Goal: Task Accomplishment & Management: Complete application form

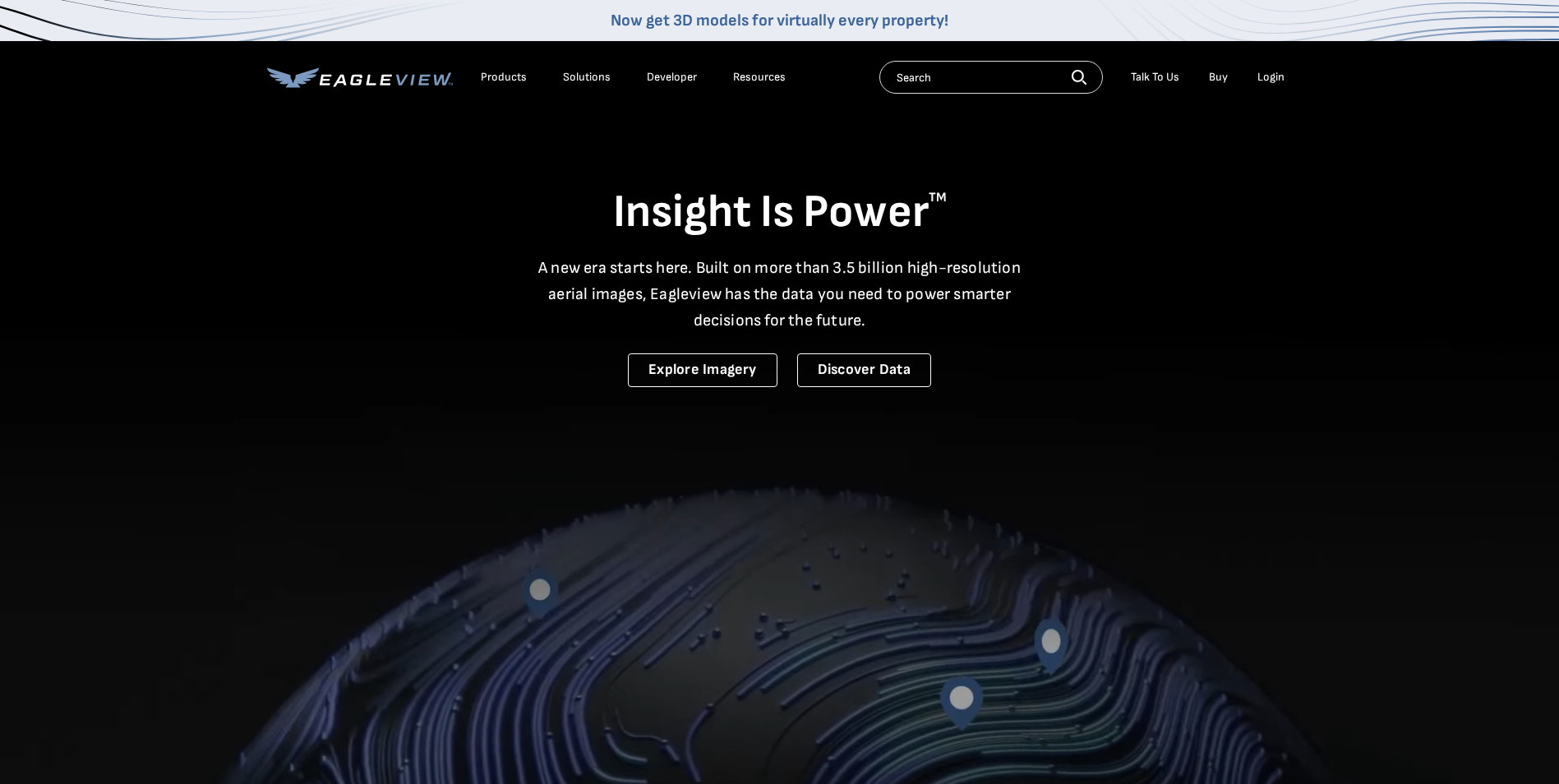
click at [1270, 84] on li "Login" at bounding box center [1271, 76] width 44 height 25
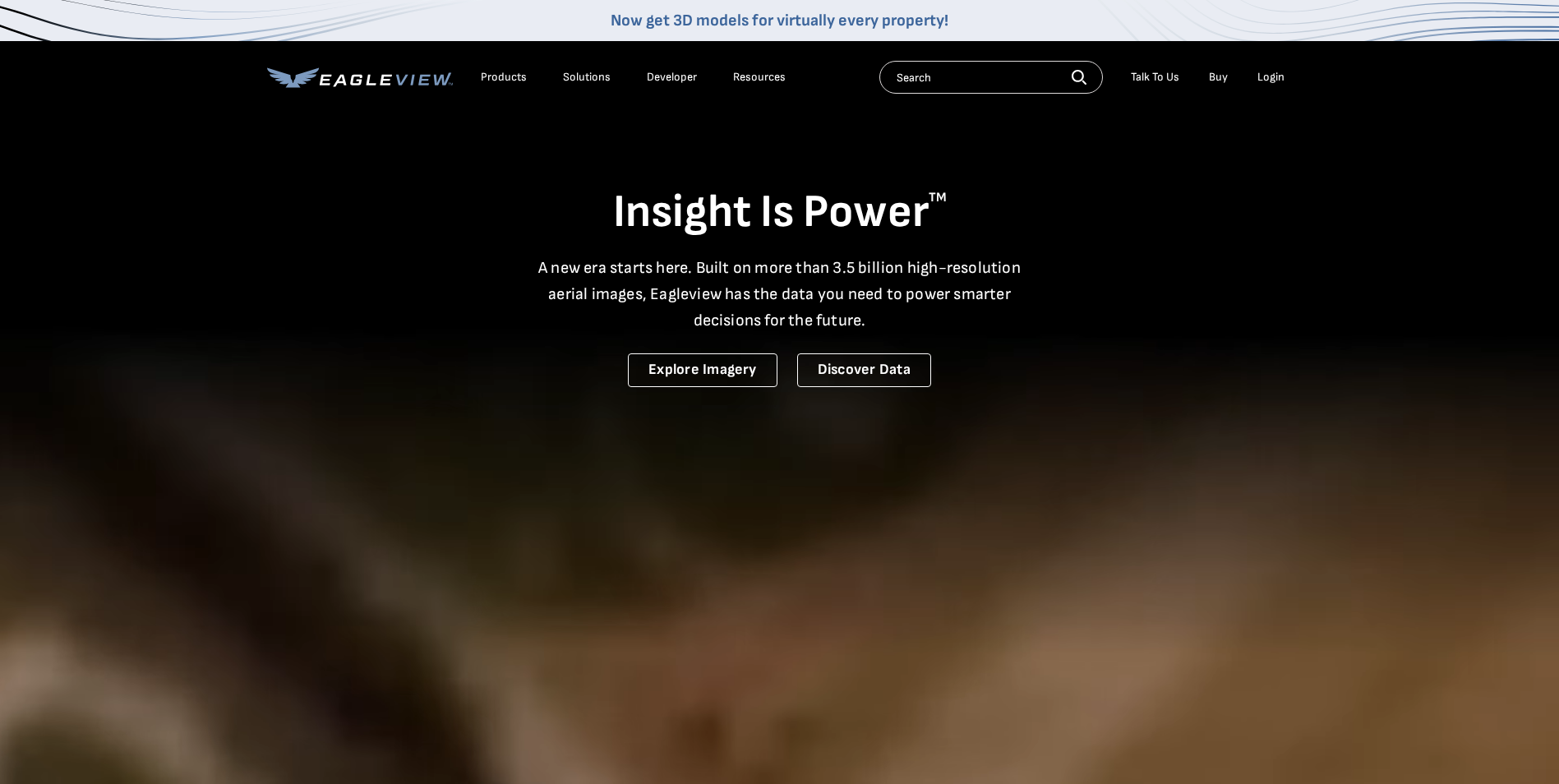
click at [1268, 76] on div "Login" at bounding box center [1270, 76] width 27 height 15
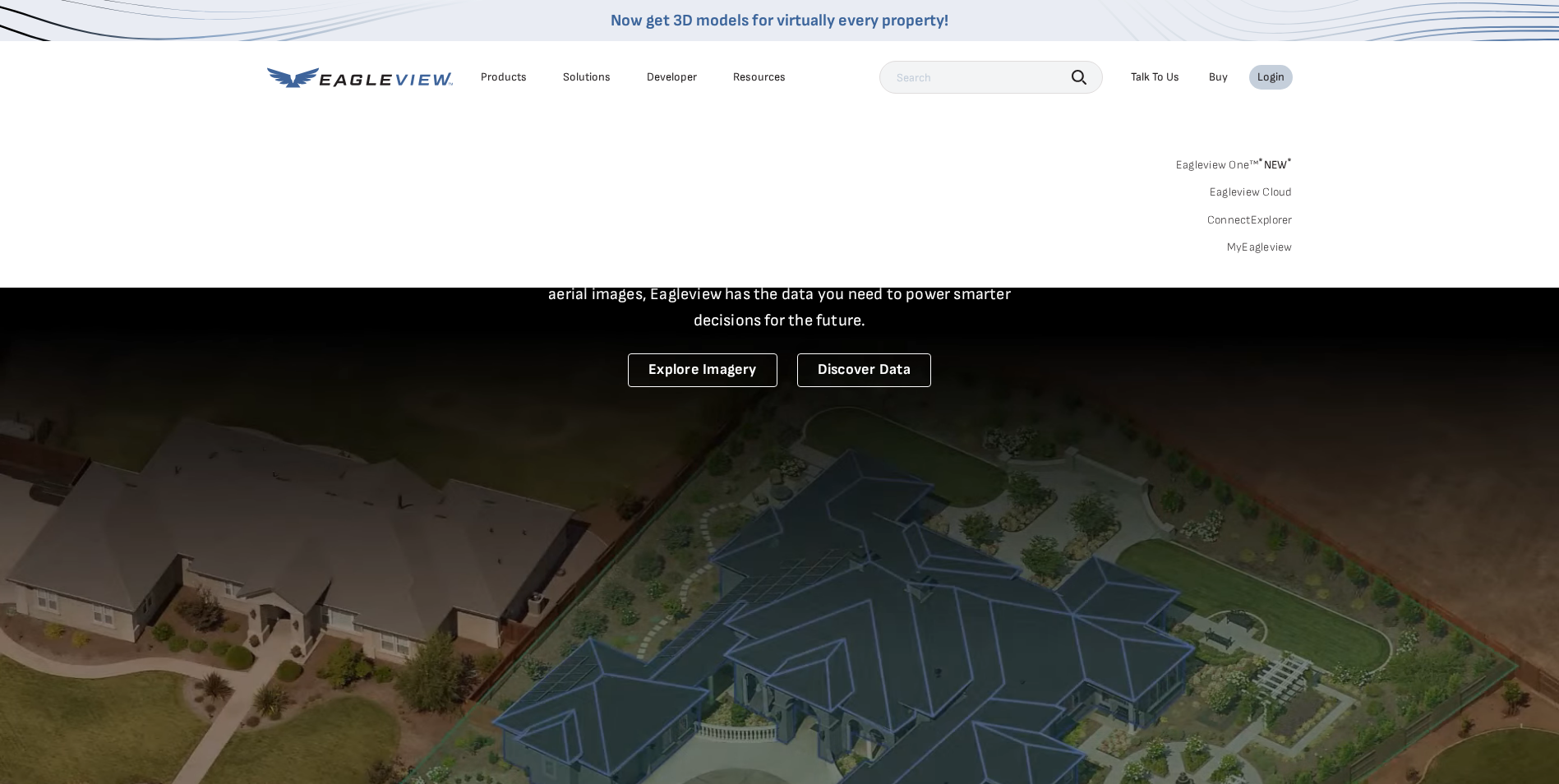
click at [1252, 247] on link "MyEagleview" at bounding box center [1259, 247] width 65 height 15
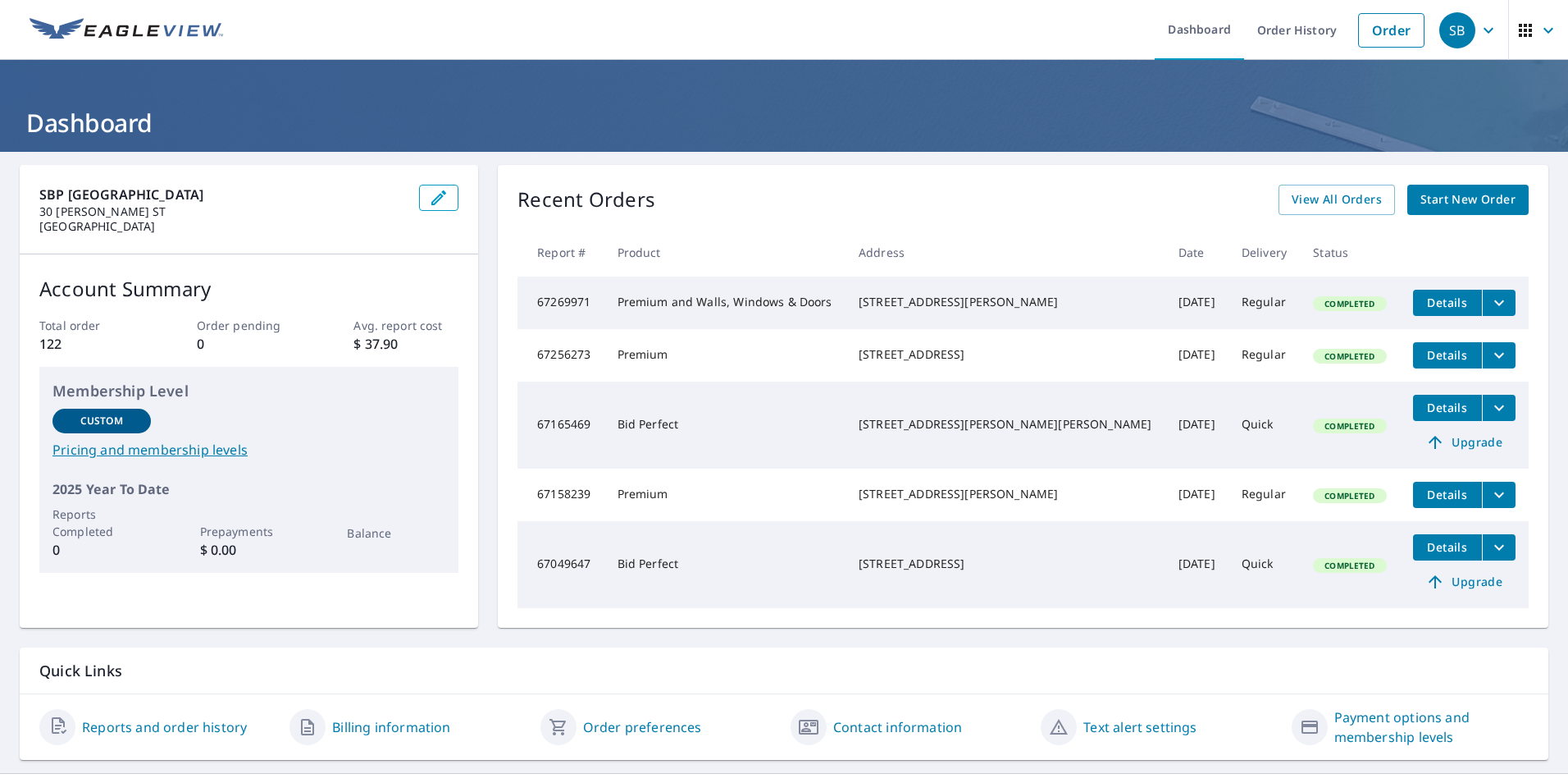
click at [1437, 203] on span "Start New Order" at bounding box center [1468, 199] width 95 height 21
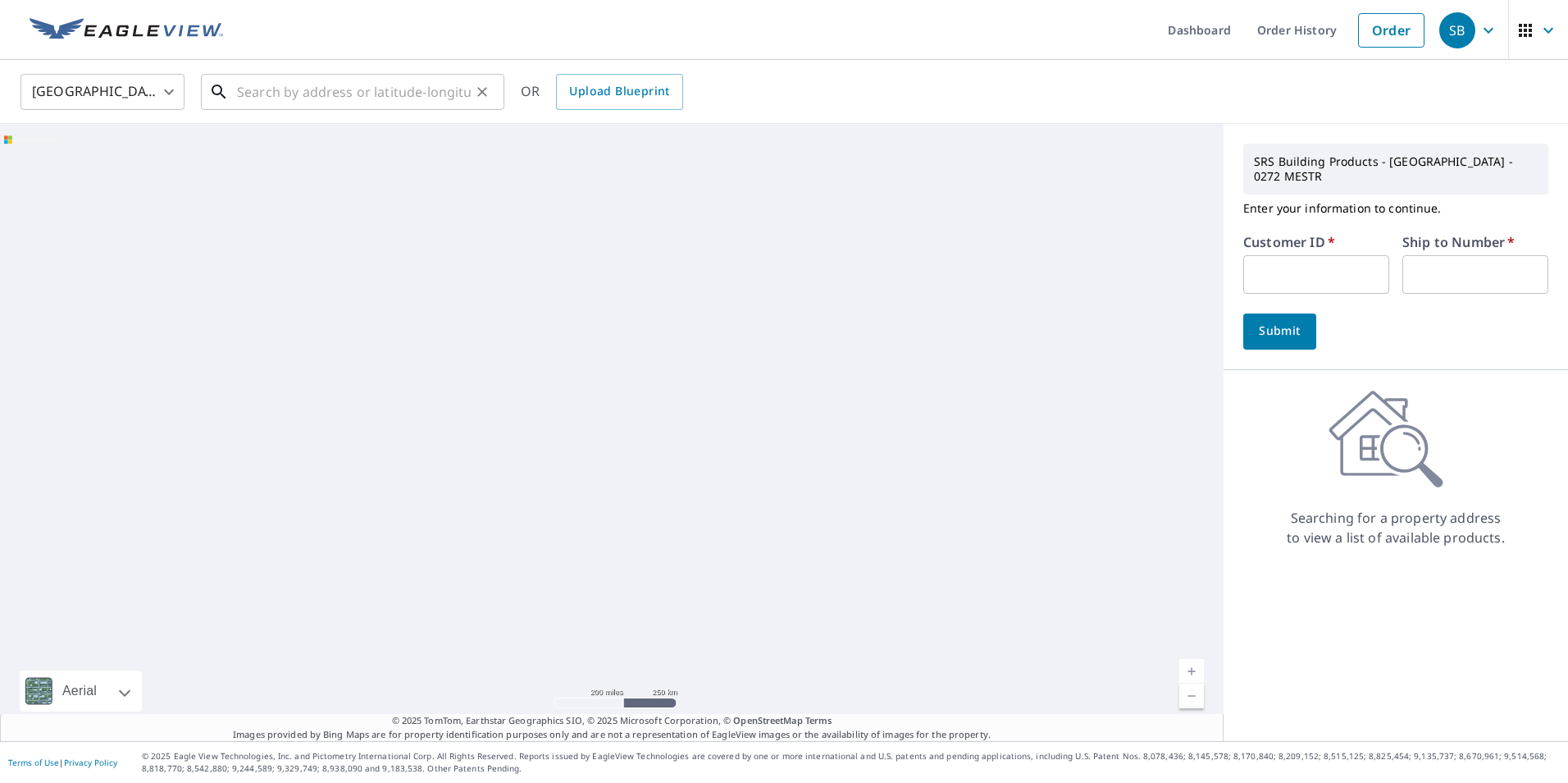
click at [275, 98] on input "text" at bounding box center [354, 92] width 233 height 46
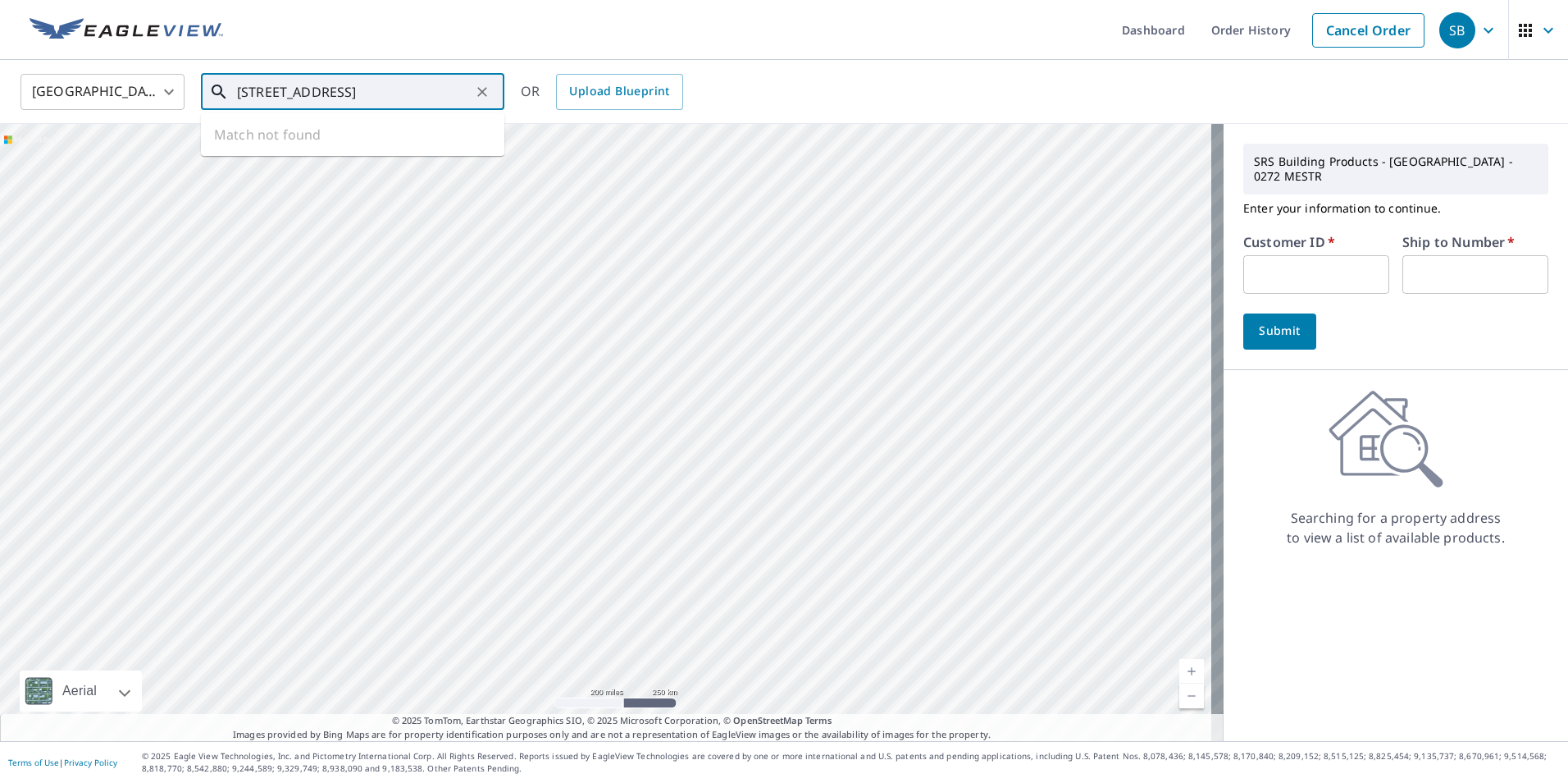
type input "64 melcon drive southington ct"
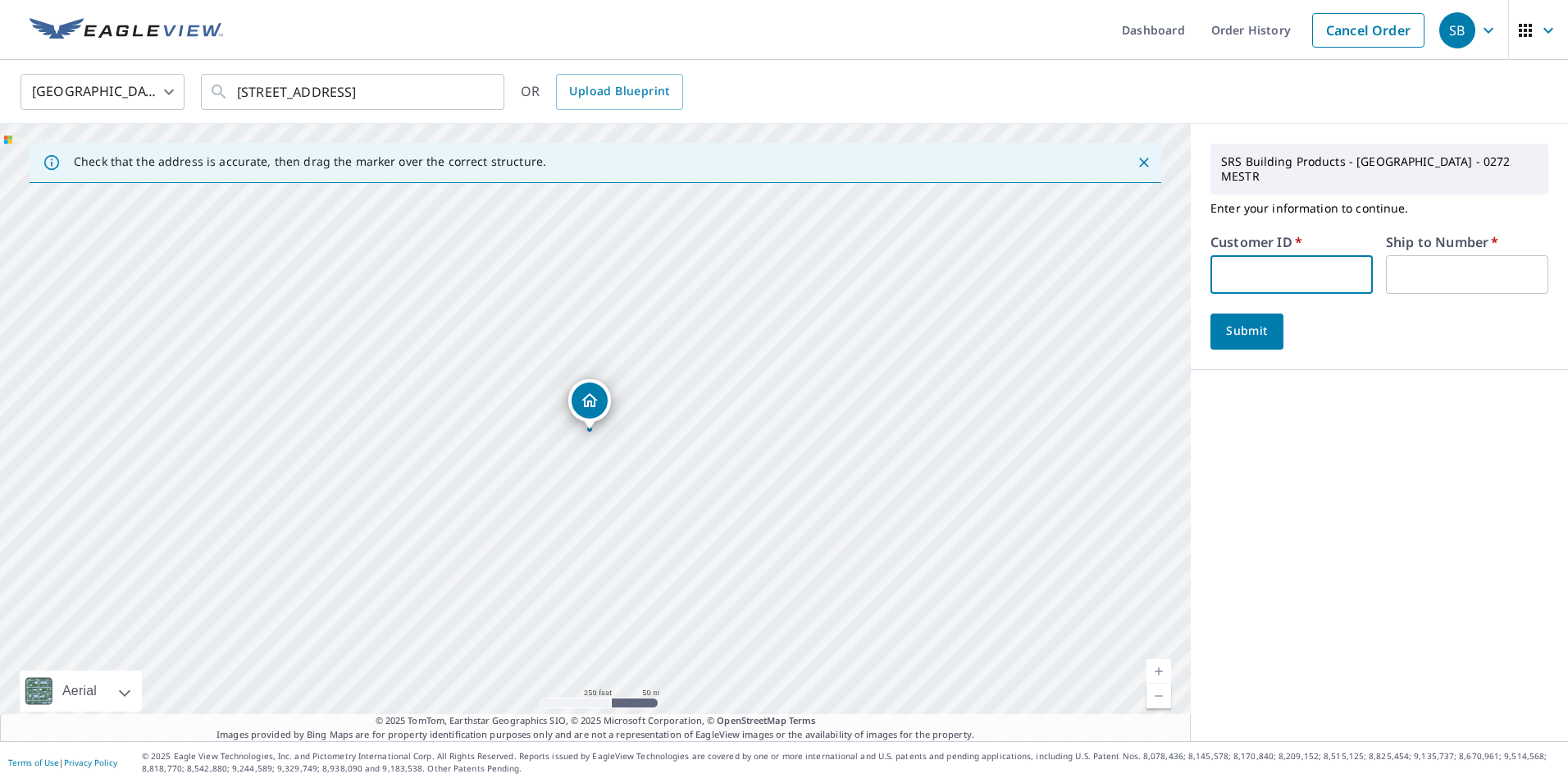
click at [1245, 255] on input "text" at bounding box center [1291, 274] width 162 height 39
type input "S069465"
type input "1"
click at [1234, 321] on span "Submit" at bounding box center [1246, 331] width 46 height 21
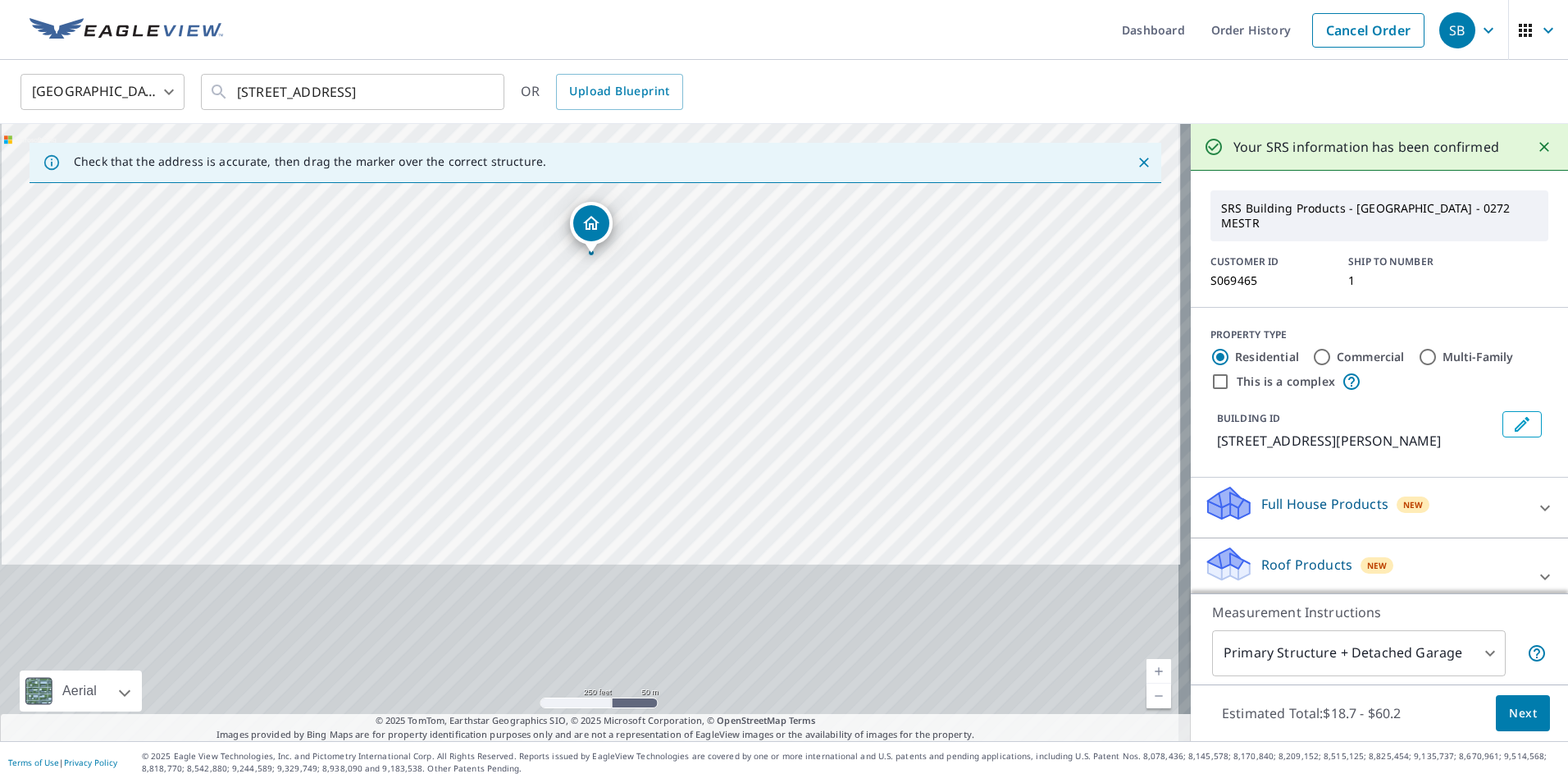
drag, startPoint x: 500, startPoint y: 378, endPoint x: 739, endPoint y: 473, distance: 257.2
click at [739, 473] on div "64 Melcon Dr Southington, CT 06489" at bounding box center [595, 432] width 1190 height 617
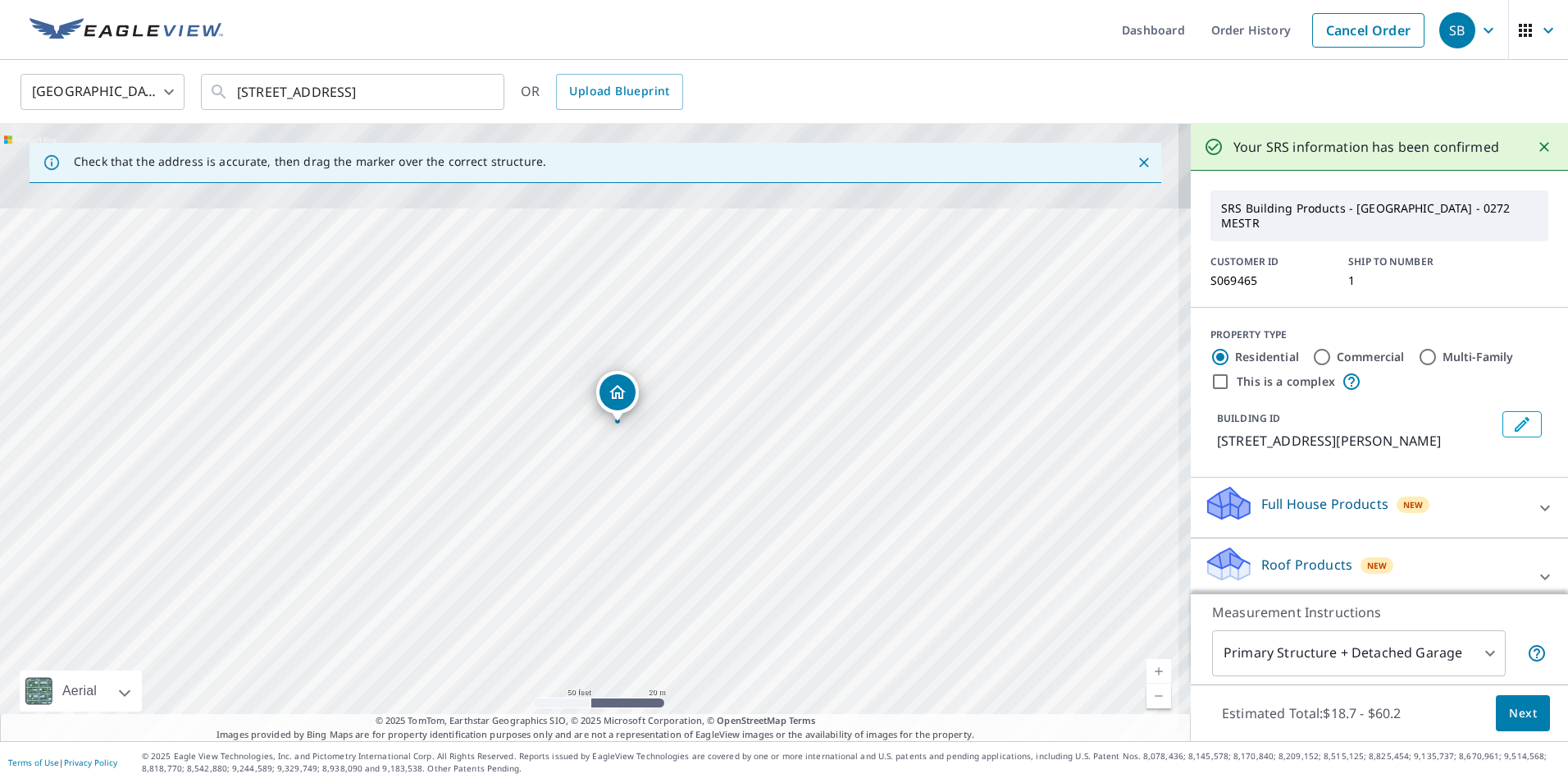
drag, startPoint x: 673, startPoint y: 299, endPoint x: 820, endPoint y: 631, distance: 363.1
click at [820, 631] on div "64 Melcon Dr Southington, CT 06489" at bounding box center [595, 432] width 1190 height 617
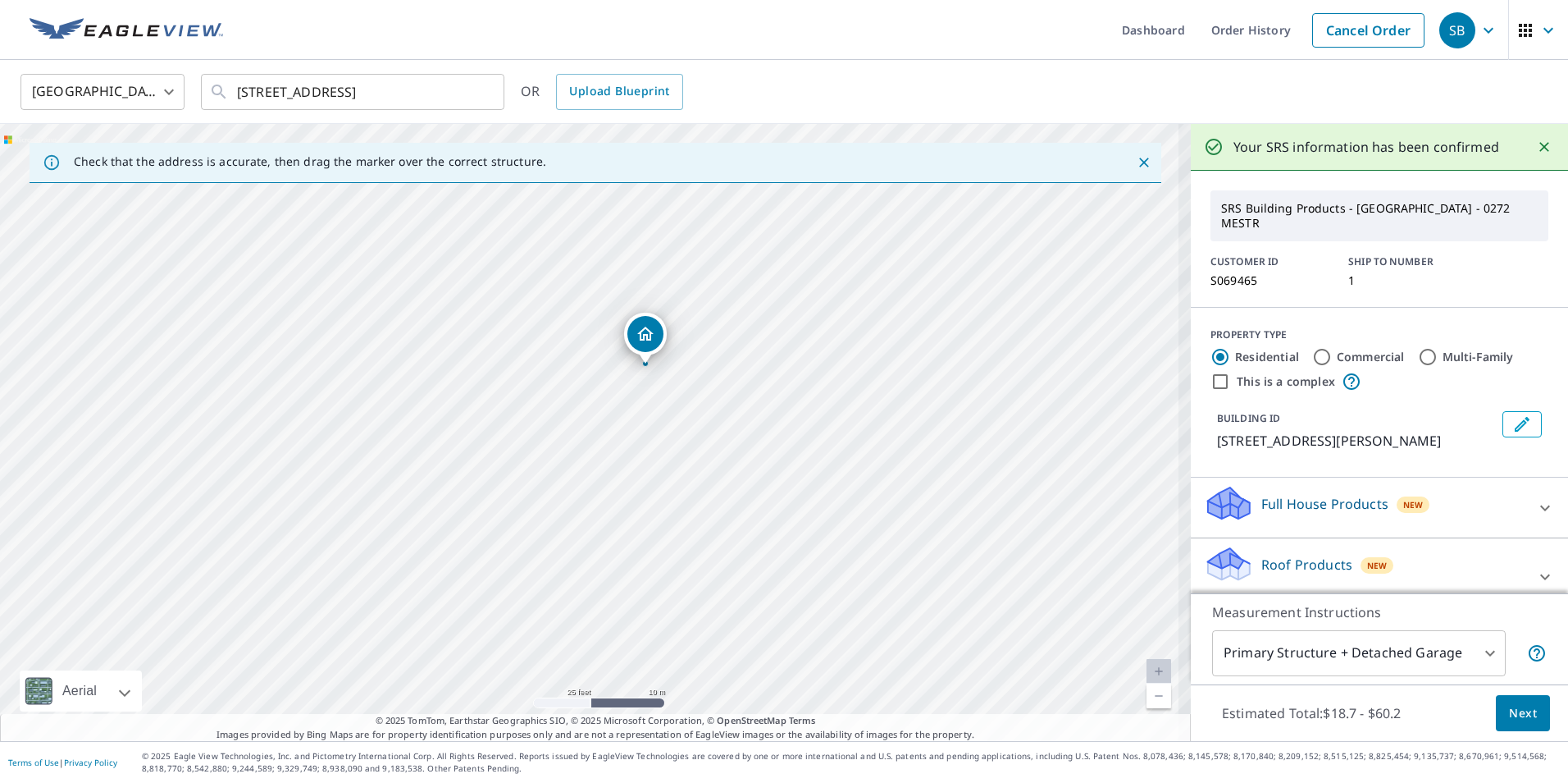
drag, startPoint x: 650, startPoint y: 447, endPoint x: 679, endPoint y: 401, distance: 54.4
click at [679, 401] on div "64 Melcon Dr Southington, CT 06489" at bounding box center [595, 432] width 1190 height 617
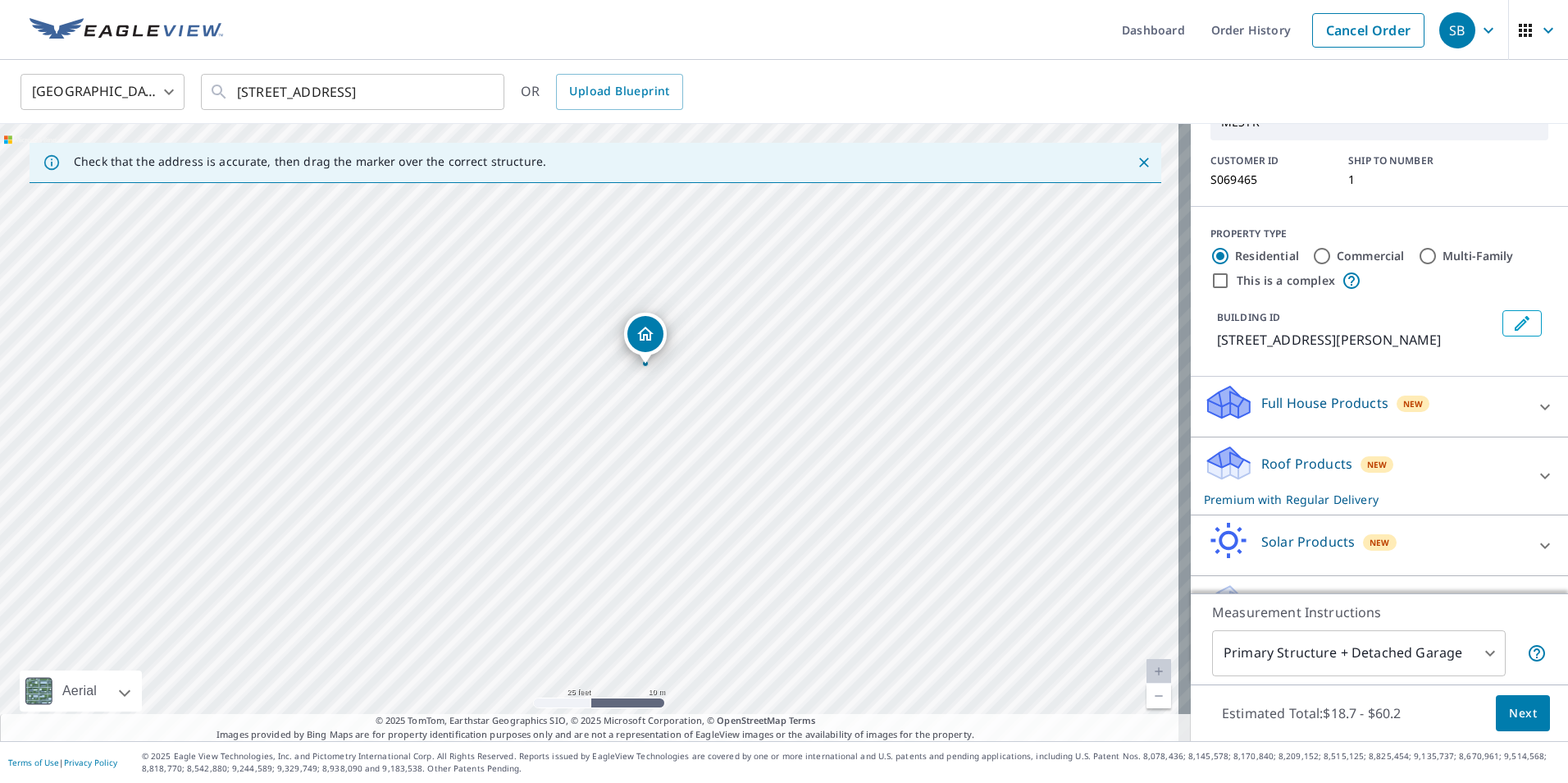
scroll to position [130, 0]
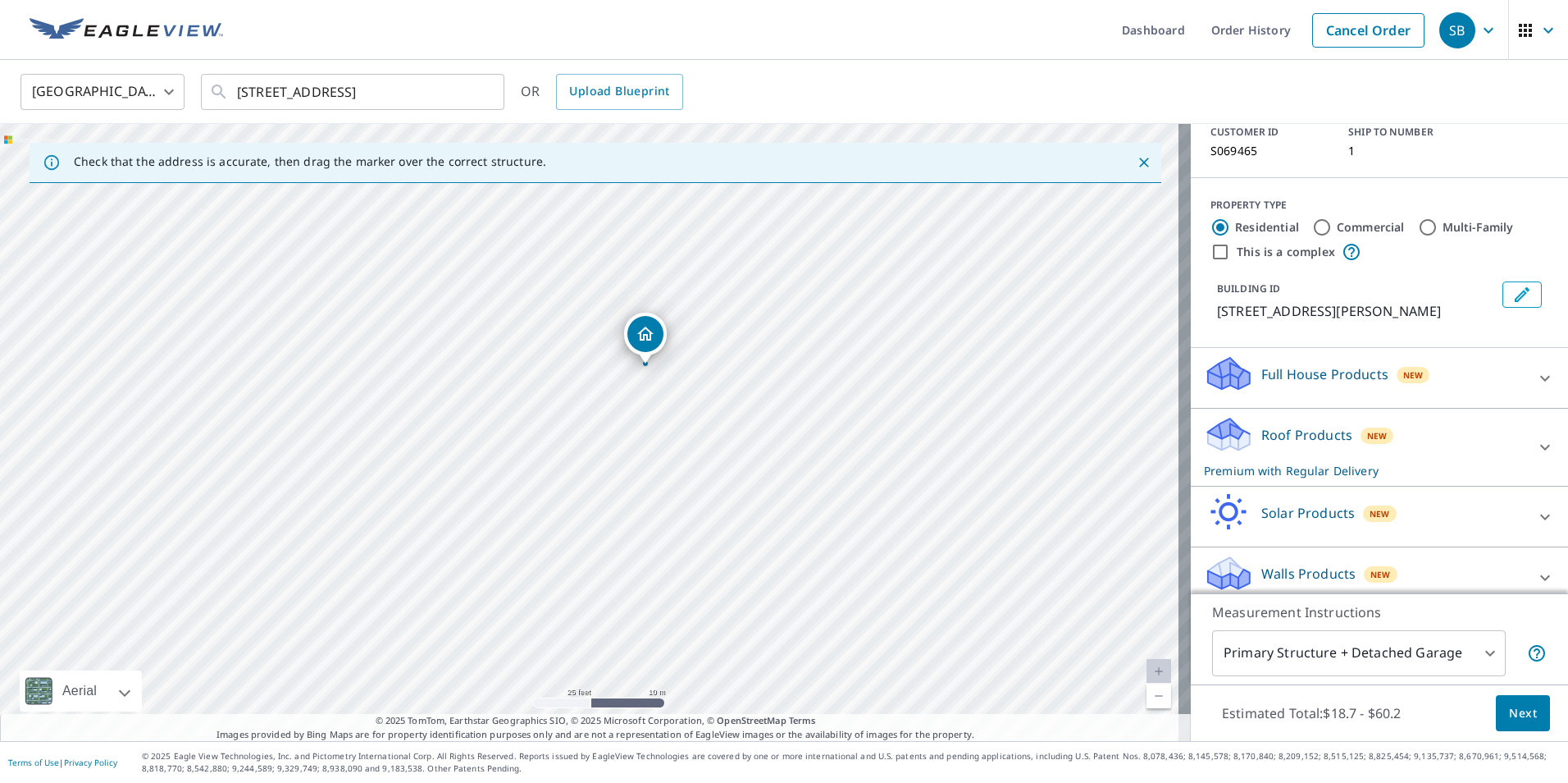
click at [1535, 438] on icon at bounding box center [1545, 447] width 20 height 20
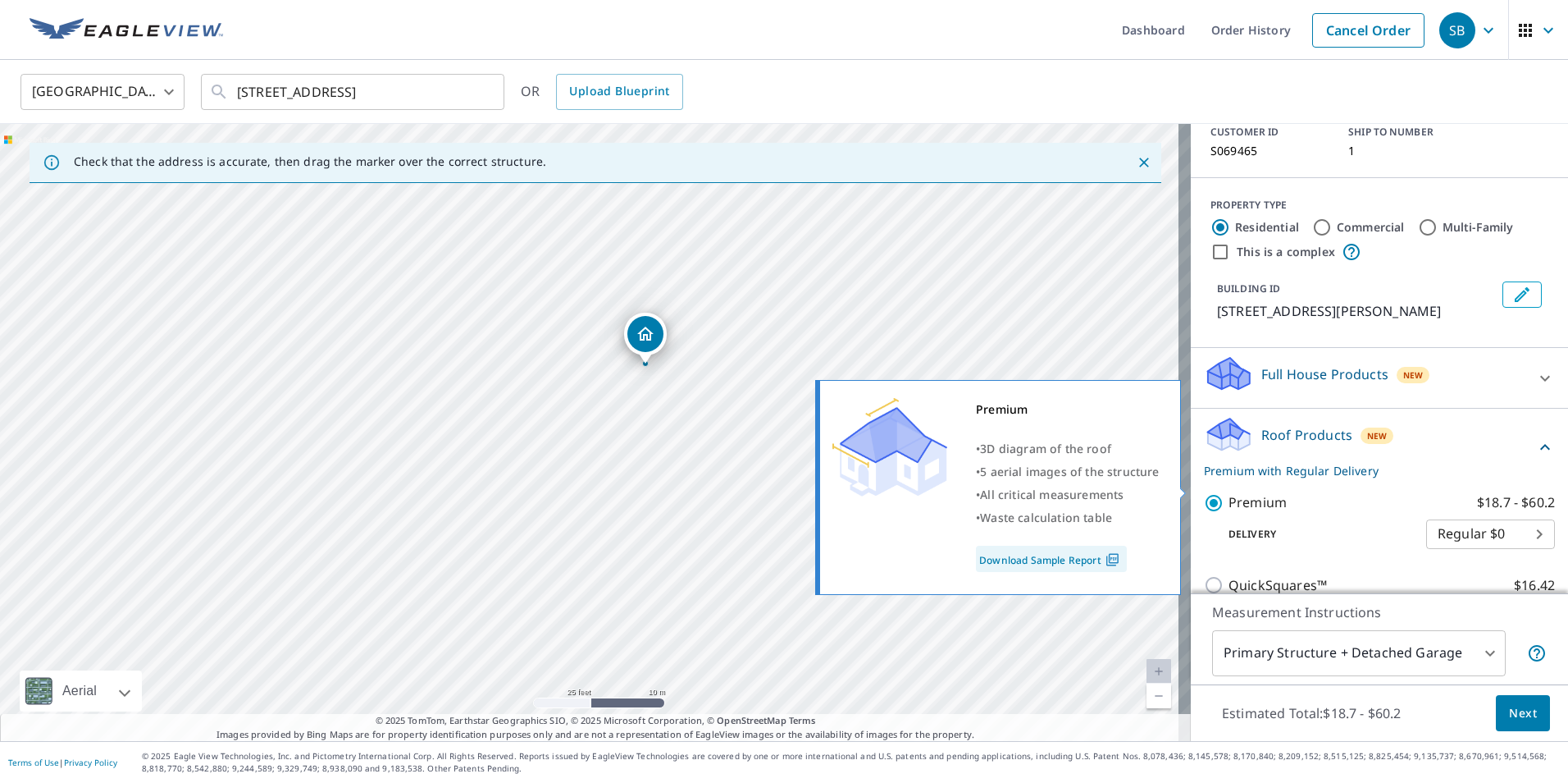
scroll to position [294, 0]
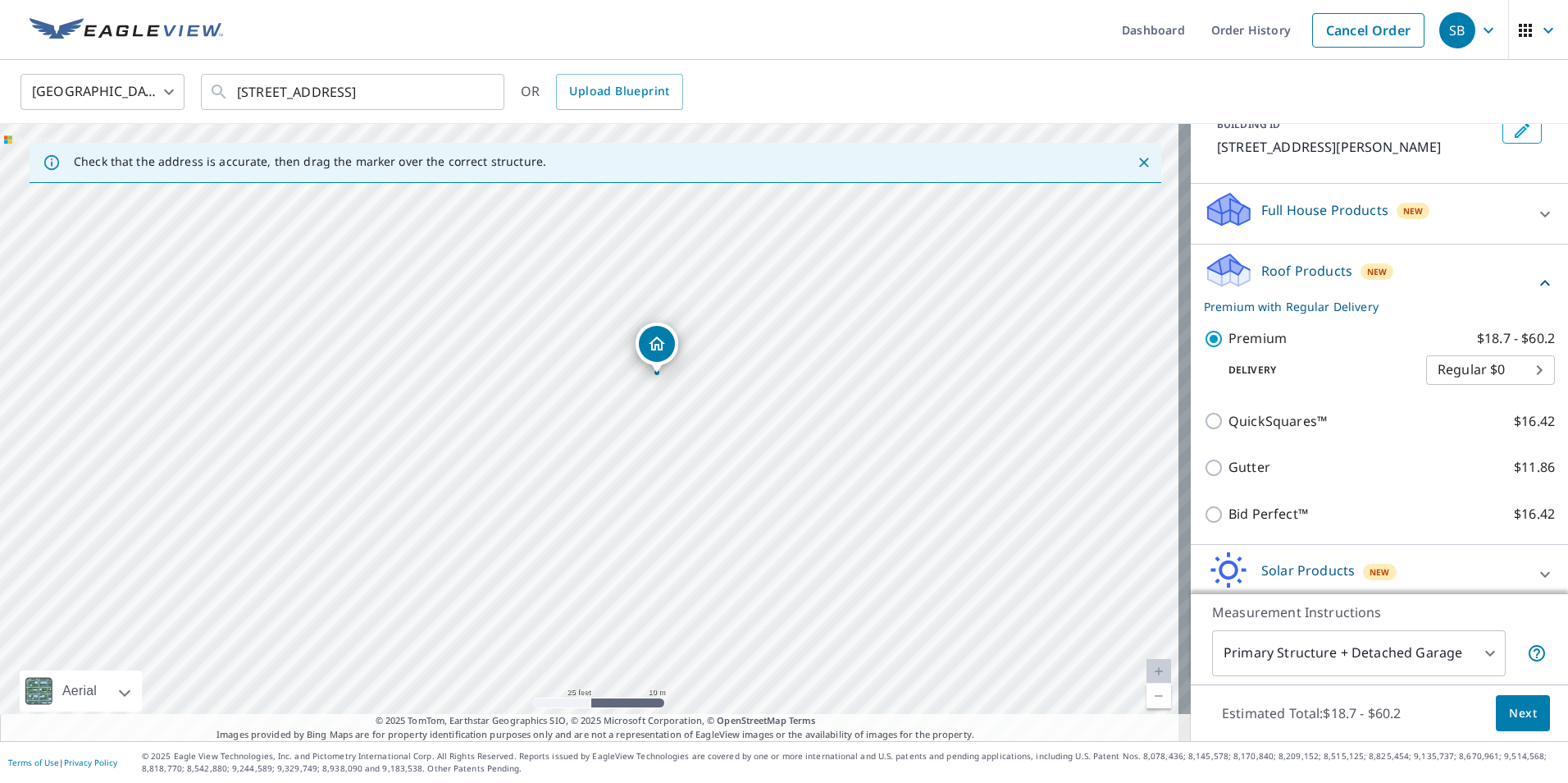
drag, startPoint x: 649, startPoint y: 349, endPoint x: 660, endPoint y: 358, distance: 14.2
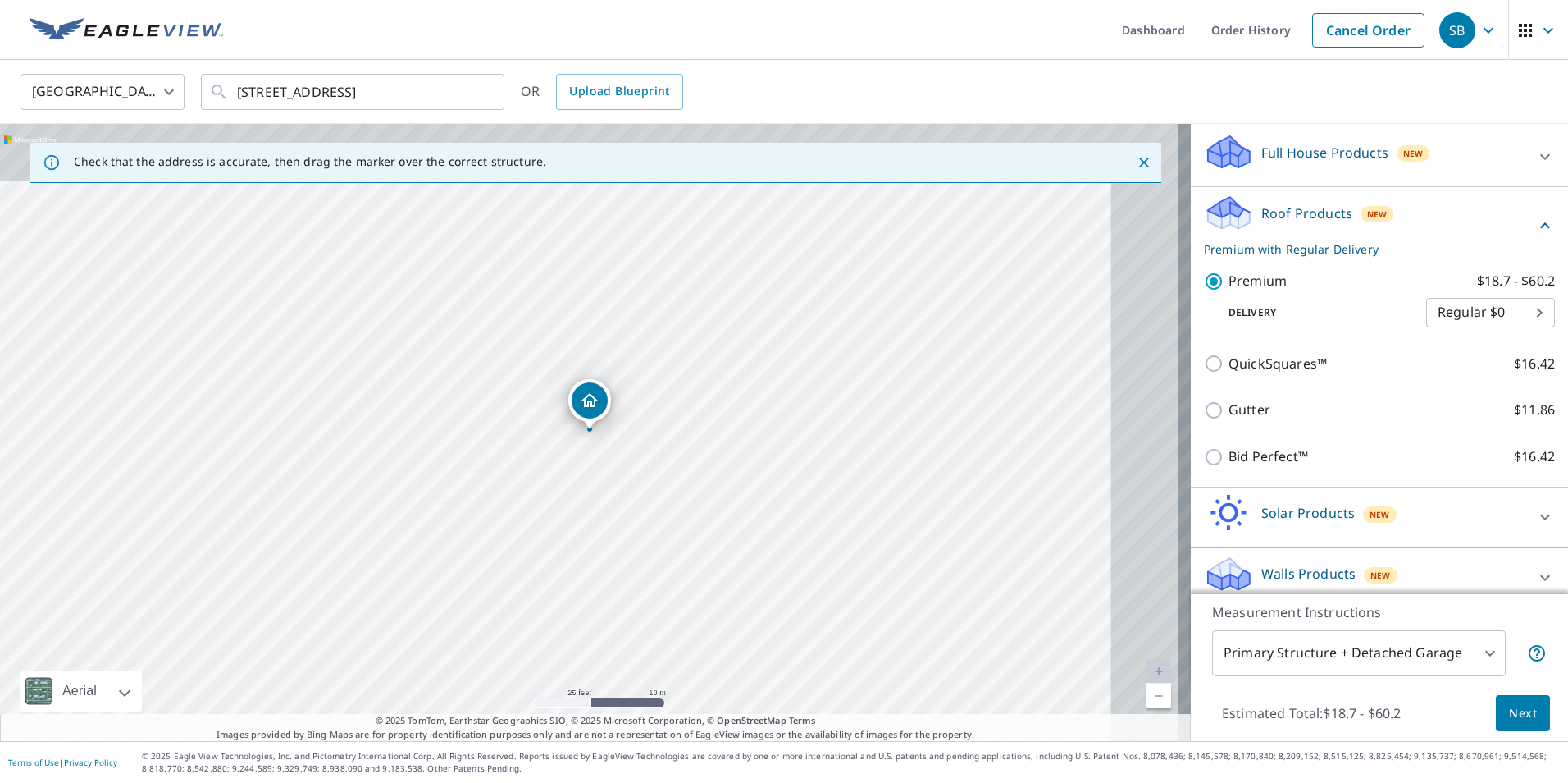
scroll to position [352, 0]
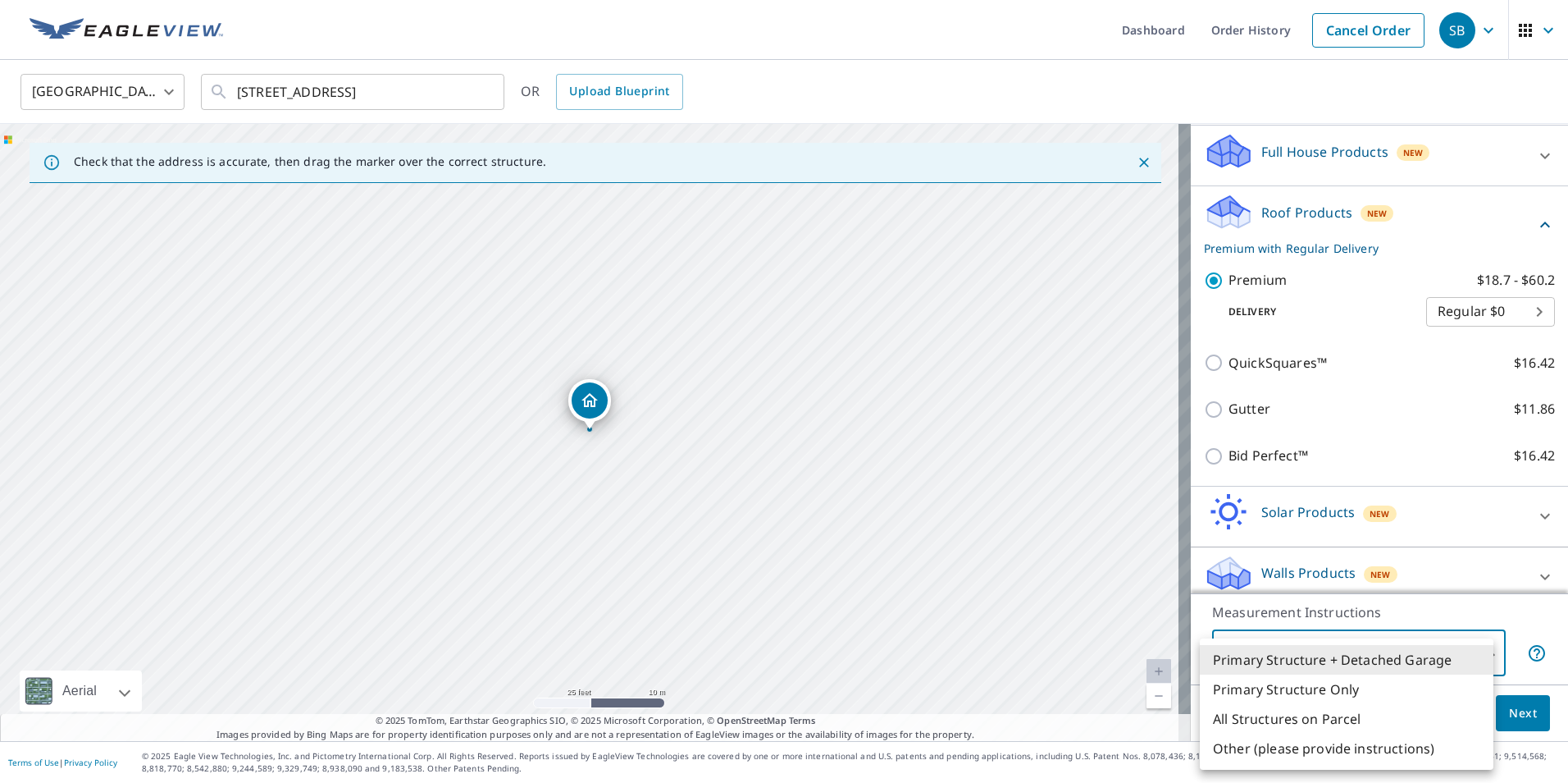
click at [1336, 661] on body "SB SB Dashboard Order History Cancel Order SB United States US ​ 64 melcon driv…" at bounding box center [784, 391] width 1568 height 783
click at [1344, 659] on li "Primary Structure + Detached Garage" at bounding box center [1346, 659] width 294 height 30
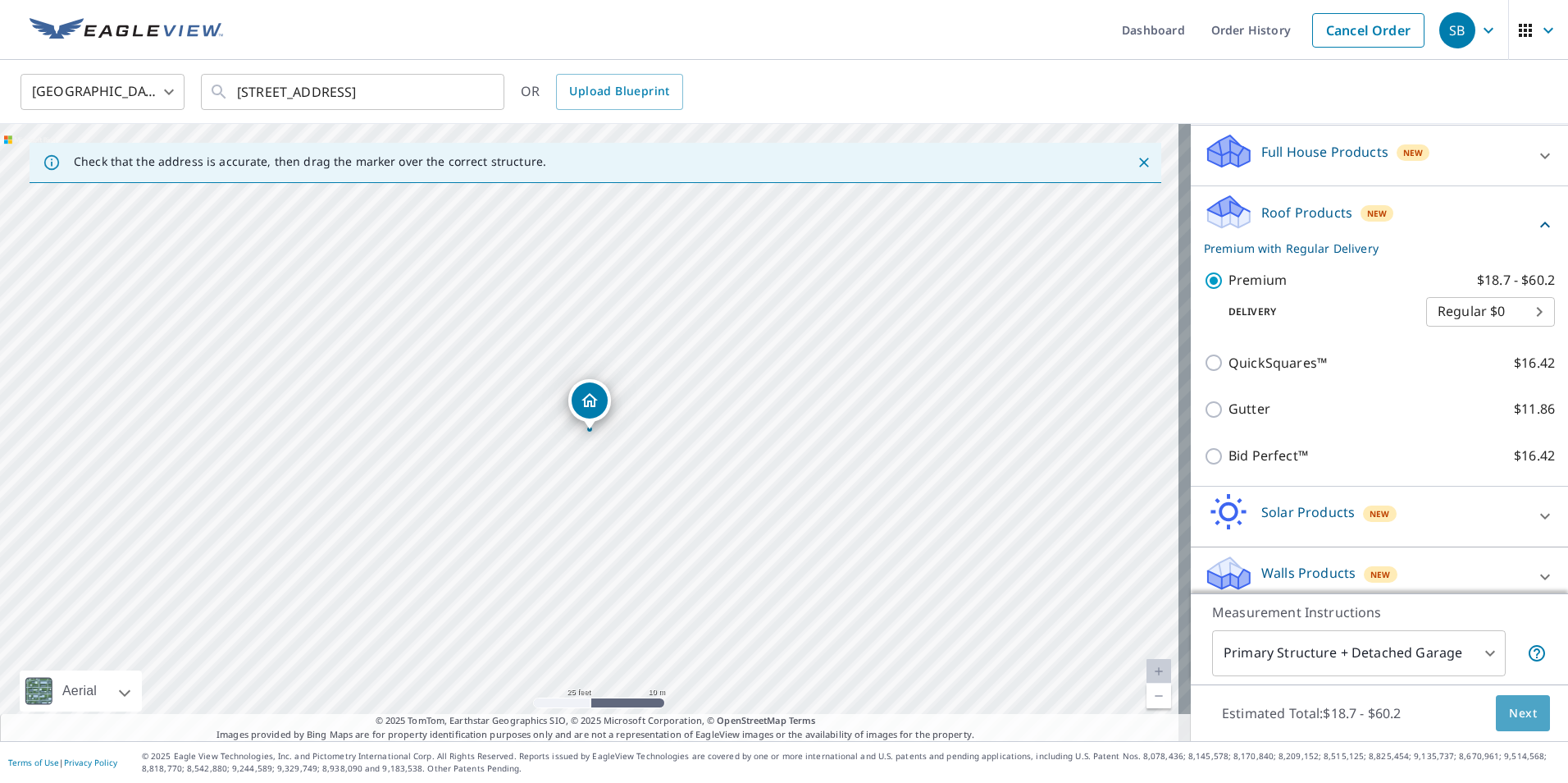
click at [1509, 716] on span "Next" at bounding box center [1522, 713] width 28 height 21
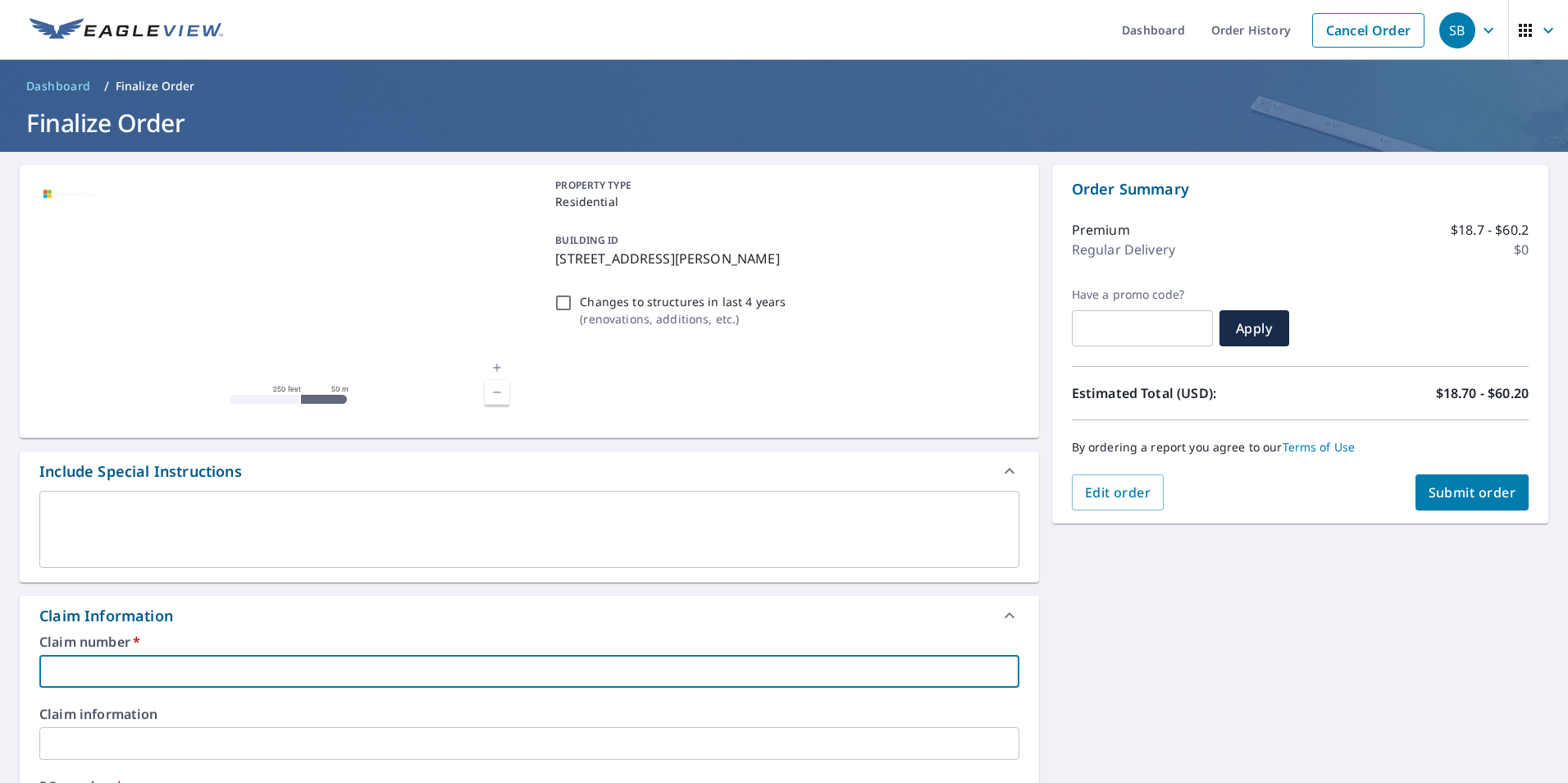
click at [123, 677] on input "text" at bounding box center [529, 670] width 979 height 33
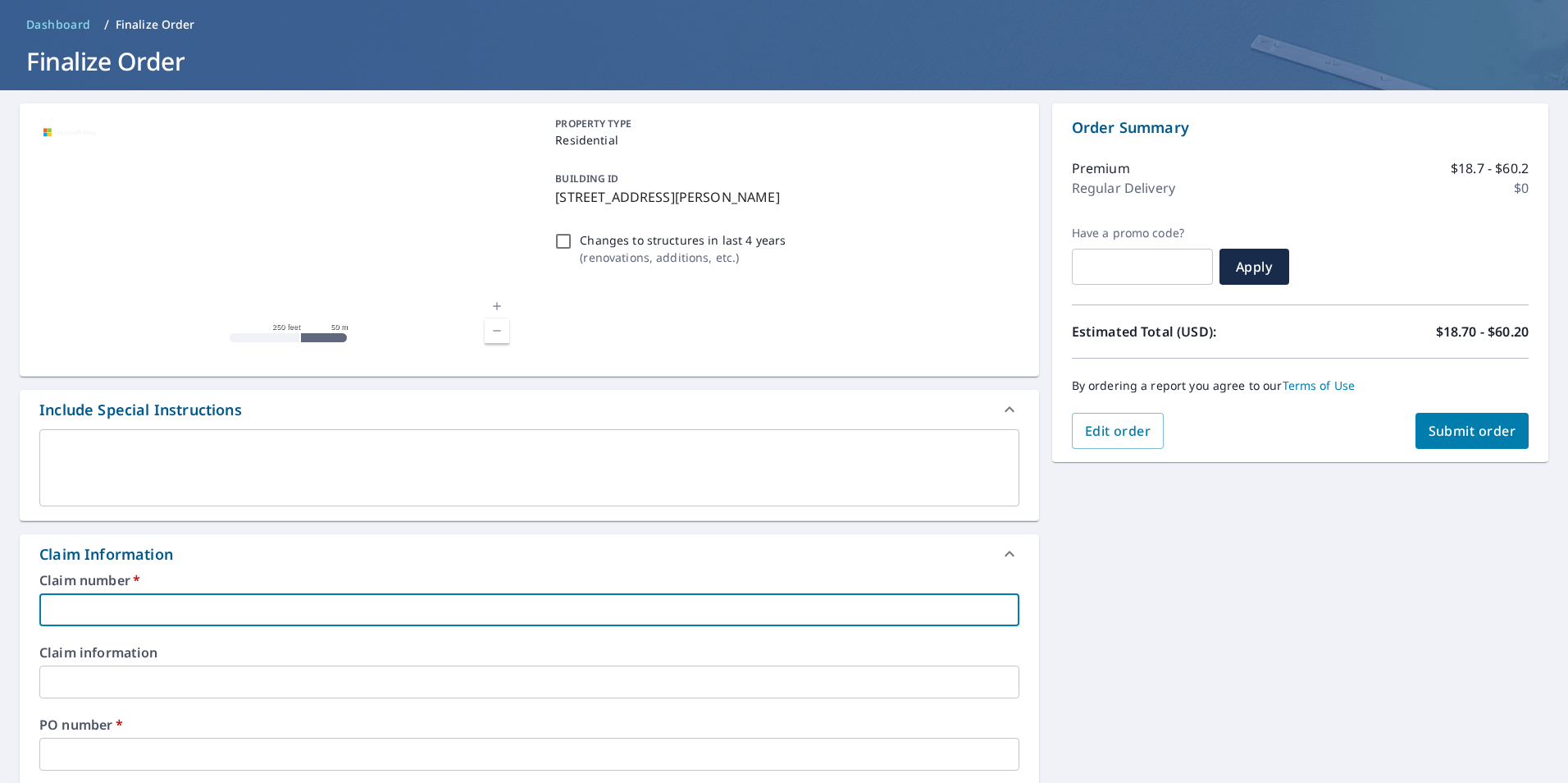
scroll to position [329, 0]
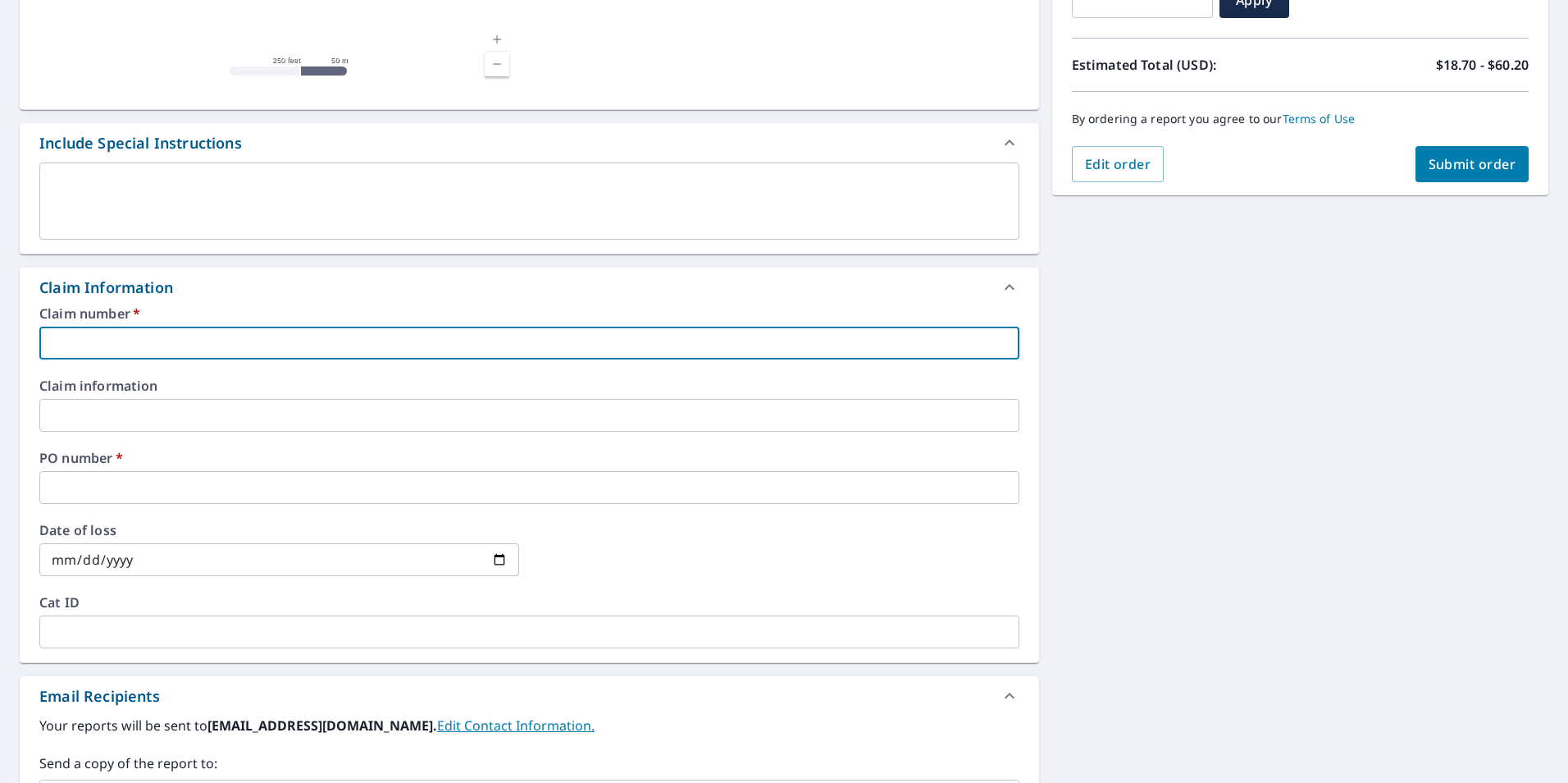
click at [83, 495] on input "text" at bounding box center [529, 487] width 979 height 33
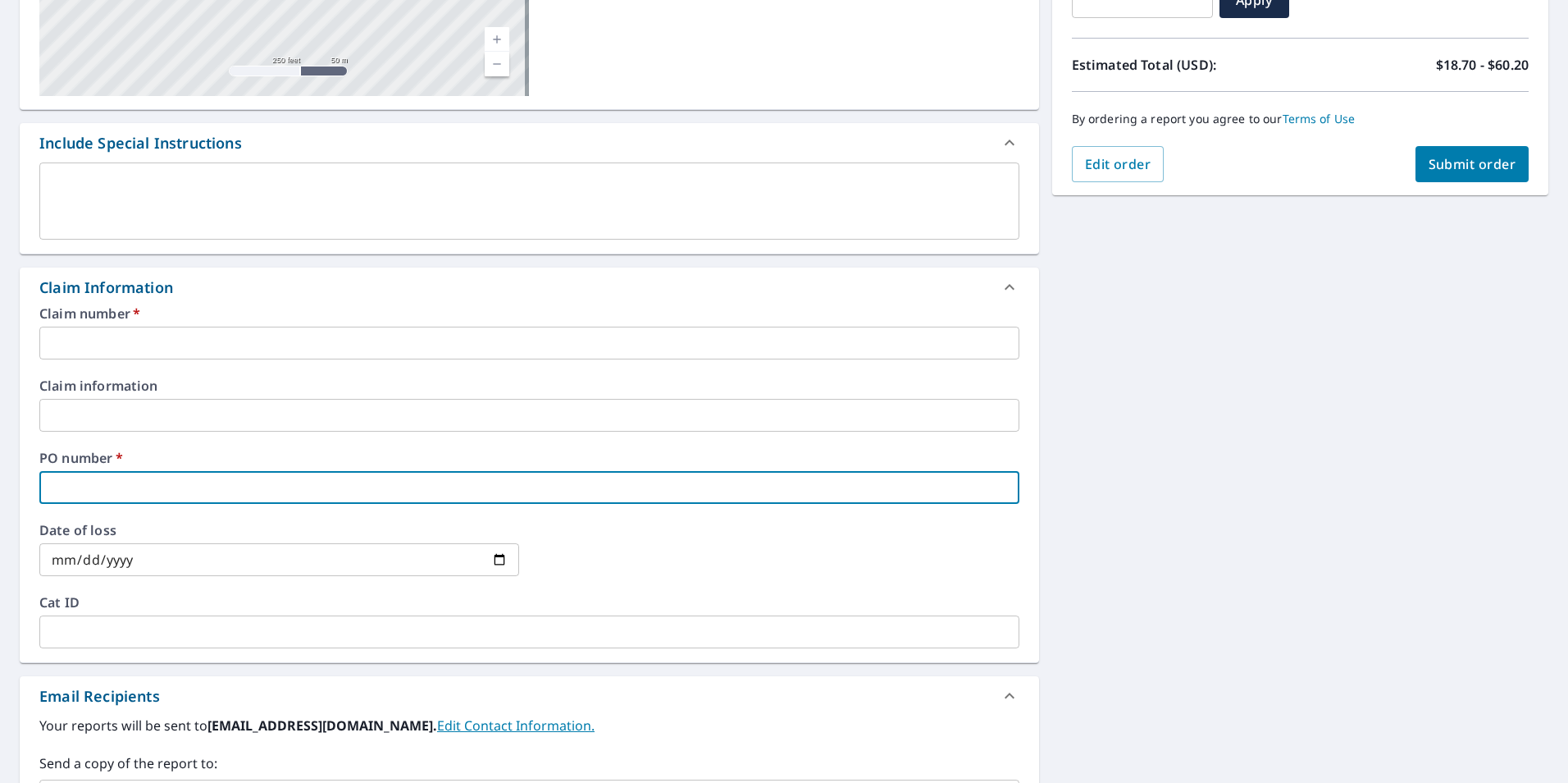
type input "M"
checkbox input "true"
type input "M&"
checkbox input "true"
type input "M&G"
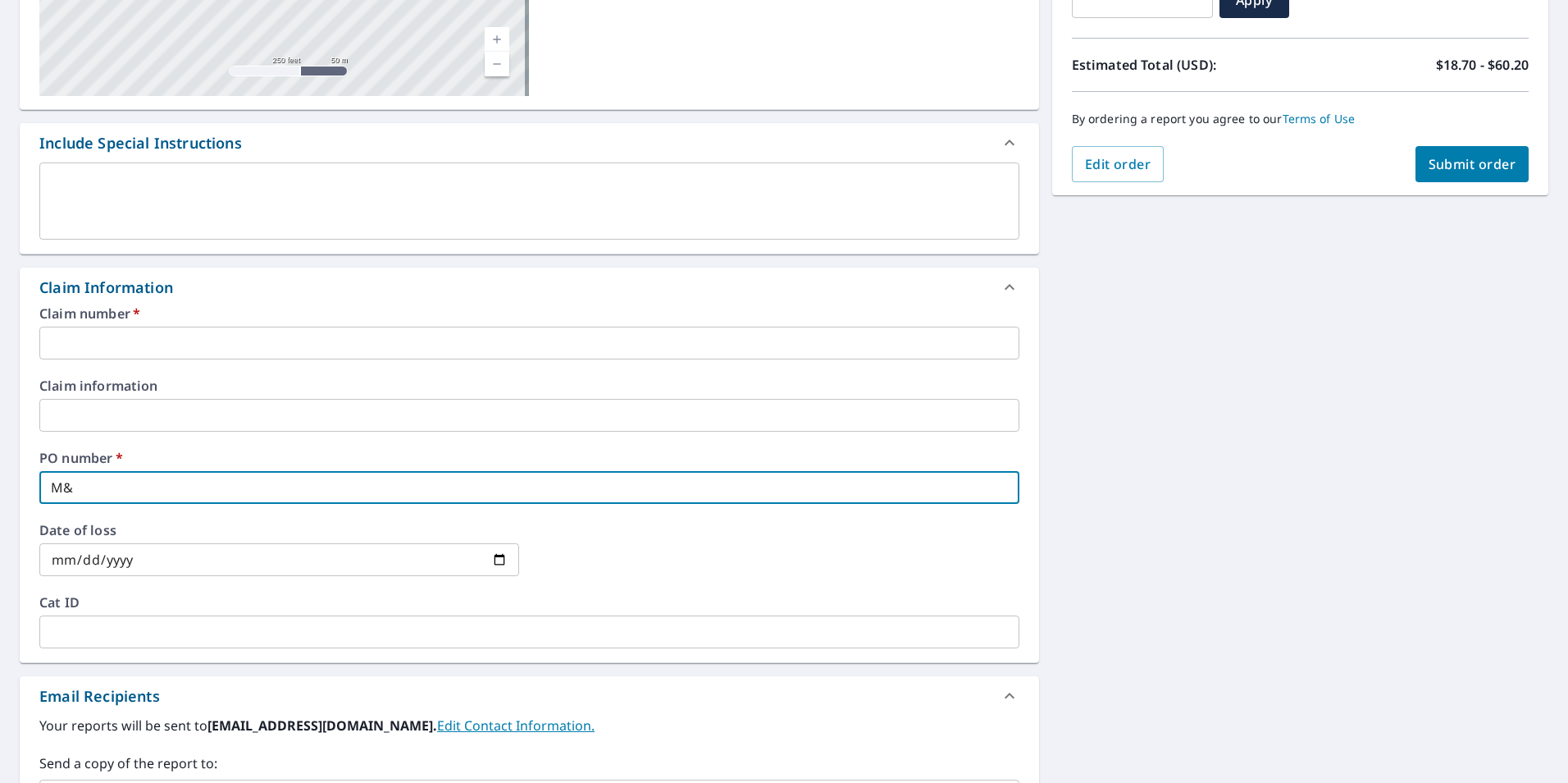
checkbox input "true"
type input "M&G"
checkbox input "true"
type input "M&G H"
checkbox input "true"
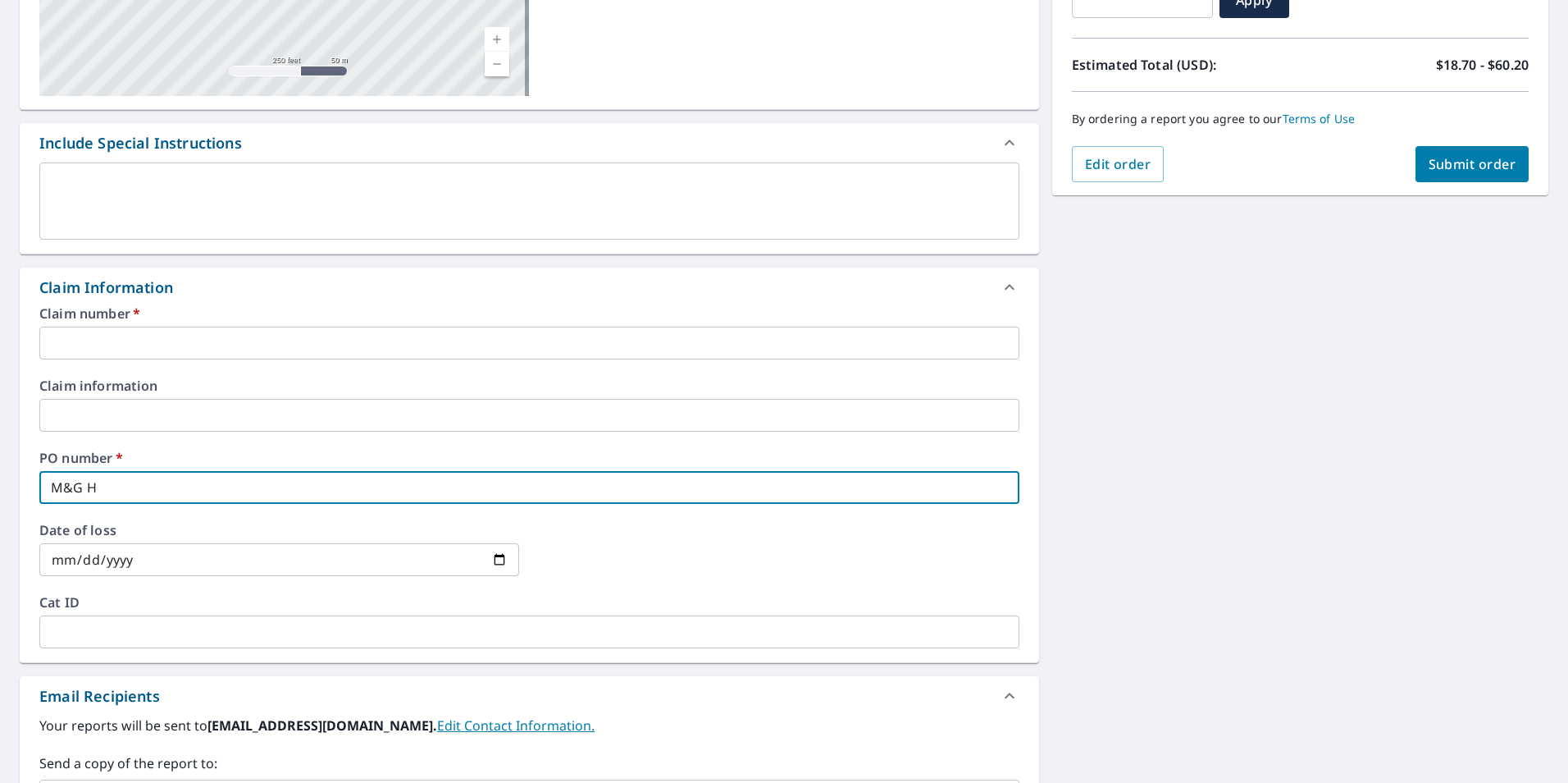
type input "M&G HO"
checkbox input "true"
type input "M&G HOM"
checkbox input "true"
type input "M&G HOME"
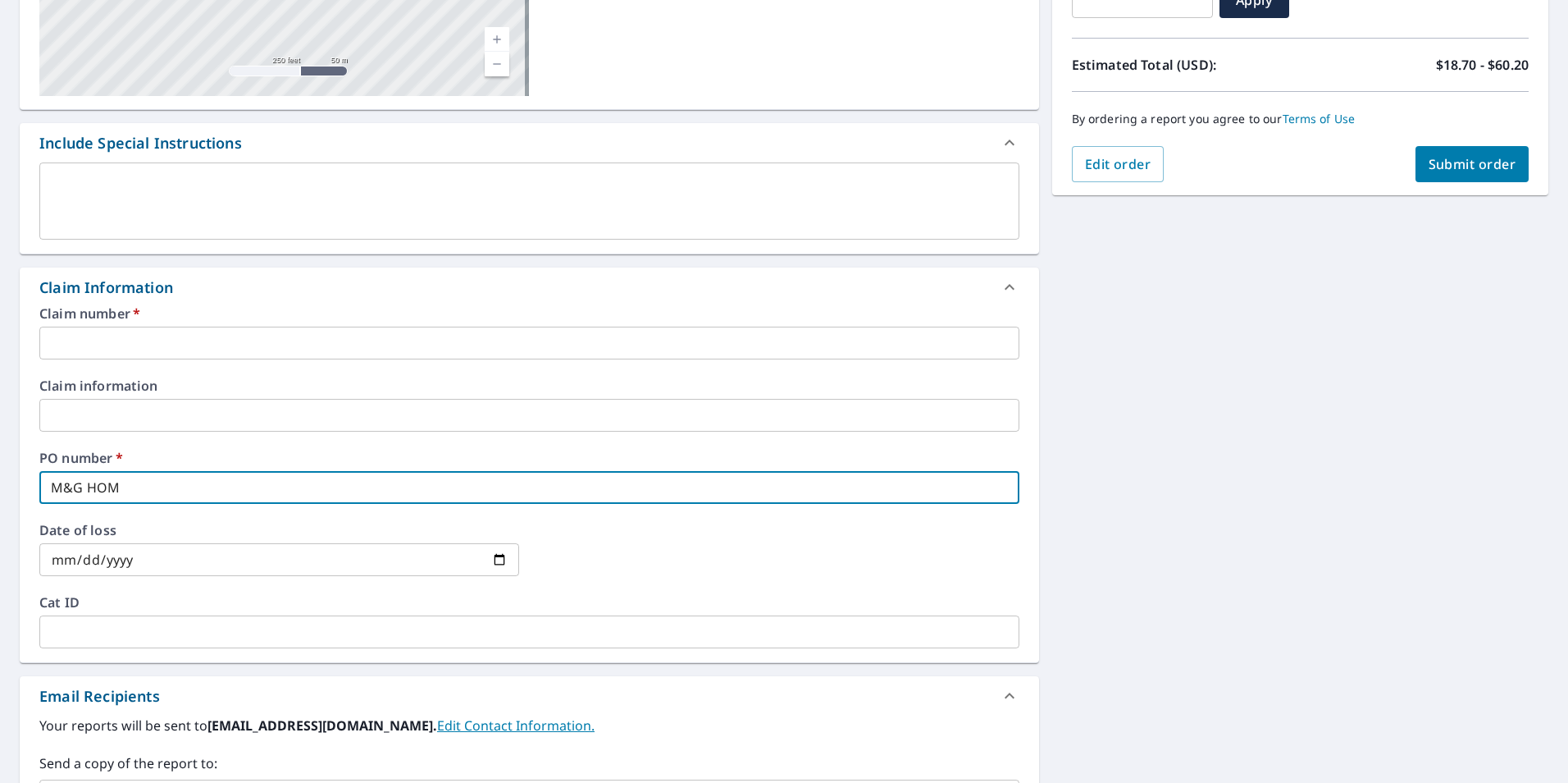
checkbox input "true"
type input "M&G HOME"
checkbox input "true"
type input "M&G HOME"
checkbox input "true"
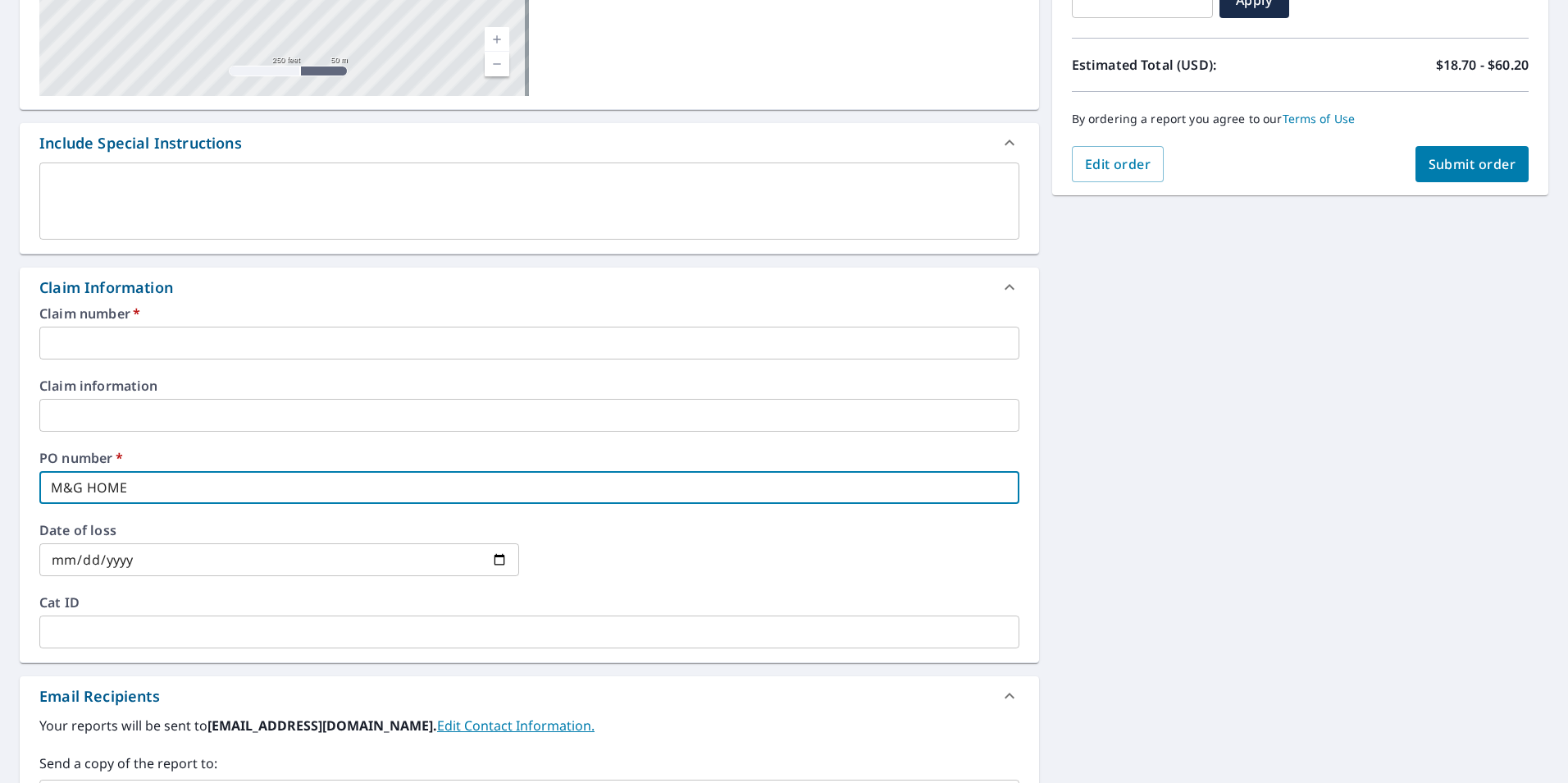
type input "M&G HOM"
checkbox input "true"
type input "M&G HO"
checkbox input "true"
type input "M&G H"
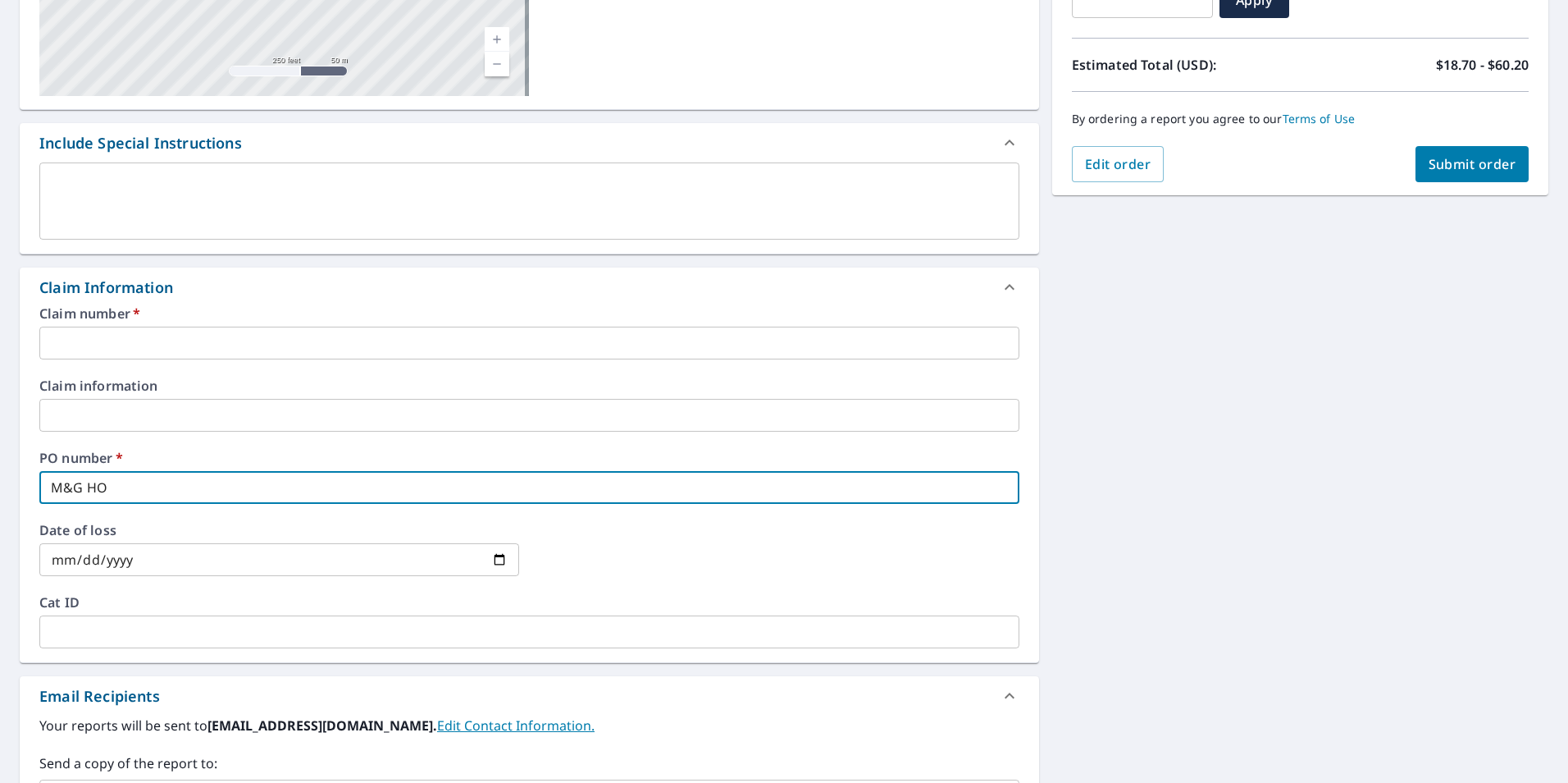
checkbox input "true"
type input "M&G"
checkbox input "true"
type input "M&G"
checkbox input "true"
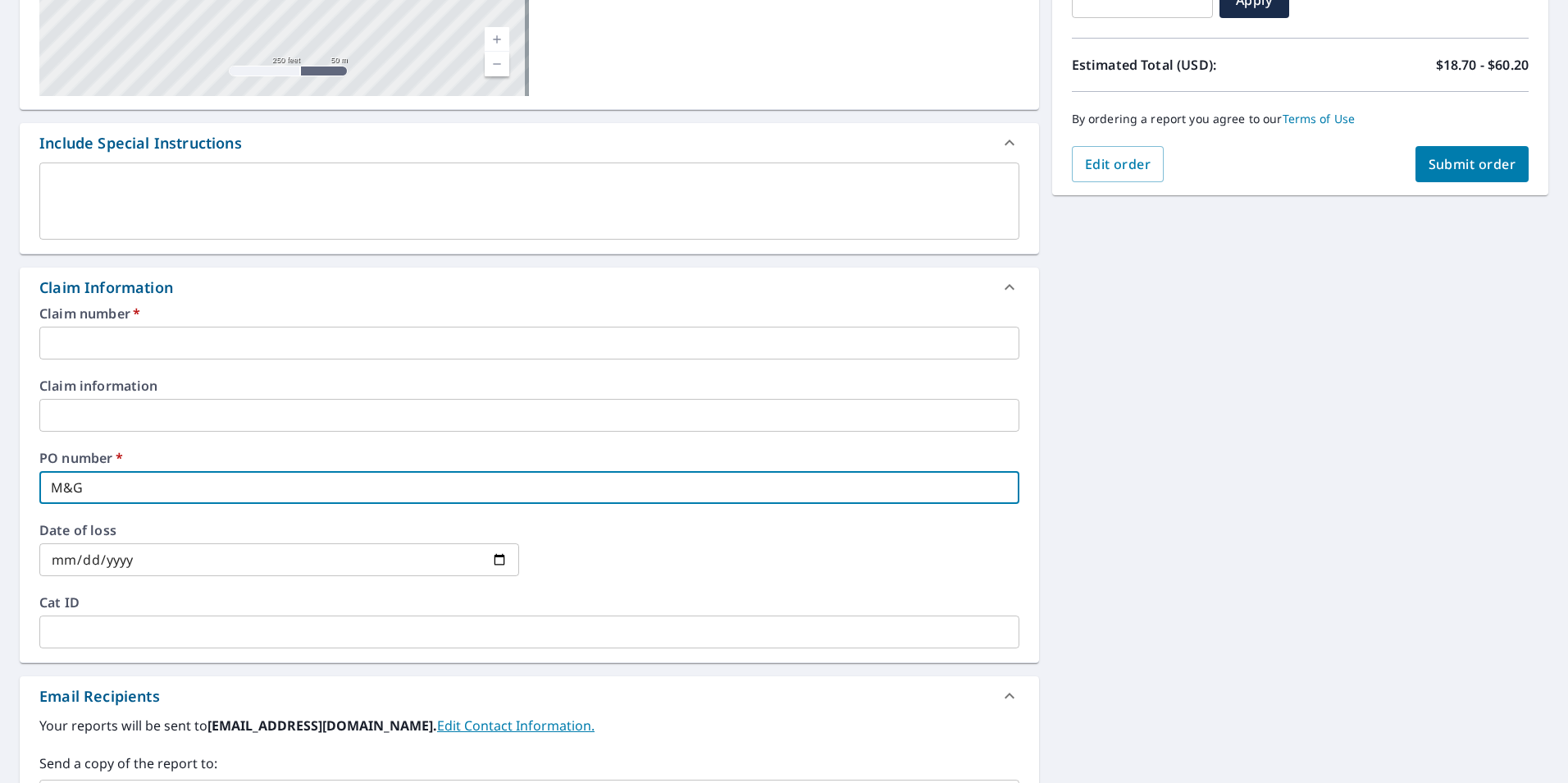
type input "M&"
checkbox input "true"
type input "M"
checkbox input "true"
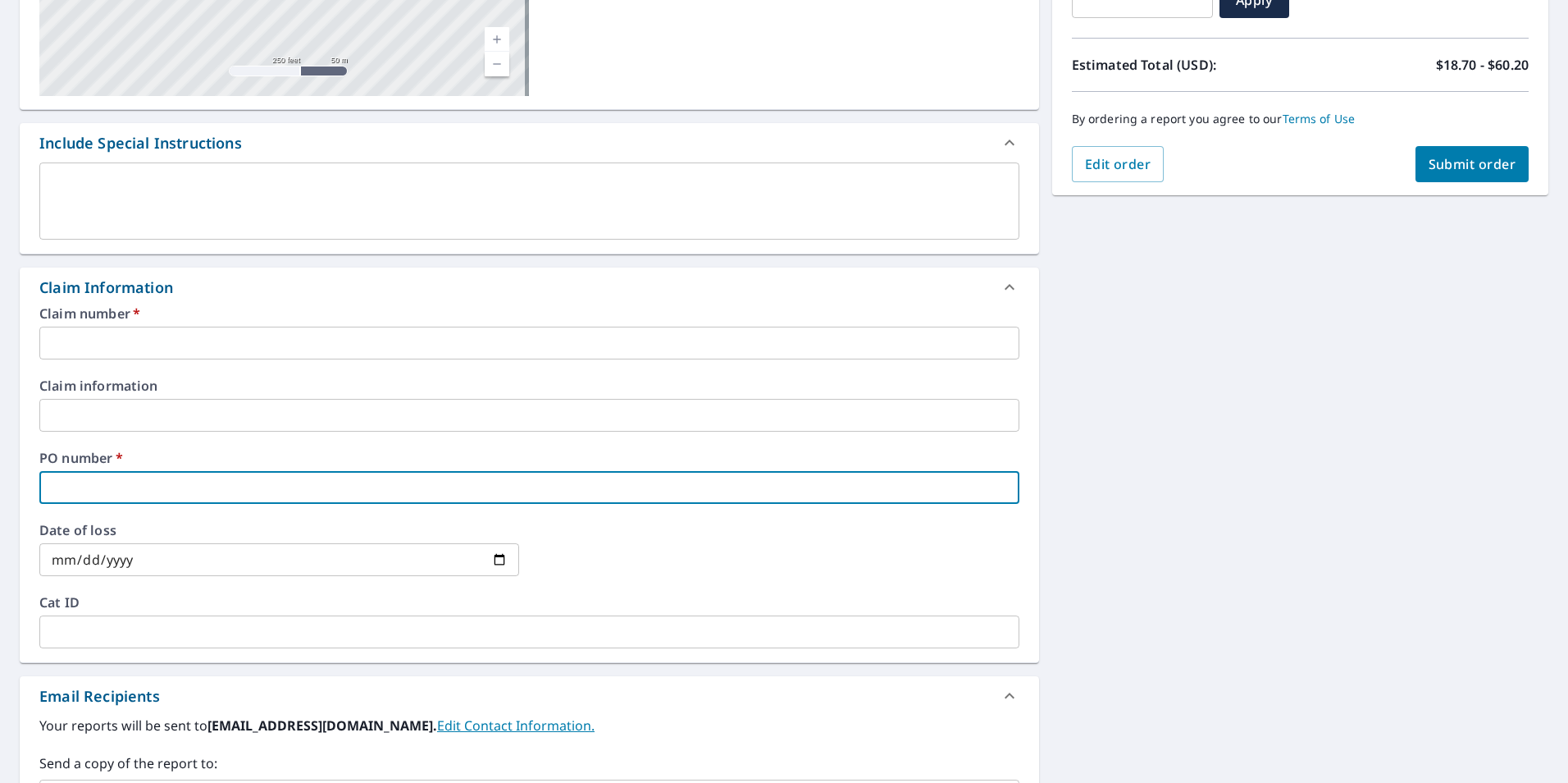
type input "W"
checkbox input "true"
type input "WA"
checkbox input "true"
type input "WAL"
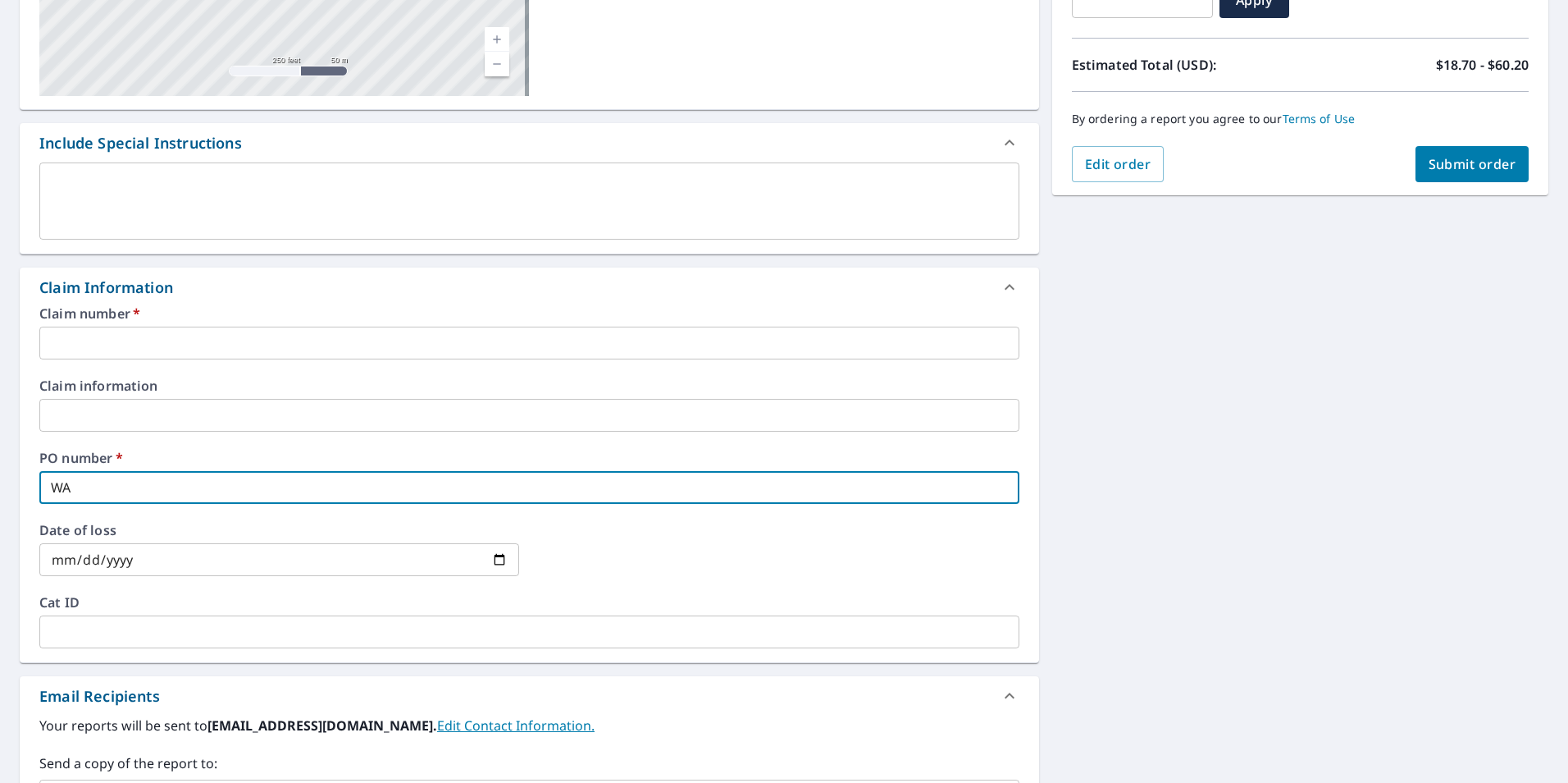
checkbox input "true"
type input "WALT"
checkbox input "true"
type input "WALTE"
checkbox input "true"
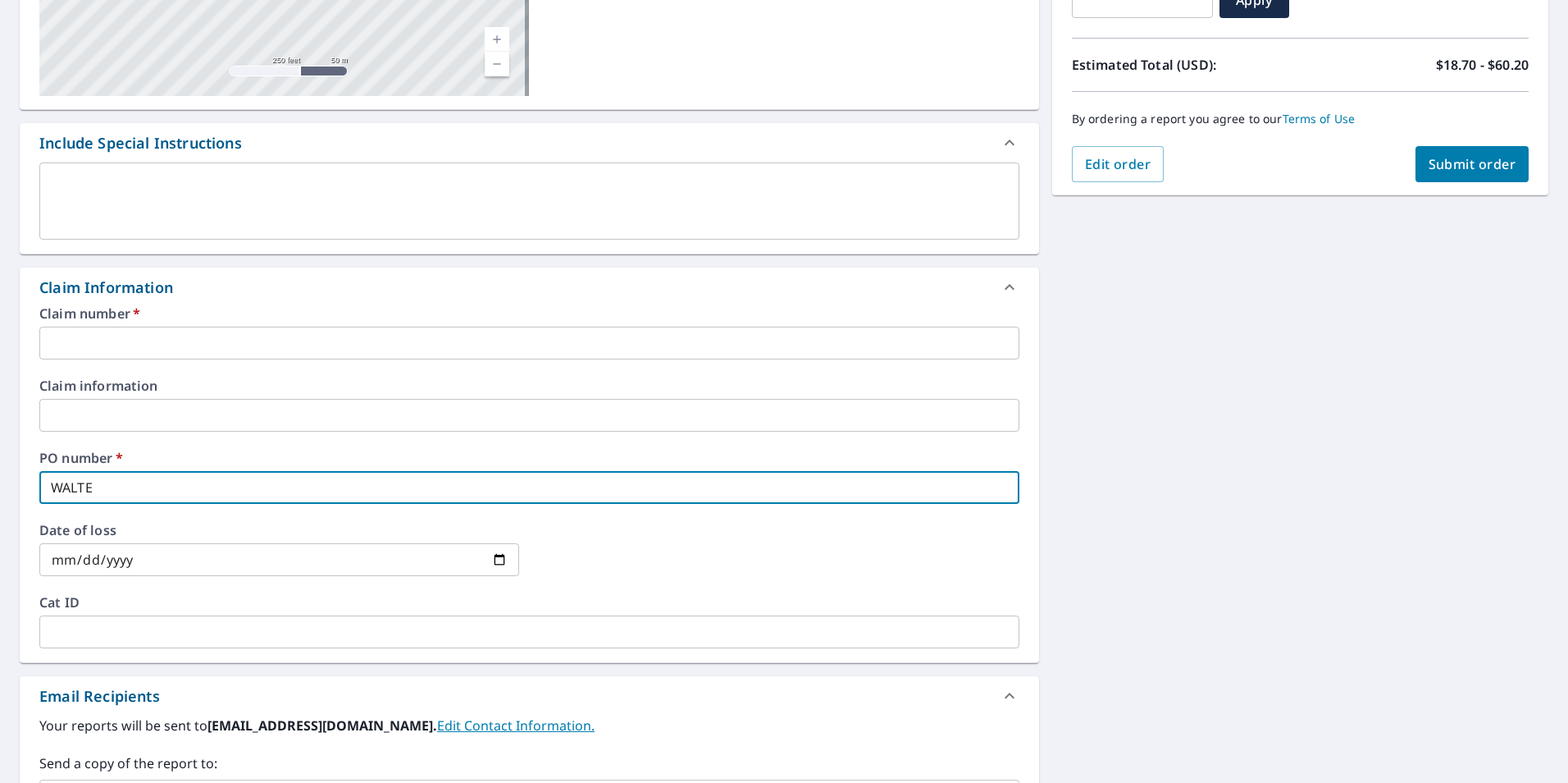
type input "WALTER"
checkbox input "true"
type input "WALTER"
checkbox input "true"
type input "WALTER N"
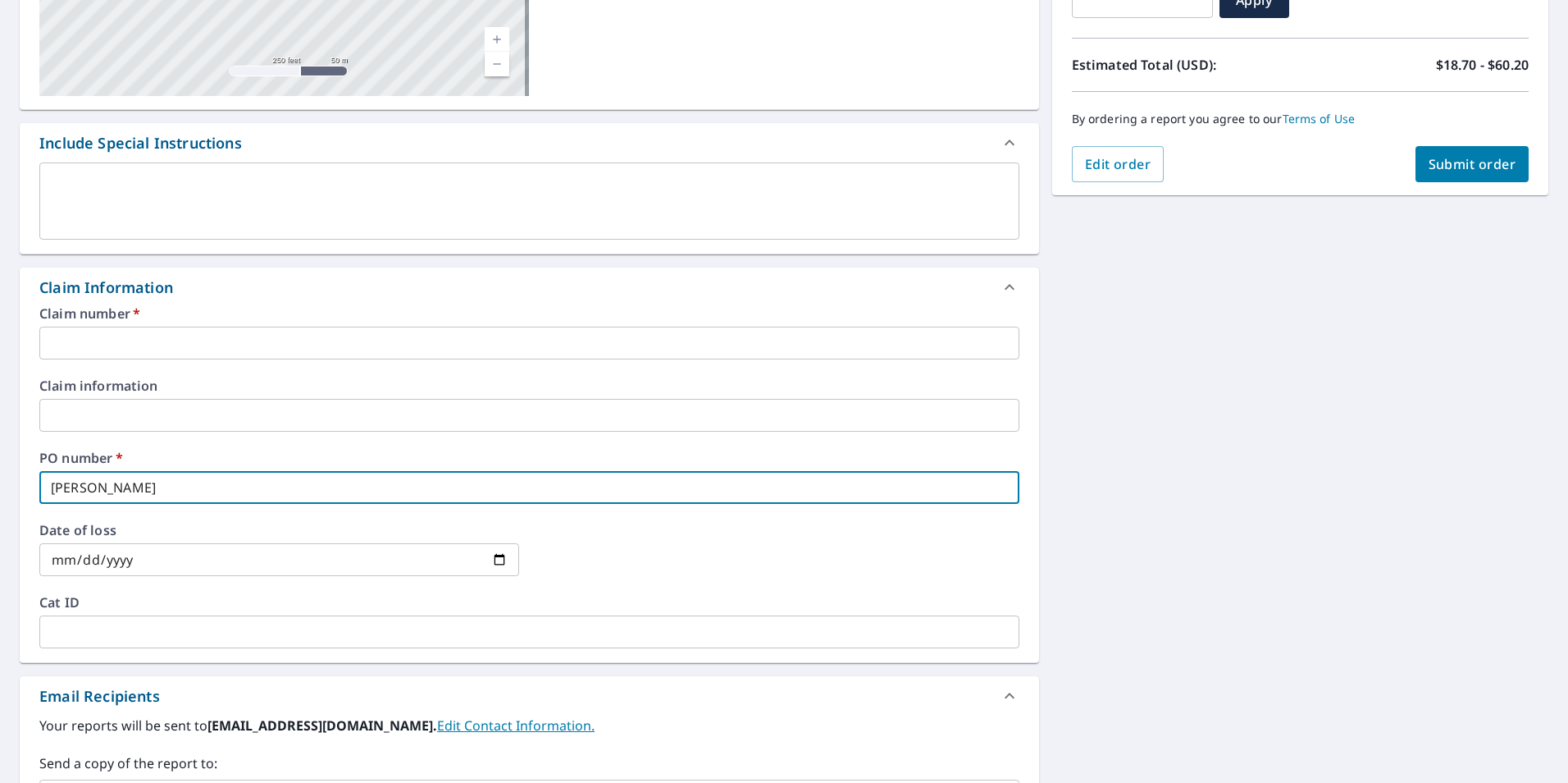
checkbox input "true"
type input "WALTER"
checkbox input "true"
type input "WALTER M"
checkbox input "true"
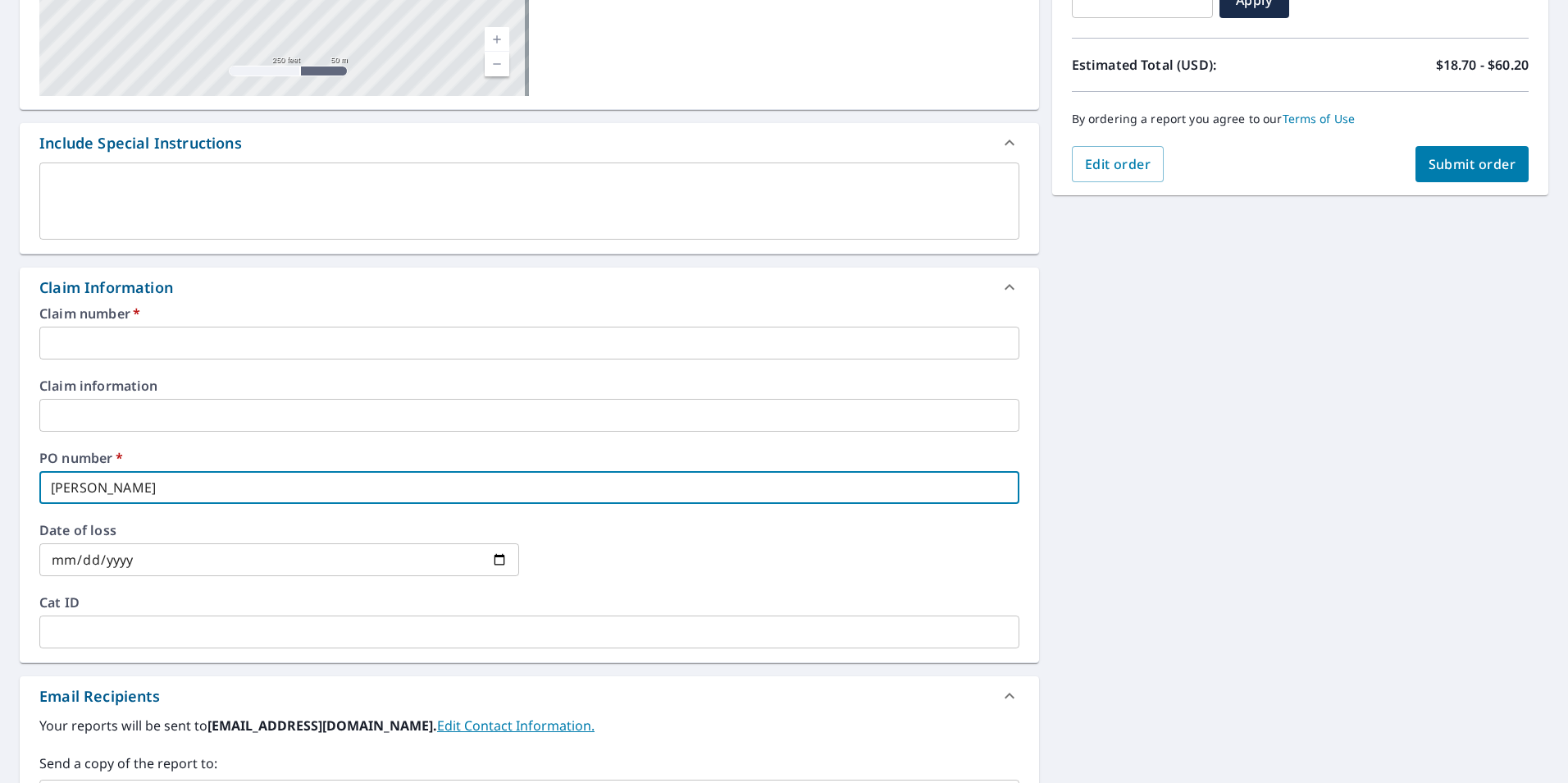
type input "WALTER MO"
checkbox input "true"
type input "WALTER MOL"
checkbox input "true"
type input "WALTER MOLI"
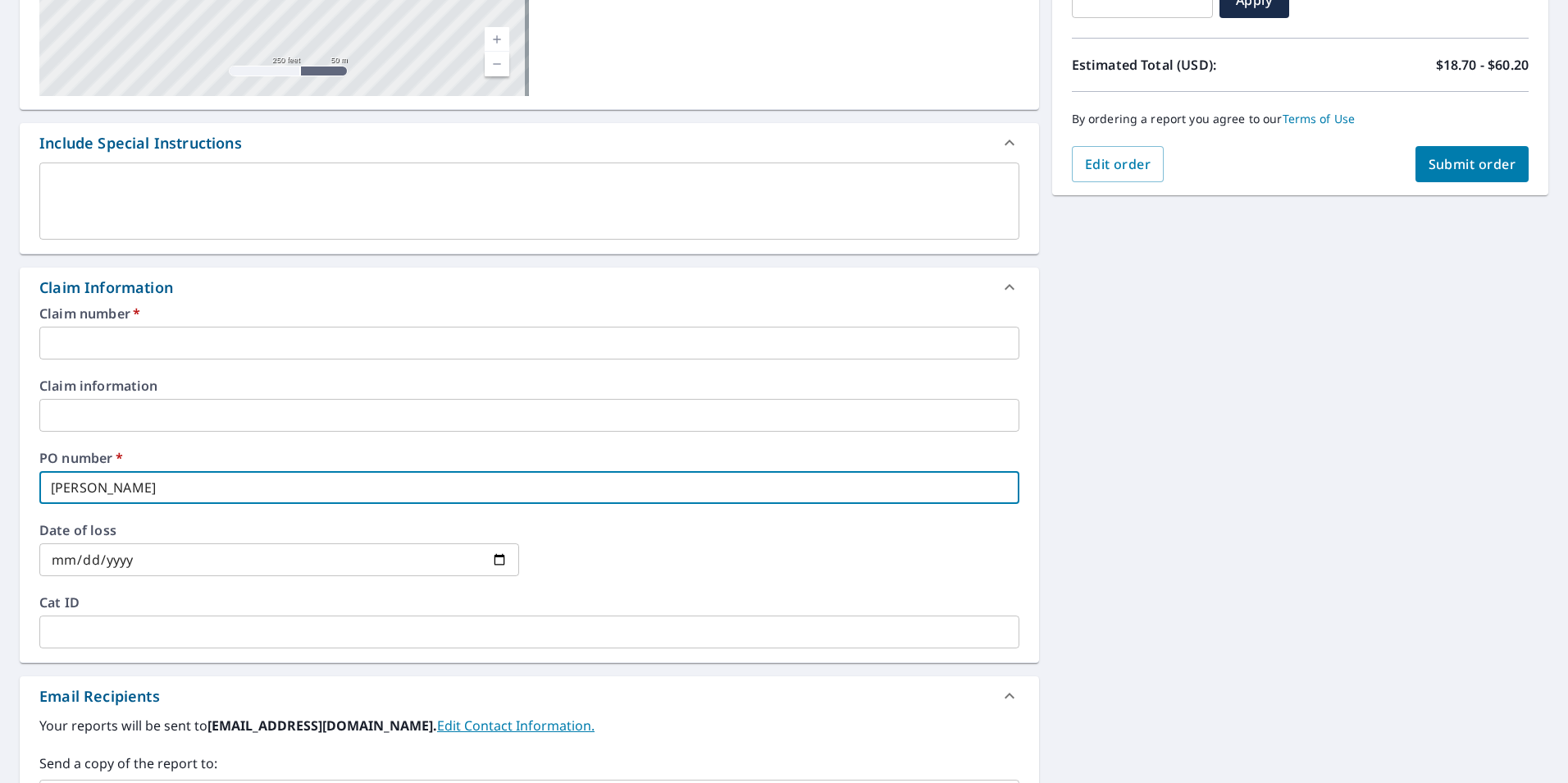
checkbox input "true"
type input "WALTER MOLIN"
checkbox input "true"
type input "WALTER MOLINA"
checkbox input "true"
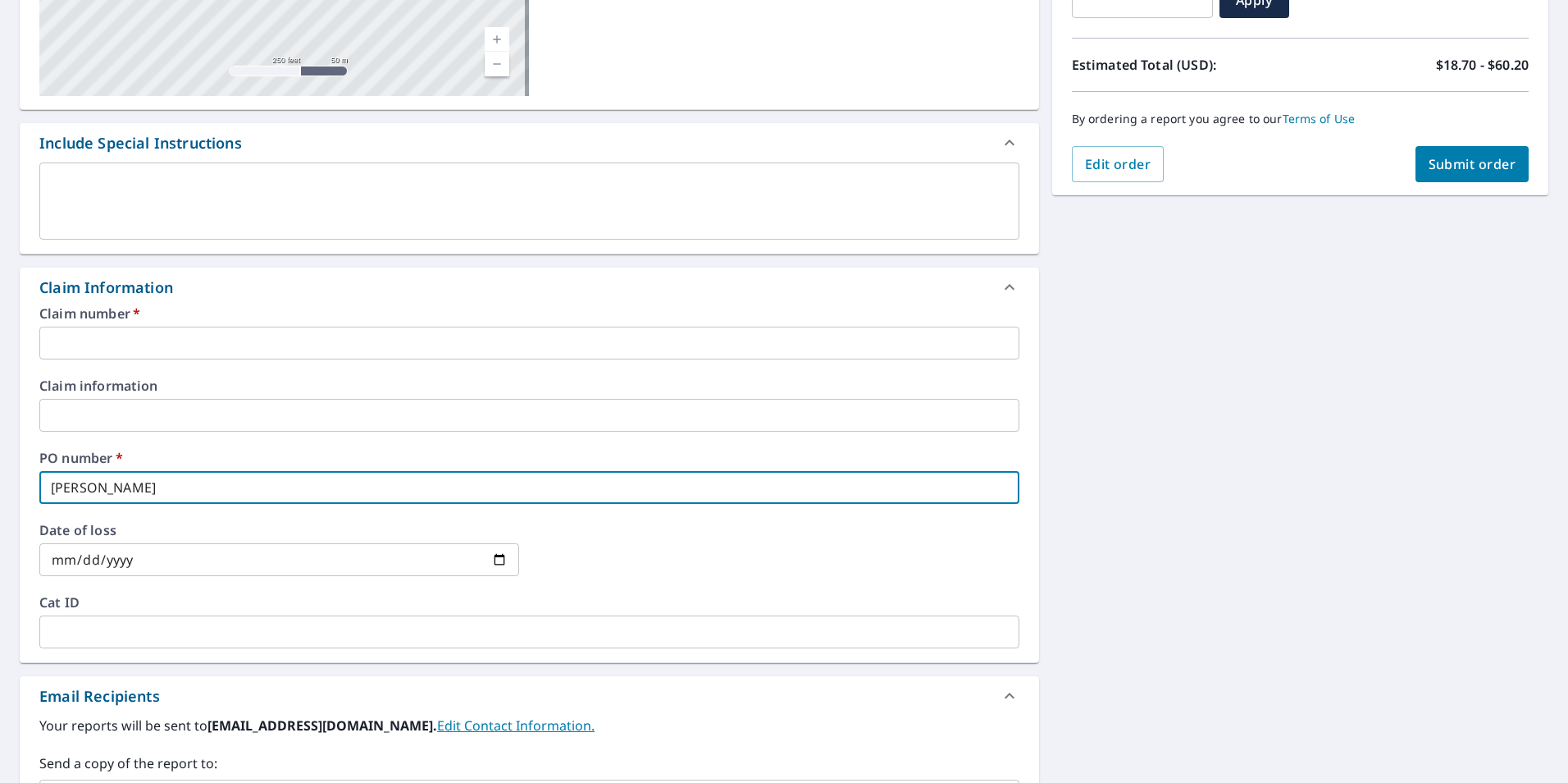
type input "WALTER MOLINA"
checkbox input "true"
type input "WALTER MOLINA"
click at [79, 405] on input "text" at bounding box center [529, 415] width 979 height 33
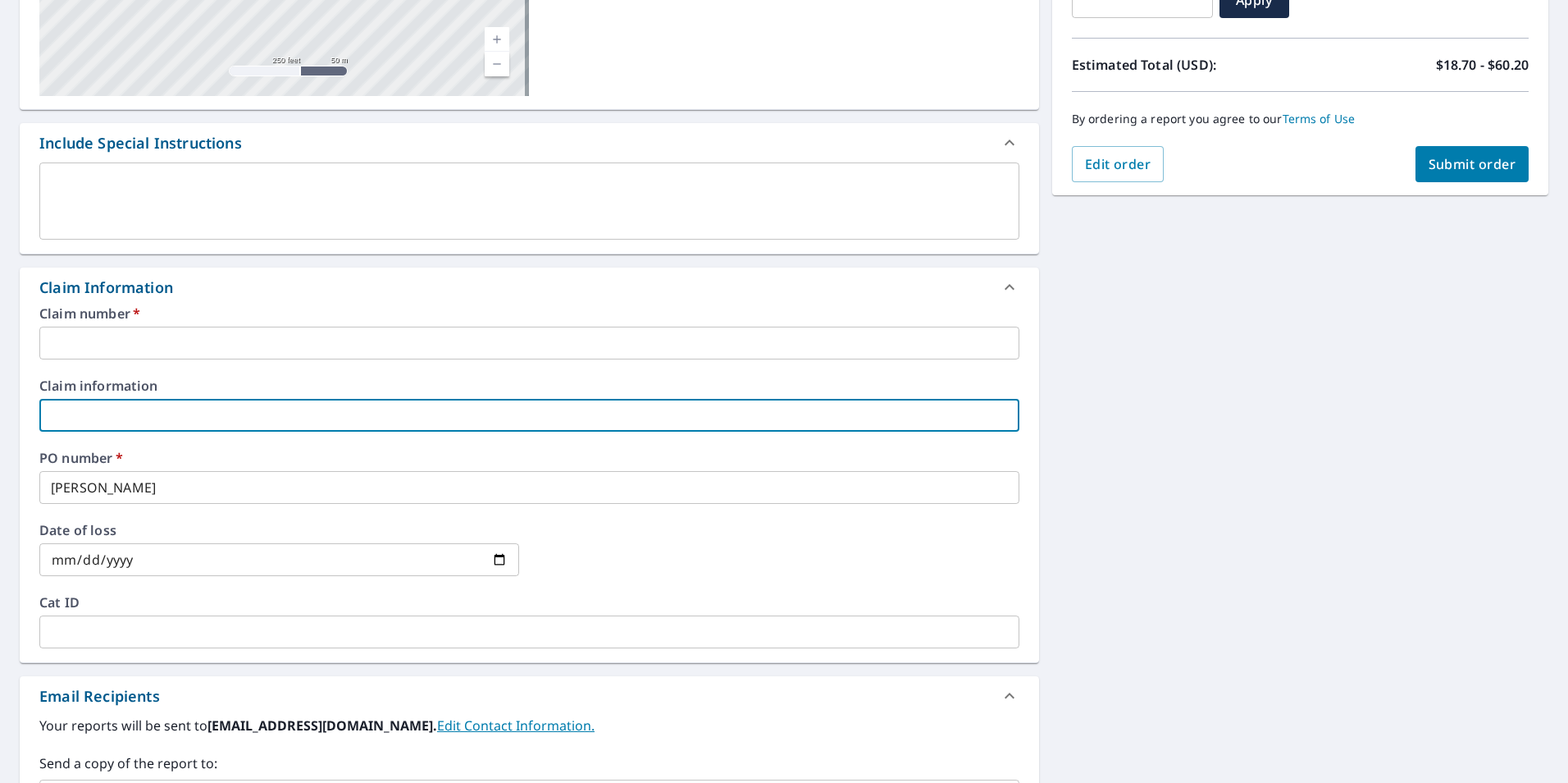
click at [119, 343] on input "text" at bounding box center [529, 343] width 979 height 33
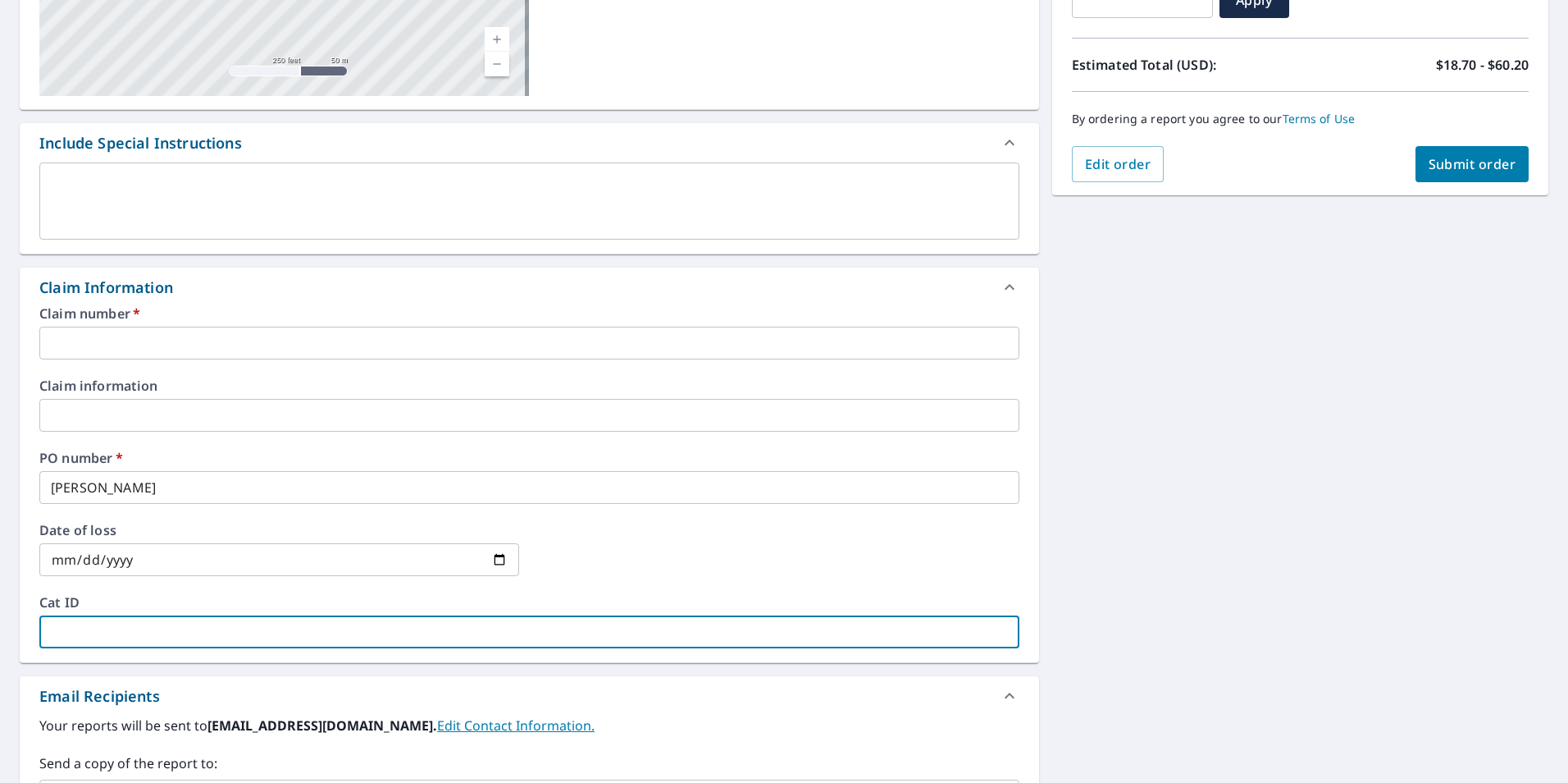
click at [114, 638] on input "text" at bounding box center [529, 632] width 979 height 33
type input "N"
checkbox input "true"
type input "NO"
checkbox input "true"
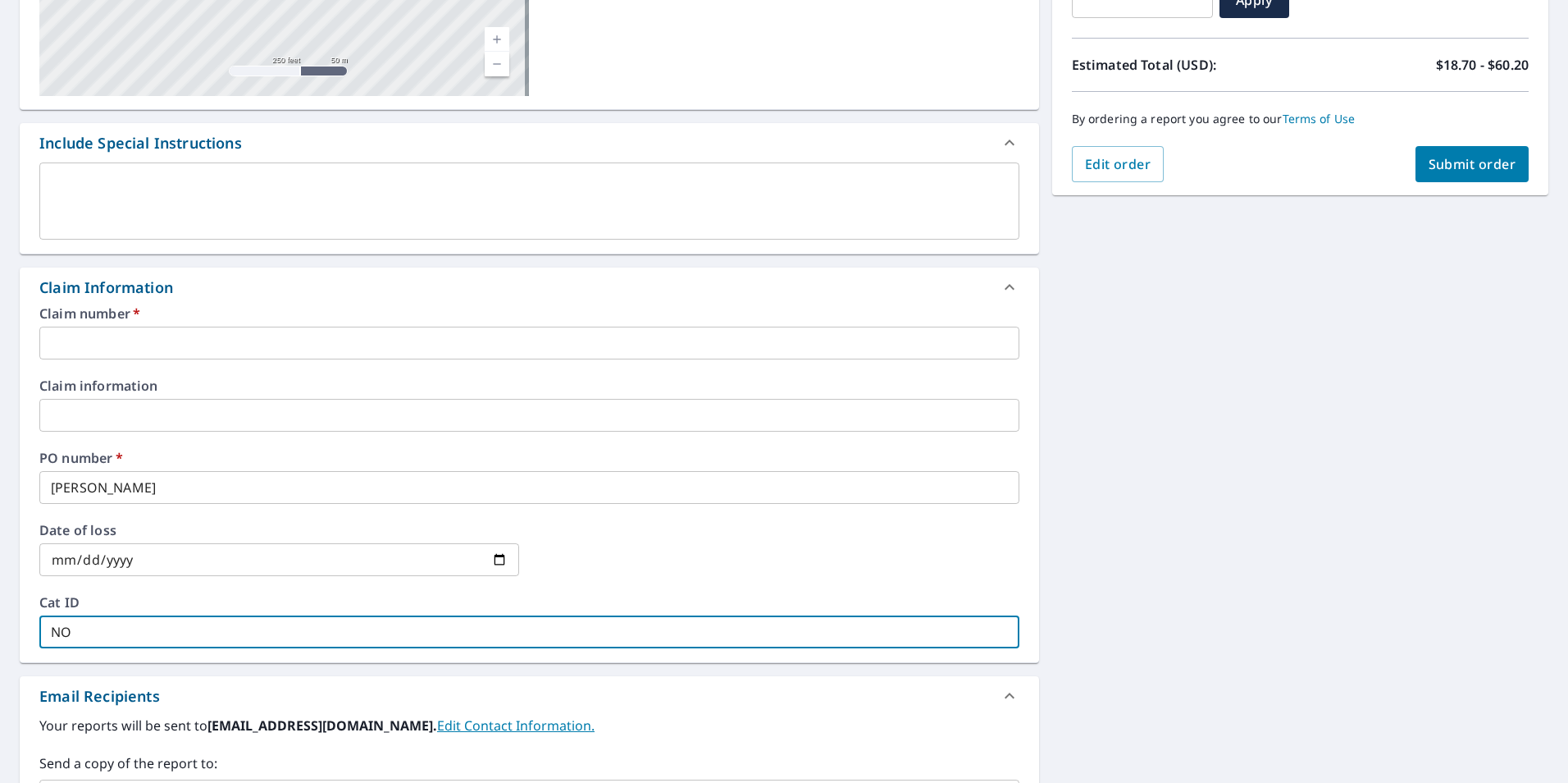
type input "NOE"
checkbox input "true"
type input "NOEL"
checkbox input "true"
type input "NOEL."
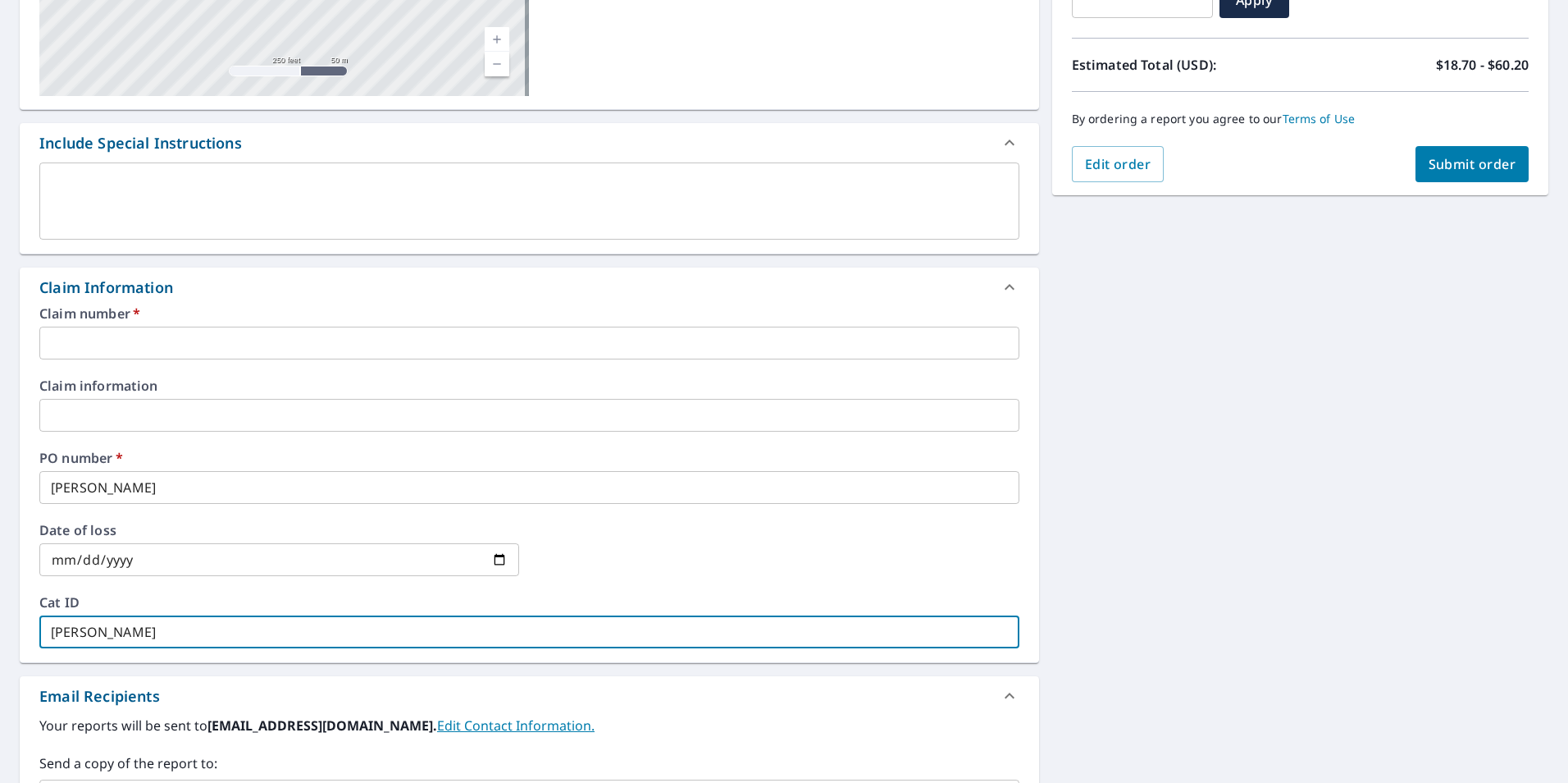
checkbox input "true"
type input "NOEL.D"
checkbox input "true"
type input "NOEL.DA"
checkbox input "true"
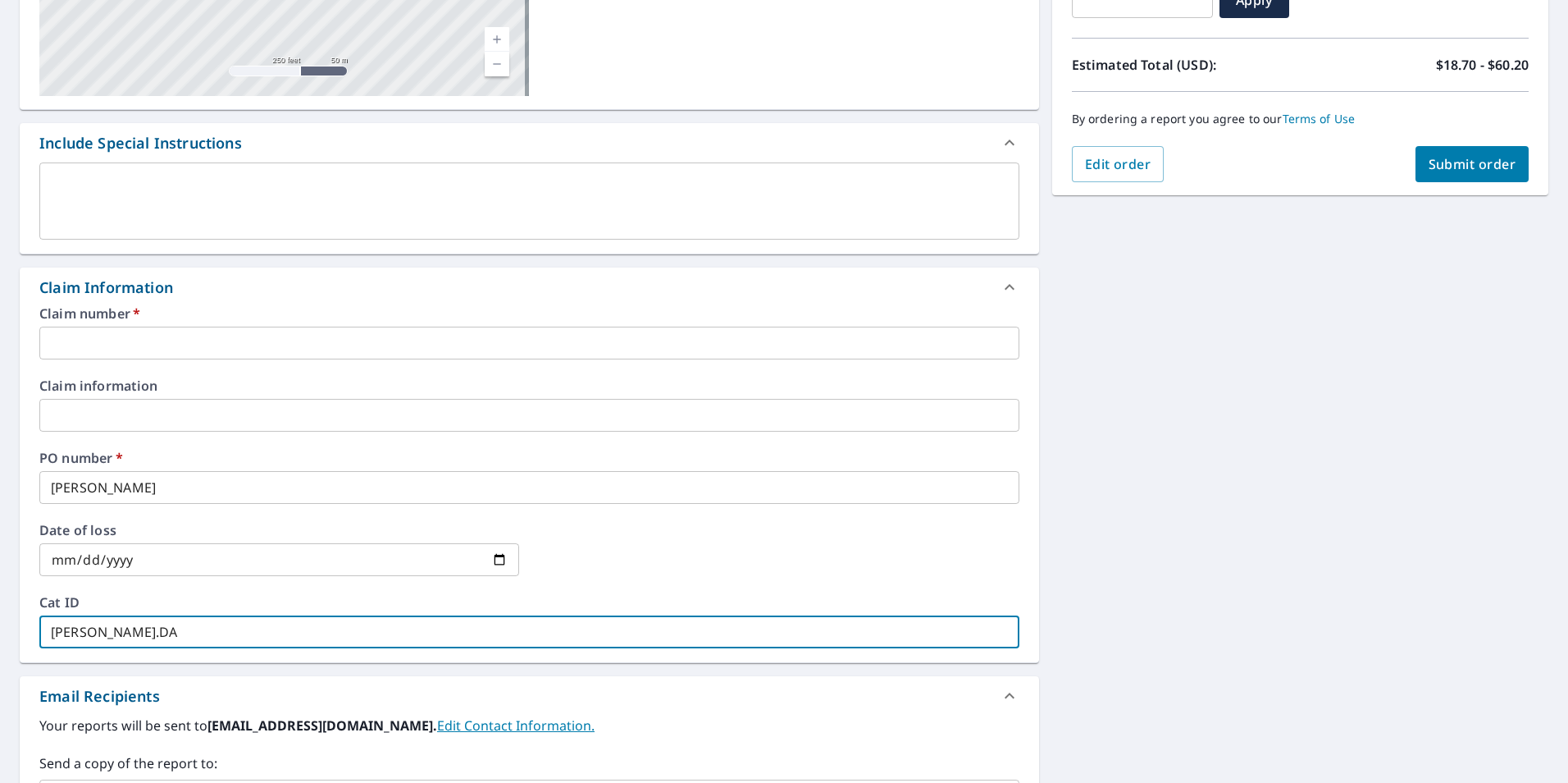
type input "NOEL.DAV"
checkbox input "true"
type input "NOEL.DAVI"
checkbox input "true"
type input "NOEL.DAVIL"
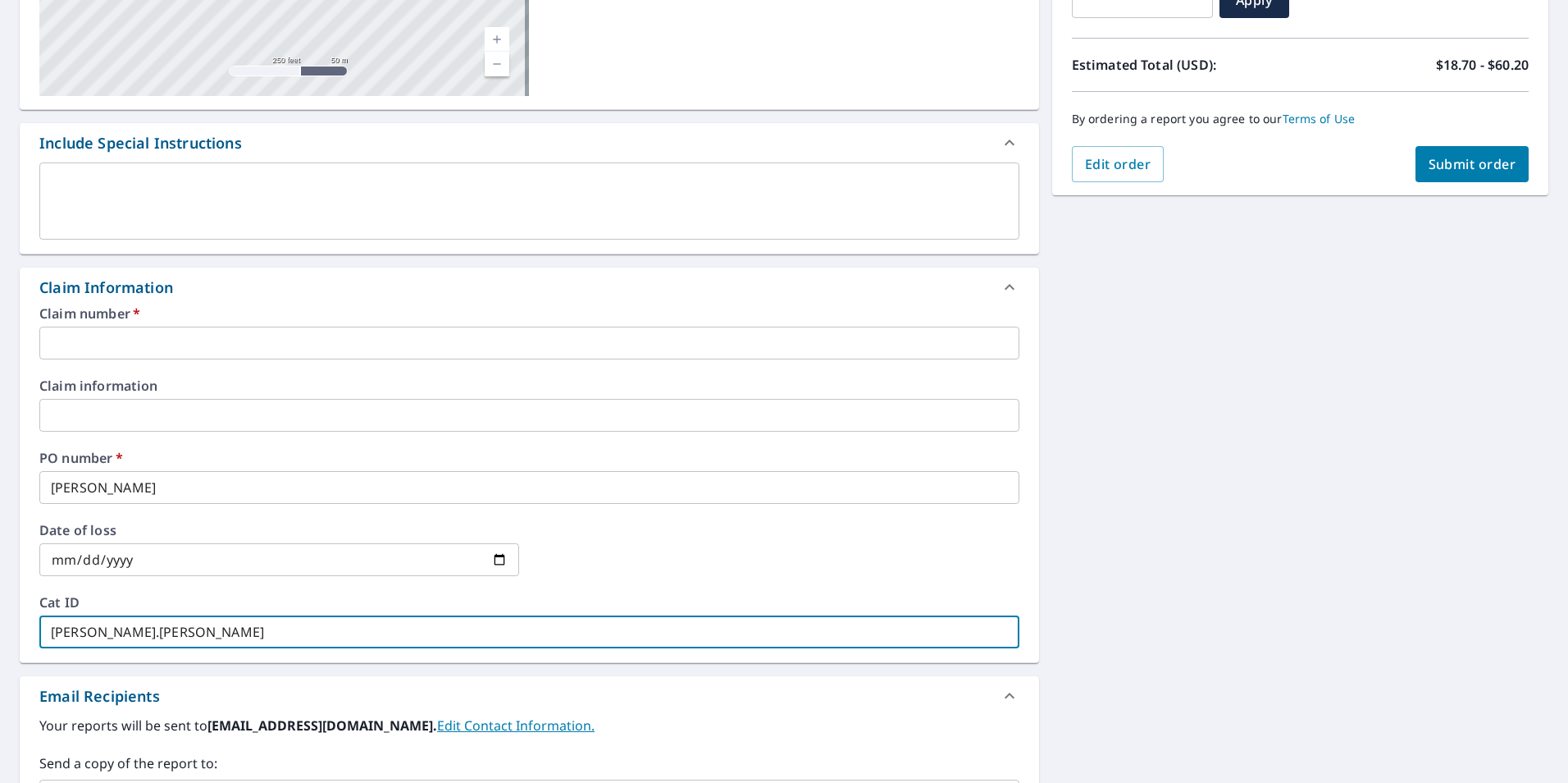
checkbox input "true"
type input "NOEL.DAVILA"
checkbox input "true"
type input "NOEL.DAVILA@"
checkbox input "true"
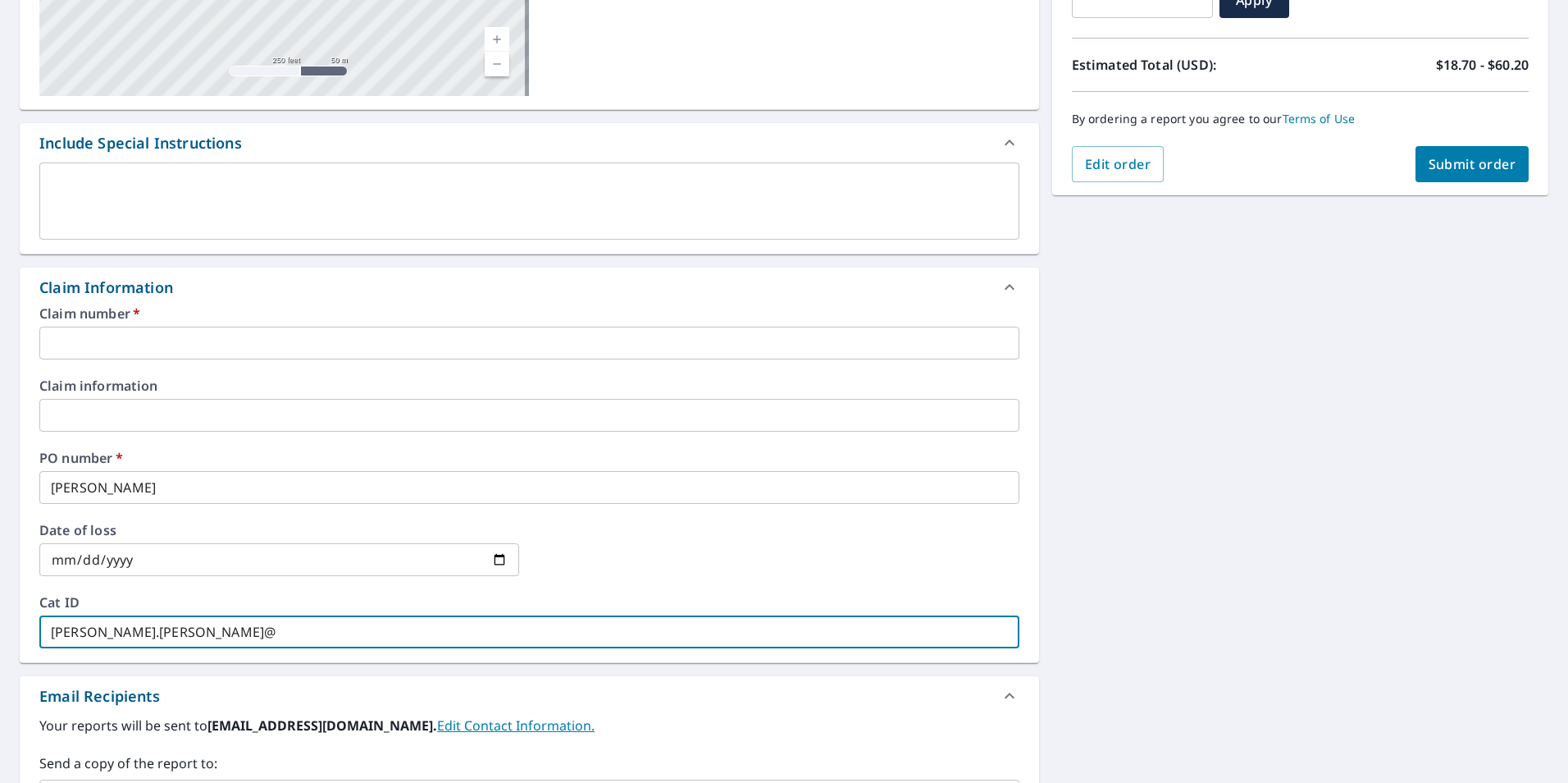
type input "NOEL.DAVILA@S"
checkbox input "true"
type input "NOEL.DAVILA@SR"
checkbox input "true"
type input "NOEL.DAVILA@SRS"
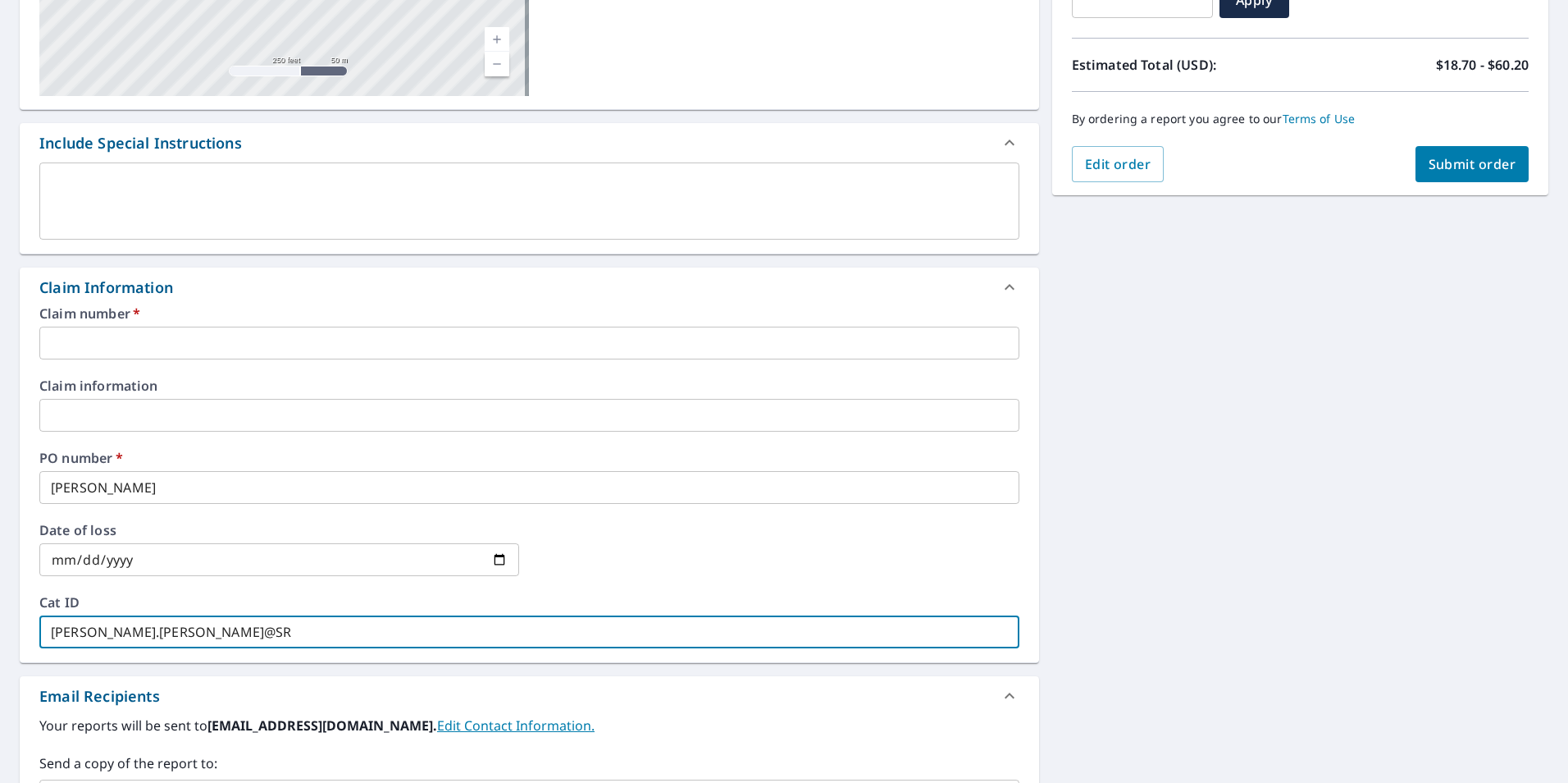
checkbox input "true"
type input "NOEL.DAVILA@SRSB"
checkbox input "true"
type input "NOEL.DAVILA@SRSBU"
checkbox input "true"
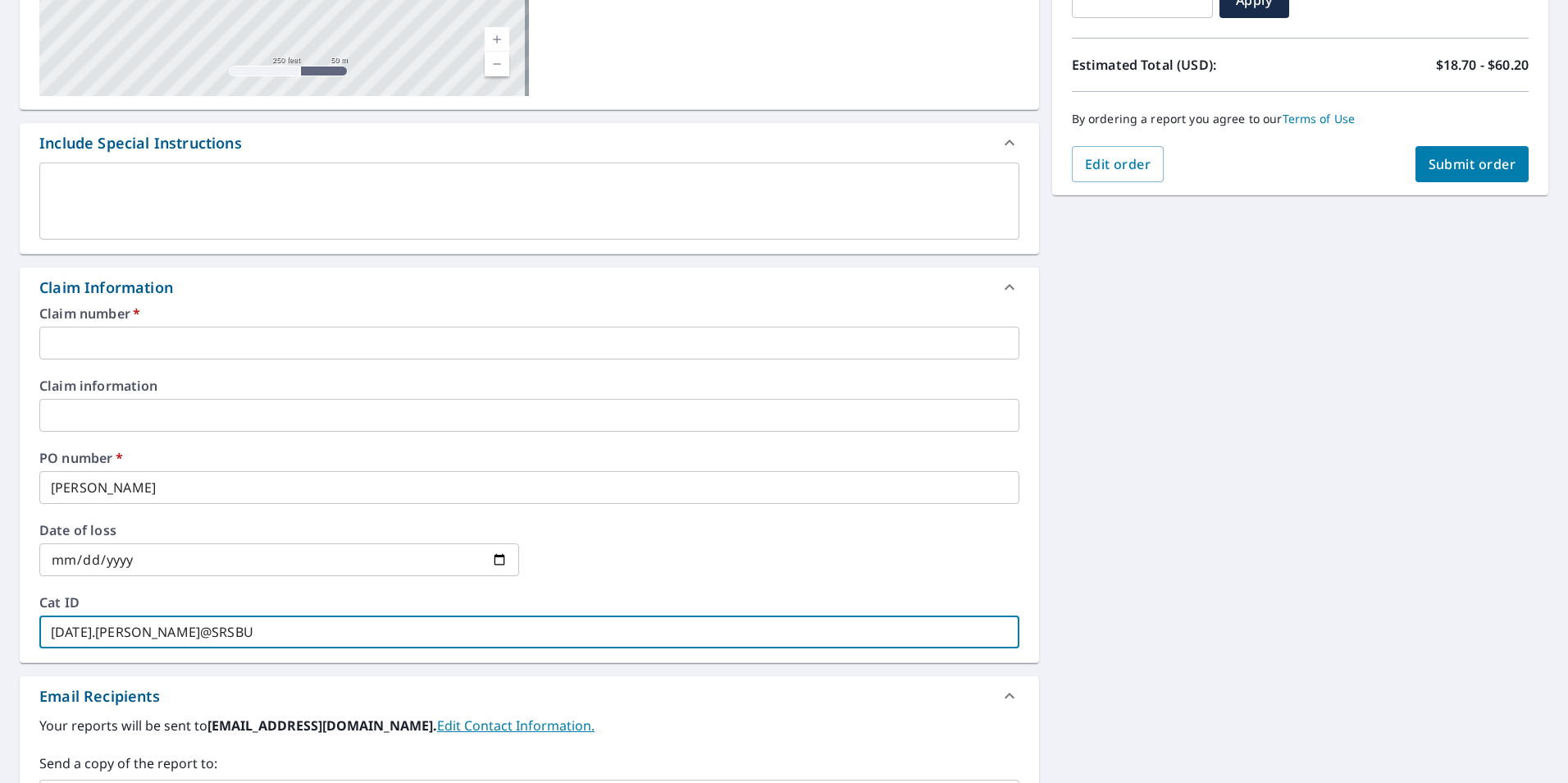
type input "NOEL.DAVILA@SRSBUI"
checkbox input "true"
type input "NOEL.DAVILA@SRSBUIL"
checkbox input "true"
type input "NOEL.DAVILA@SRSBUILD"
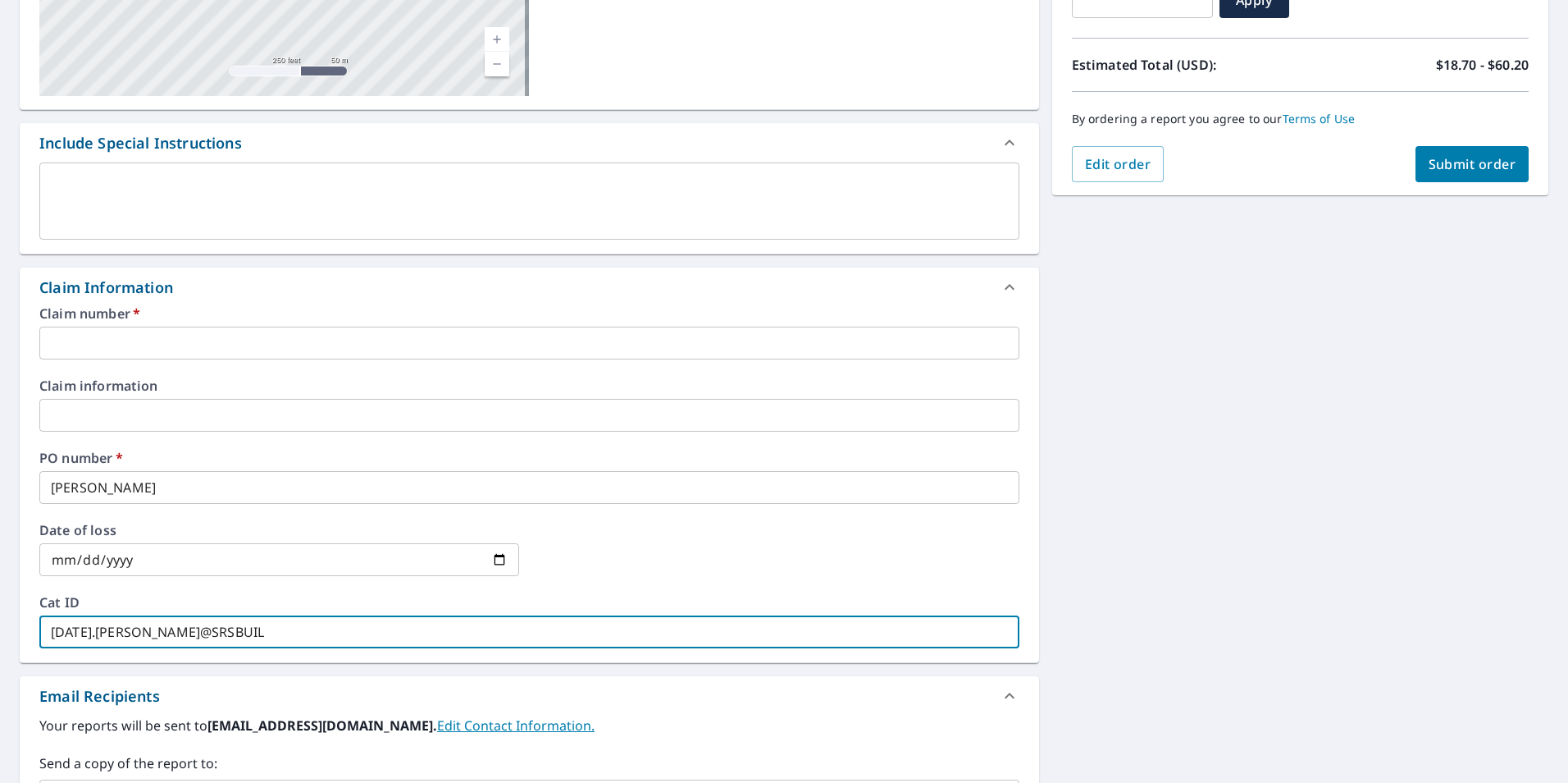
checkbox input "true"
type input "NOEL.DAVILA@SRSBUILDI"
checkbox input "true"
type input "NOEL.DAVILA@SRSBUILDIN"
checkbox input "true"
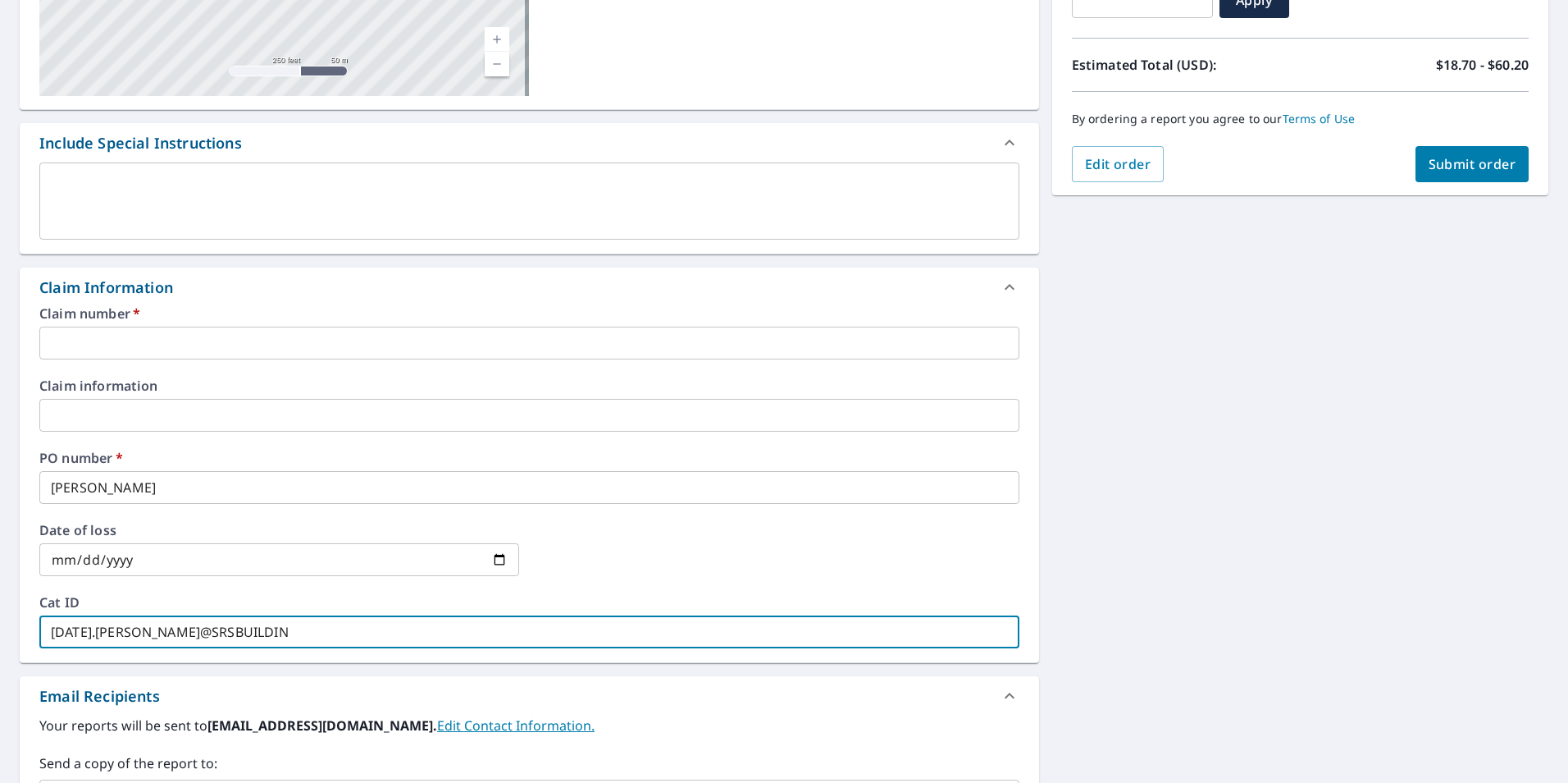
type input "NOEL.DAVILA@SRSBUILDING"
checkbox input "true"
type input "NOEL.DAVILA@SRSBUILDINGP"
checkbox input "true"
type input "NOEL.DAVILA@SRSBUILDINGPR"
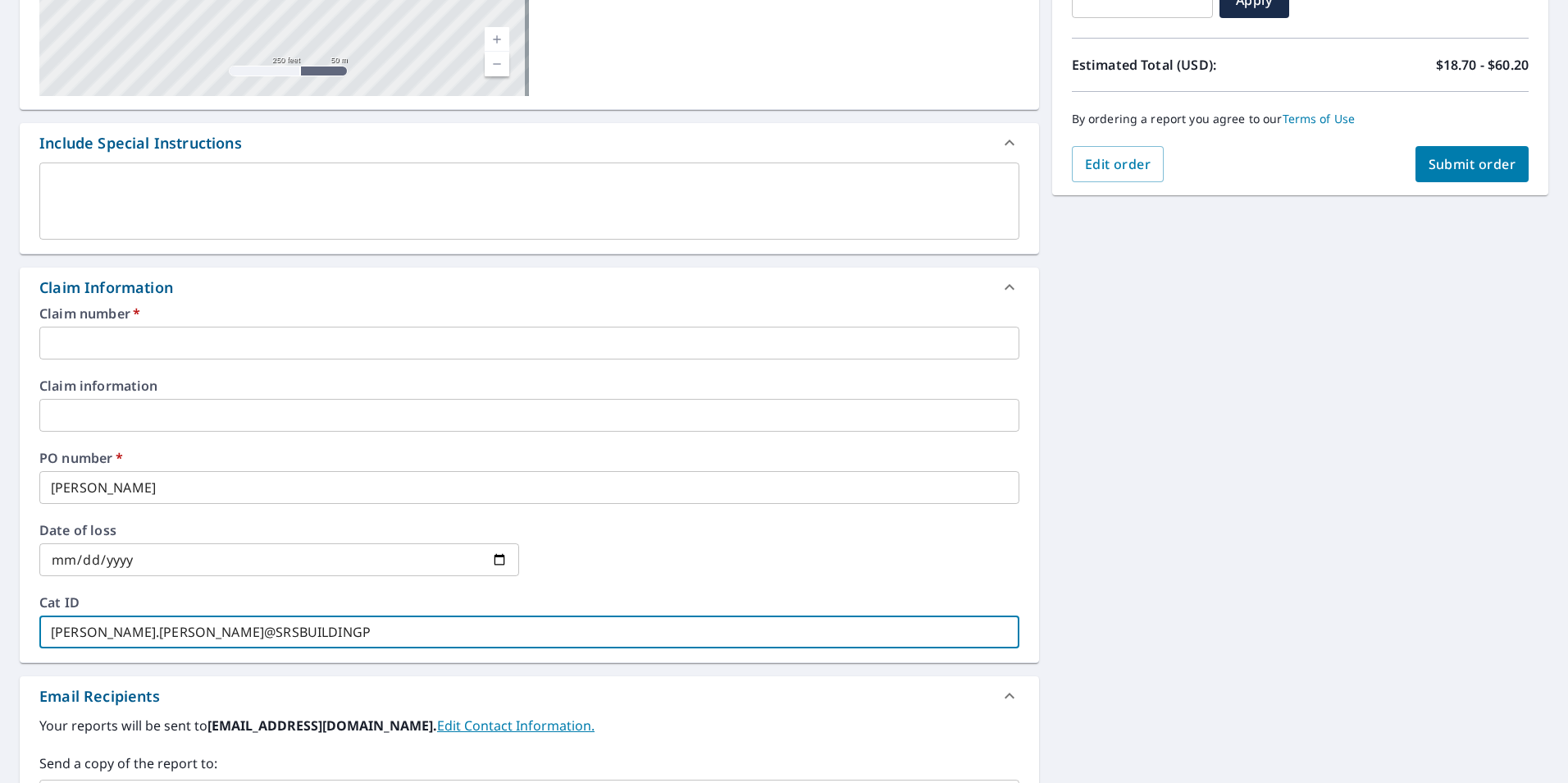
checkbox input "true"
type input "NOEL.DAVILA@SRSBUILDINGPRO"
checkbox input "true"
type input "NOEL.DAVILA@SRSBUILDINGPROD"
checkbox input "true"
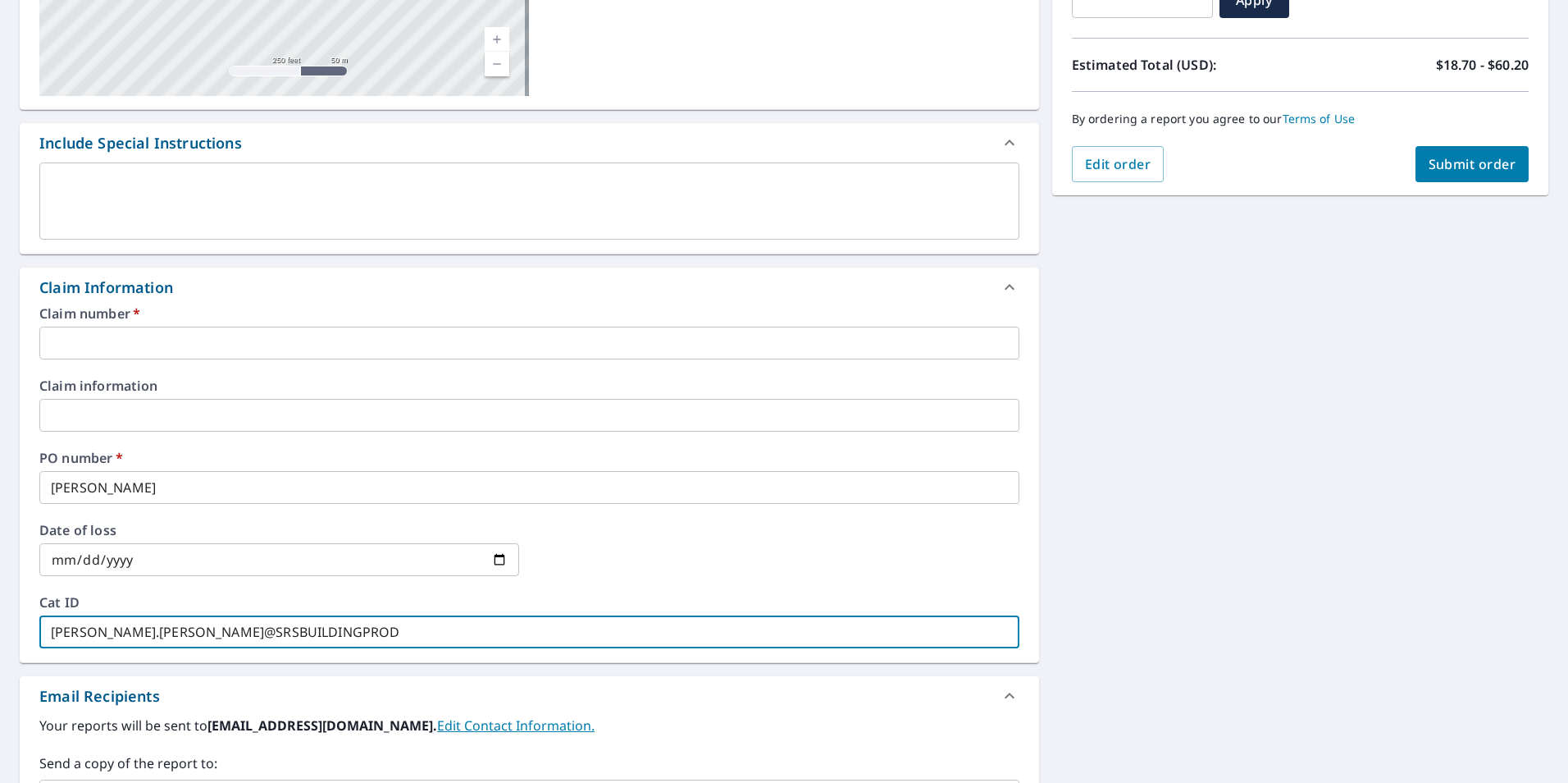
type input "NOEL.DAVILA@SRSBUILDINGPRODU"
checkbox input "true"
type input "NOEL.DAVILA@SRSBUILDINGPRODUC"
checkbox input "true"
type input "NOEL.DAVILA@SRSBUILDINGPRODUCT"
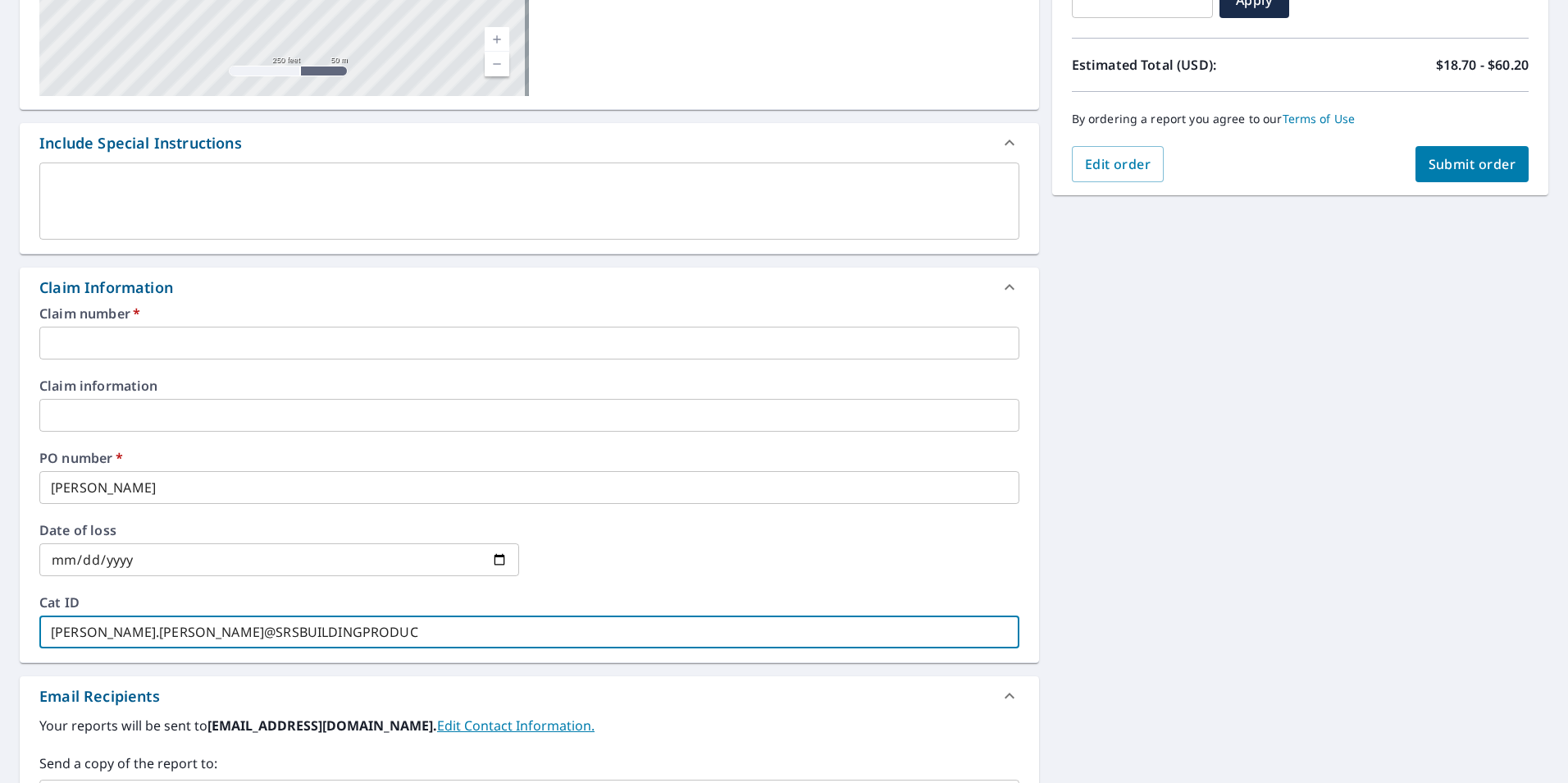
checkbox input "true"
type input "NOEL.DAVILA@SRSBUILDINGPRODUCTS"
checkbox input "true"
type input "NOEL.DAVILA@SRSBUILDINGPRODUCTS."
checkbox input "true"
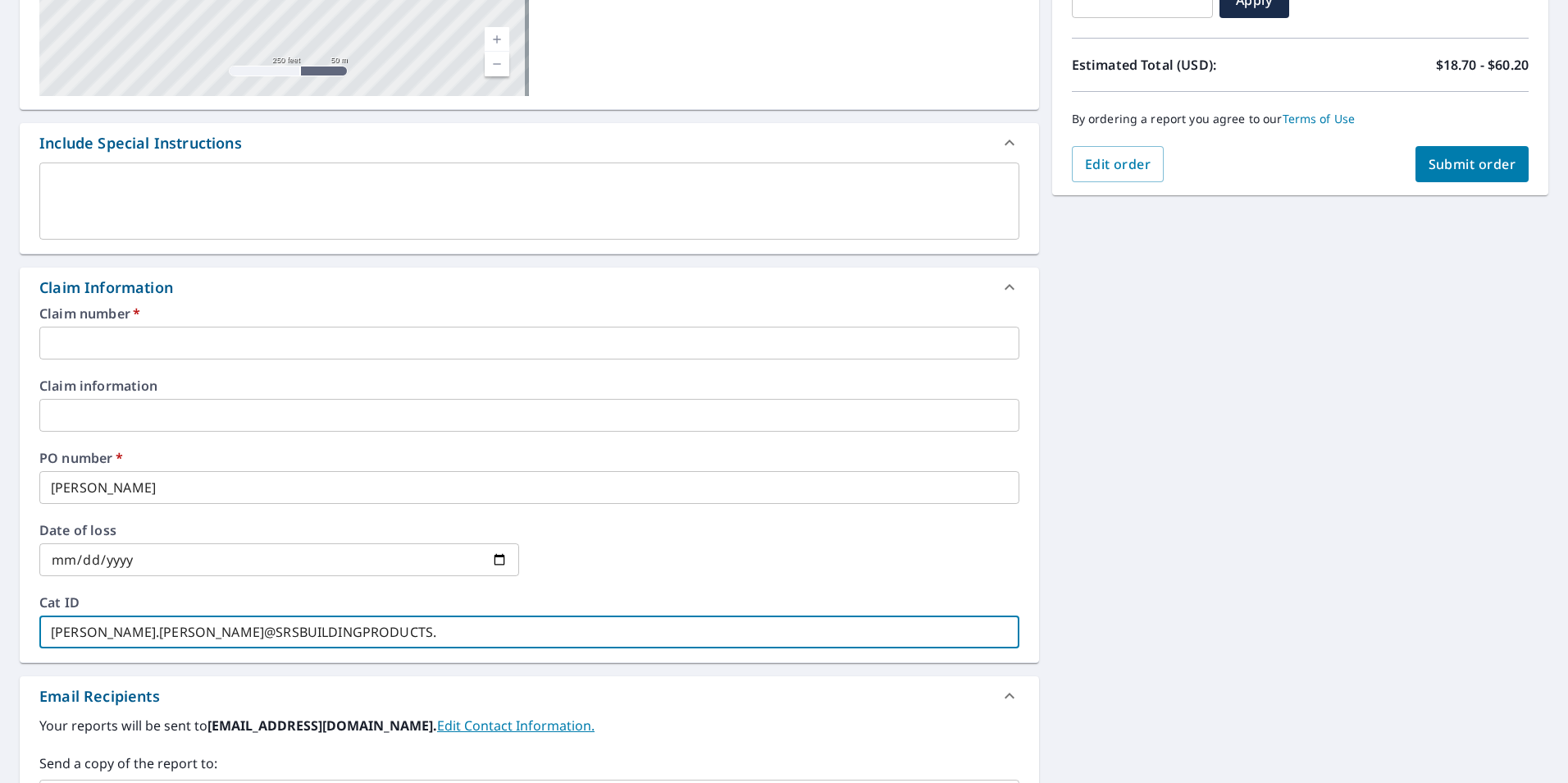
type input "NOEL.DAVILA@SRSBUILDINGPRODUCTS.C"
checkbox input "true"
type input "NOEL.DAVILA@SRSBUILDINGPRODUCTS.CO"
checkbox input "true"
type input "NOEL.DAVILA@SRSBUILDINGPRODUCTS.COM"
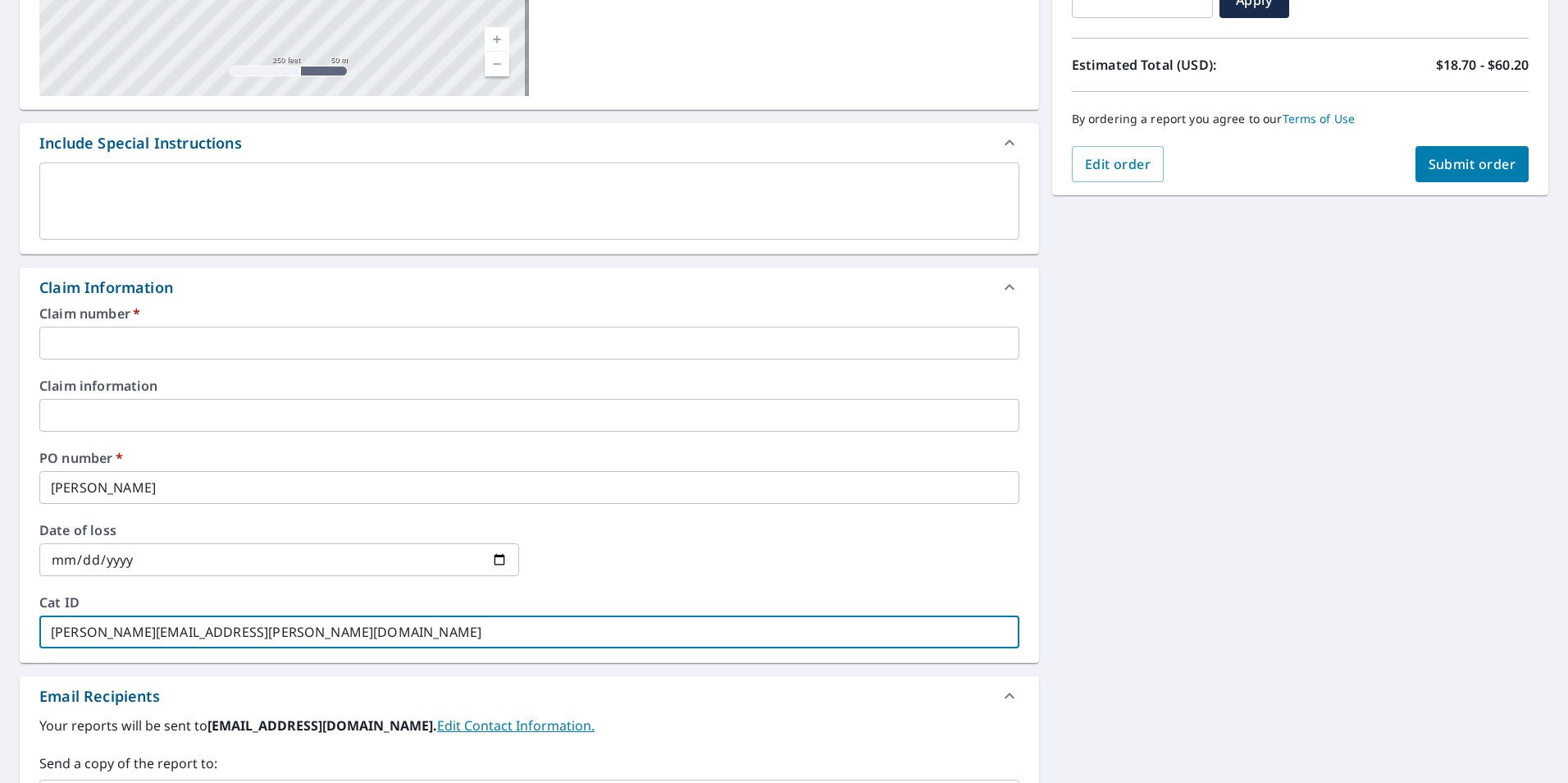
checkbox input "true"
type input "NOEL.DAVILA@SRSBUILDINGPRODUCTS.COM"
checkbox input "true"
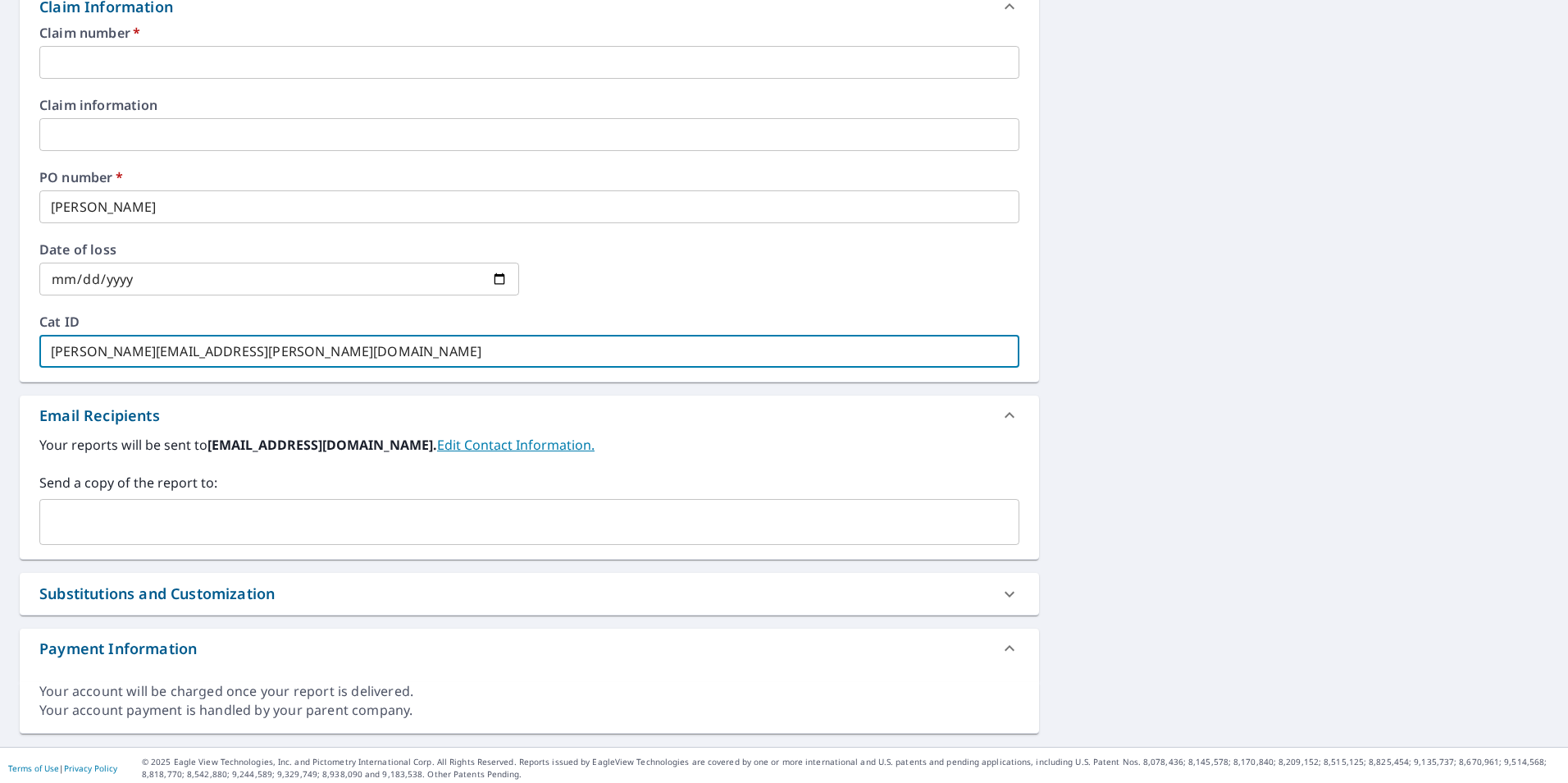
scroll to position [615, 0]
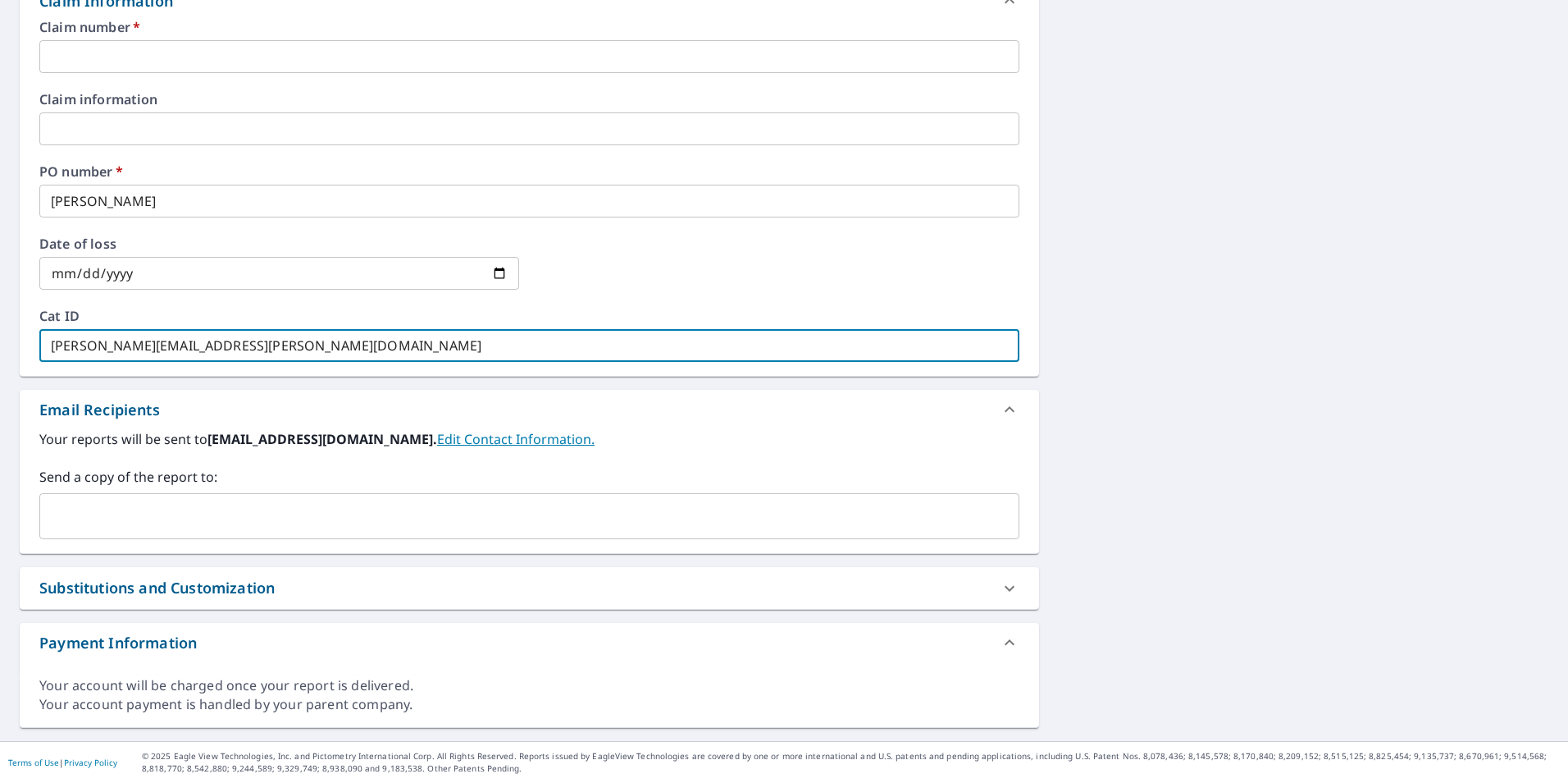
drag, startPoint x: 356, startPoint y: 347, endPoint x: 0, endPoint y: 357, distance: 356.1
click at [0, 371] on html "SB SB Dashboard Order History Cancel Order SB Dashboard / Finalize Order Finali…" at bounding box center [784, 391] width 1568 height 783
checkbox input "true"
click at [167, 592] on div "Substitutions and Customization" at bounding box center [157, 588] width 235 height 22
checkbox input "true"
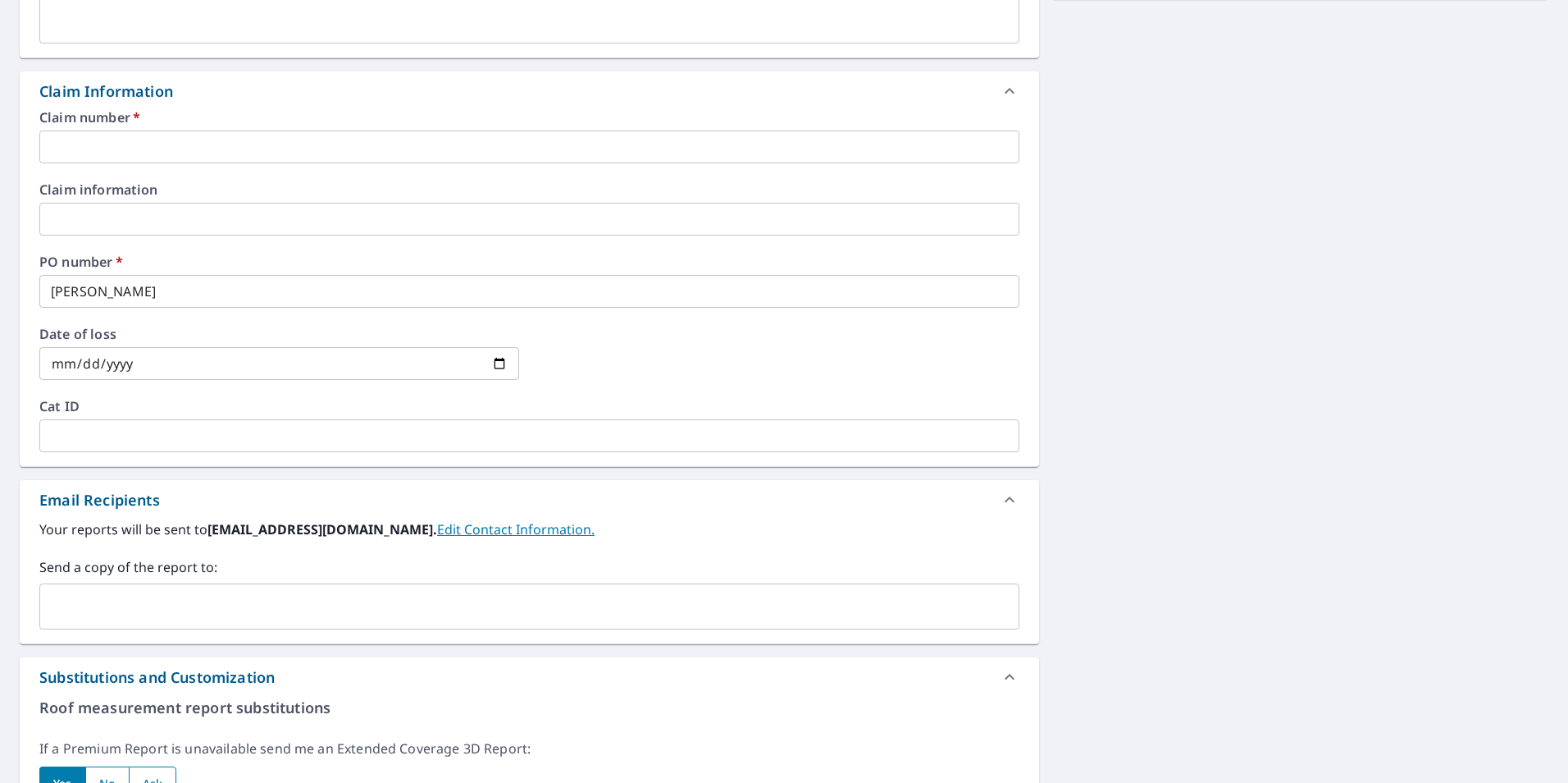
scroll to position [459, 0]
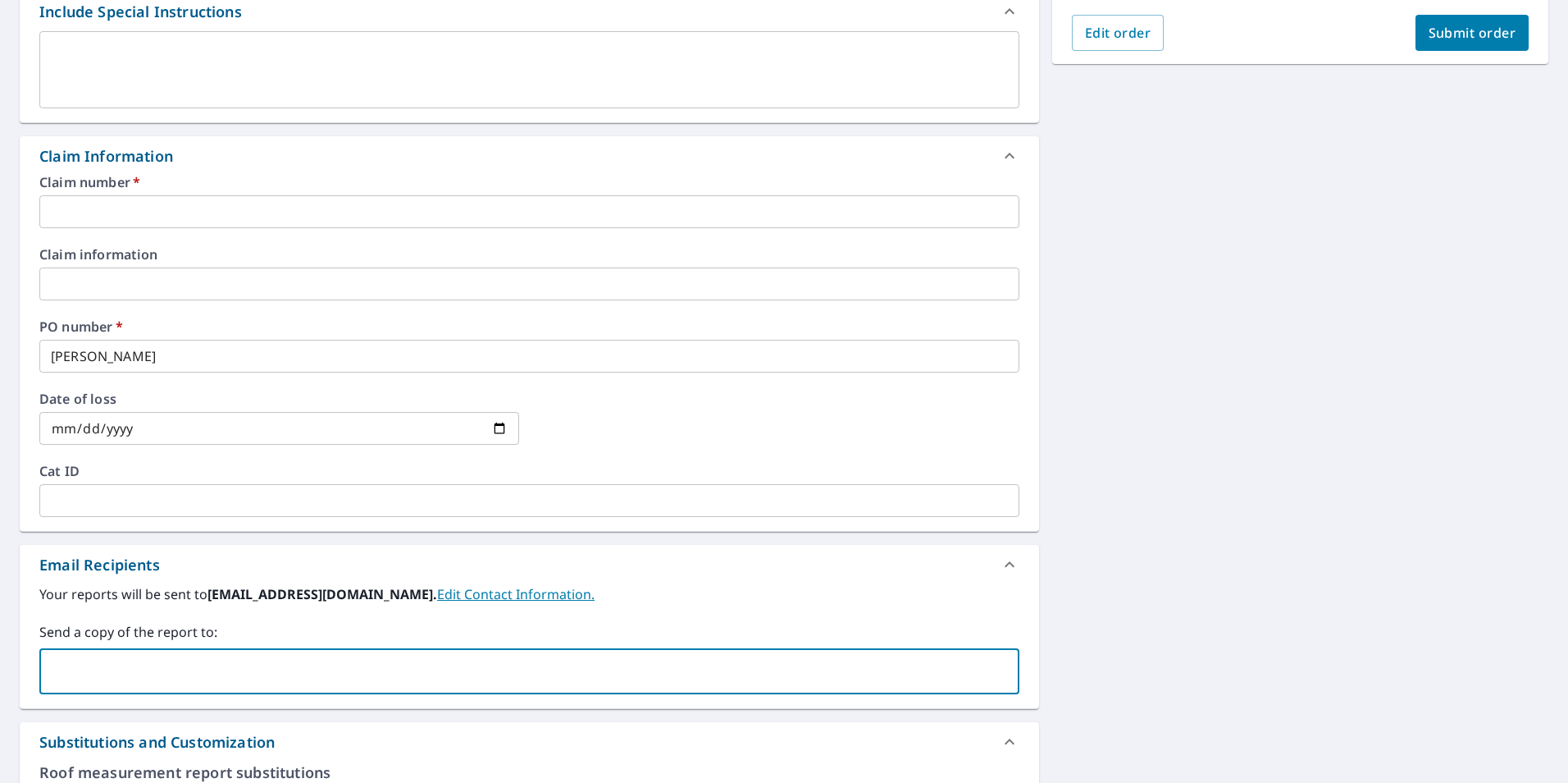
click at [130, 659] on input "text" at bounding box center [516, 670] width 941 height 31
type input "N"
type input "noel.davila@srsbuildingproducts.com"
checkbox input "true"
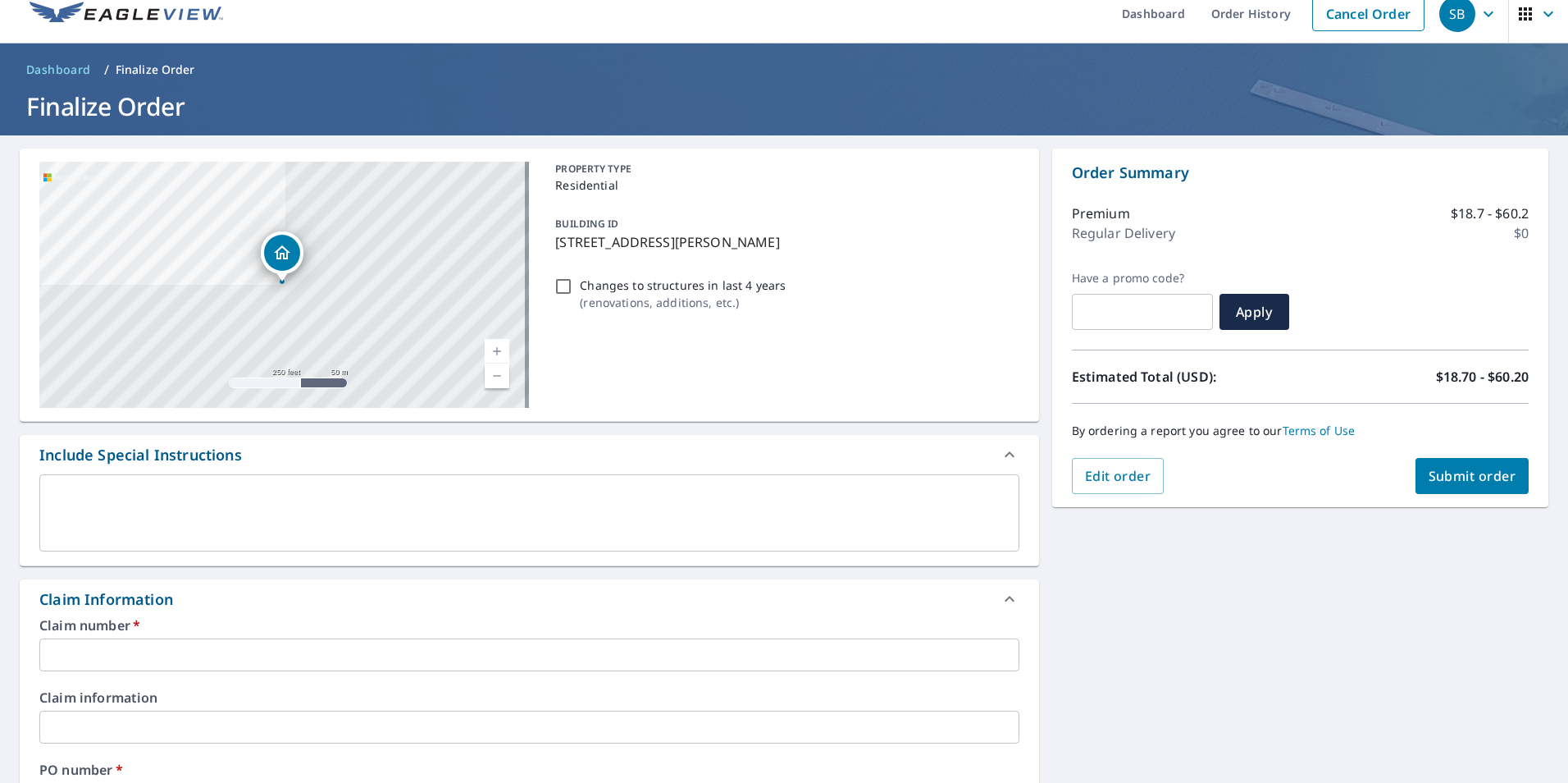
scroll to position [0, 0]
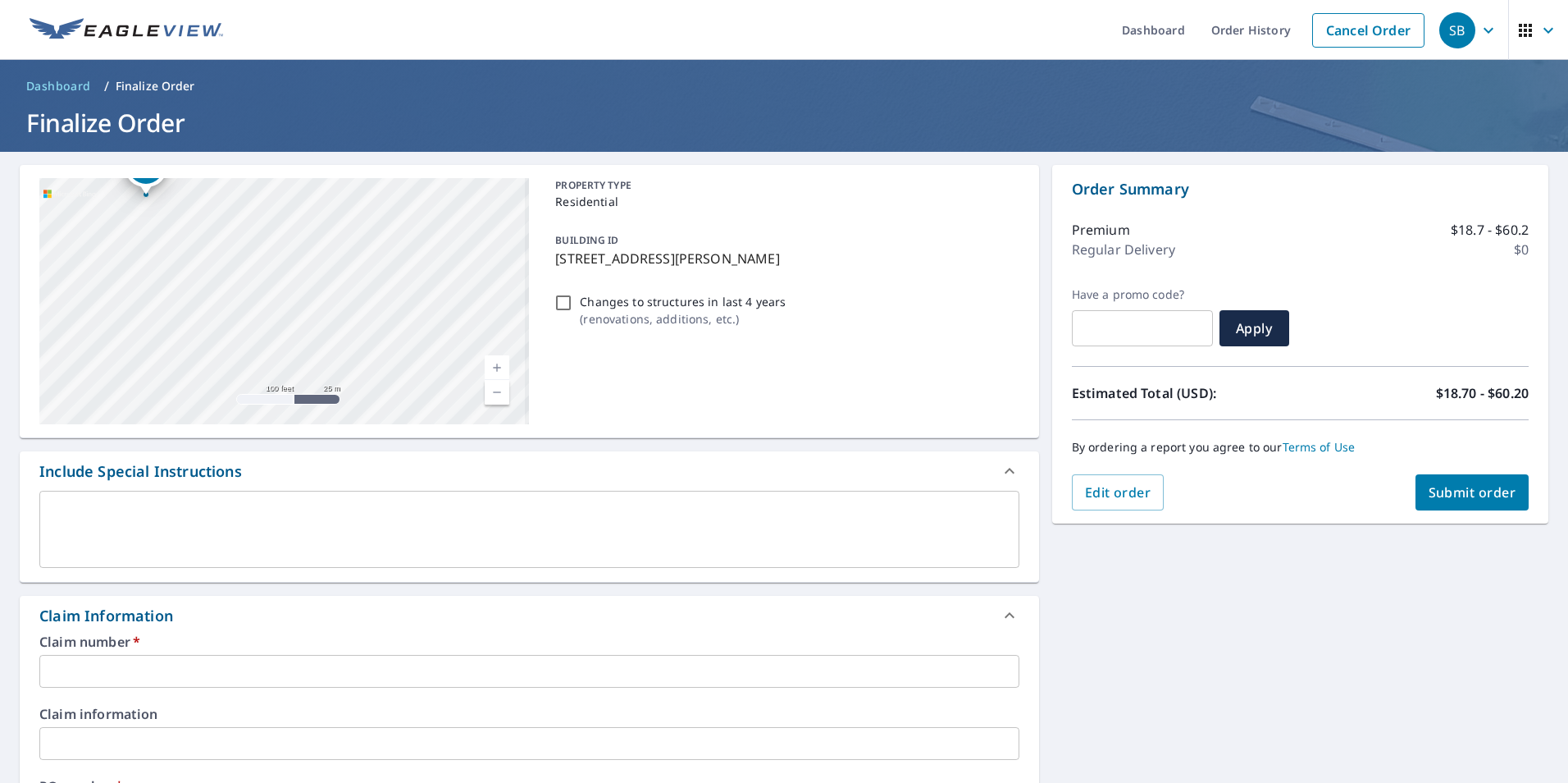
click at [144, 678] on input "text" at bounding box center [529, 670] width 979 height 33
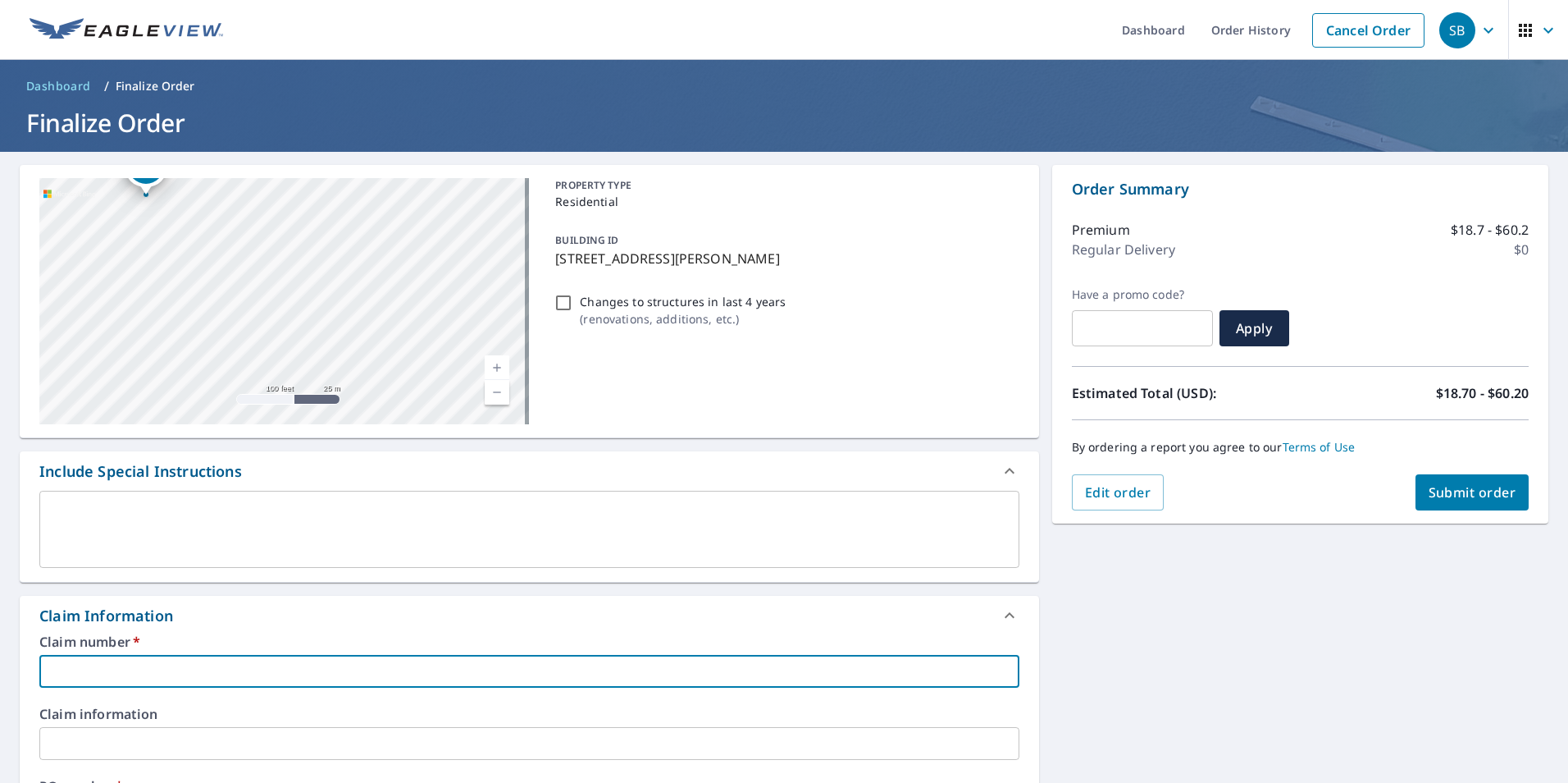
type input "w"
checkbox input "true"
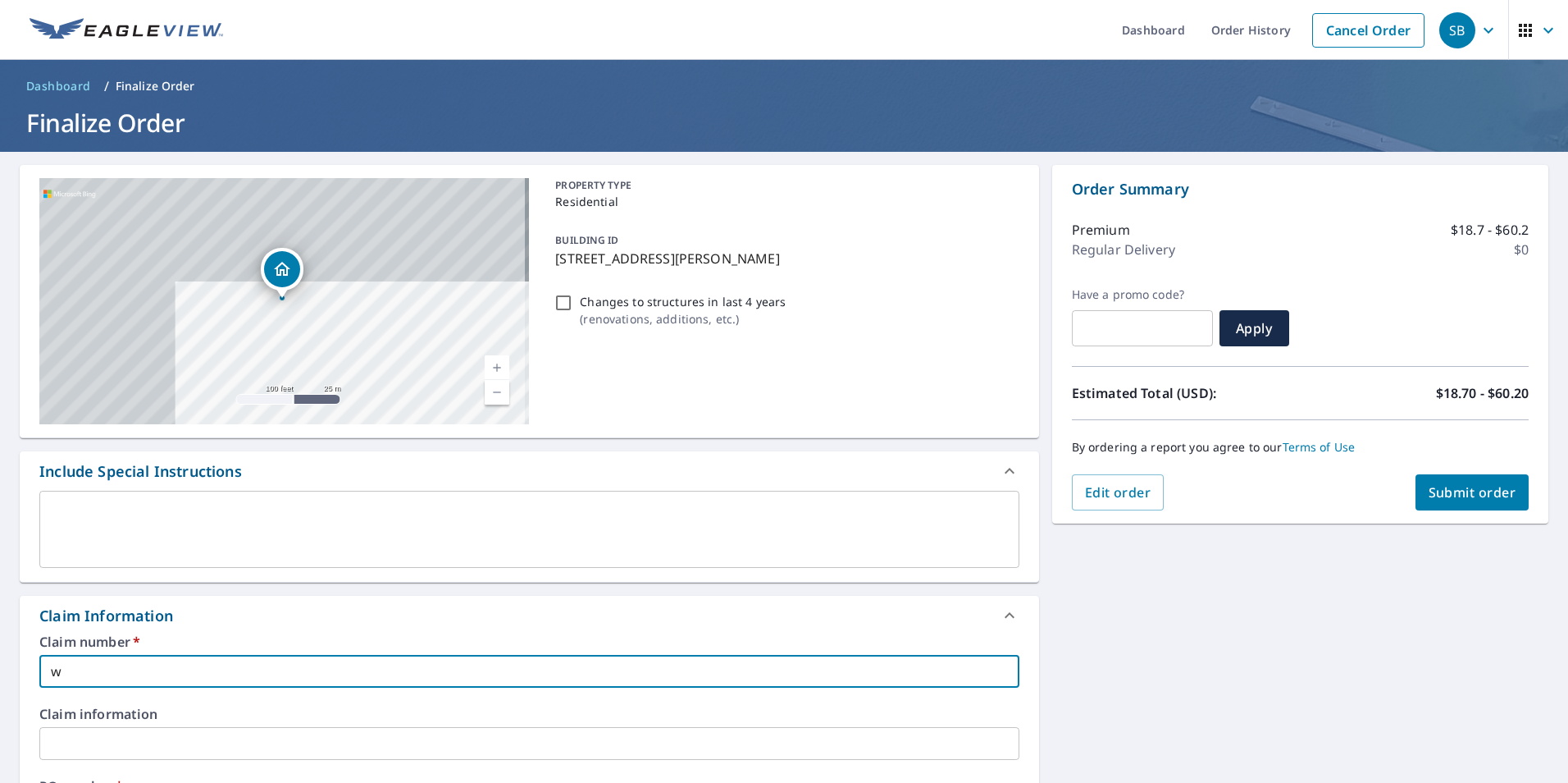
type input "wa"
checkbox input "true"
type input "wal"
checkbox input "true"
type input "wa"
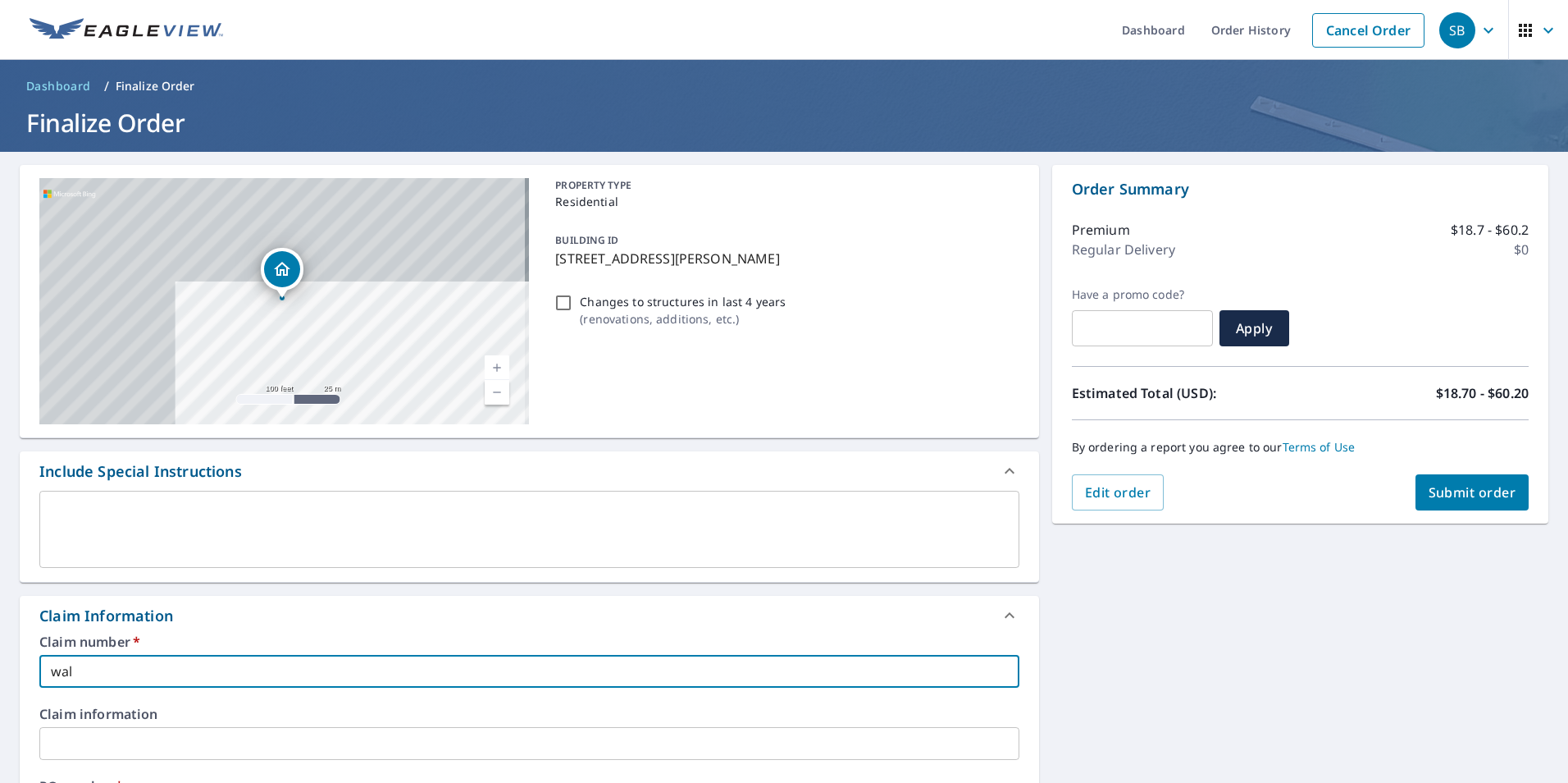
checkbox input "true"
type input "w"
checkbox input "true"
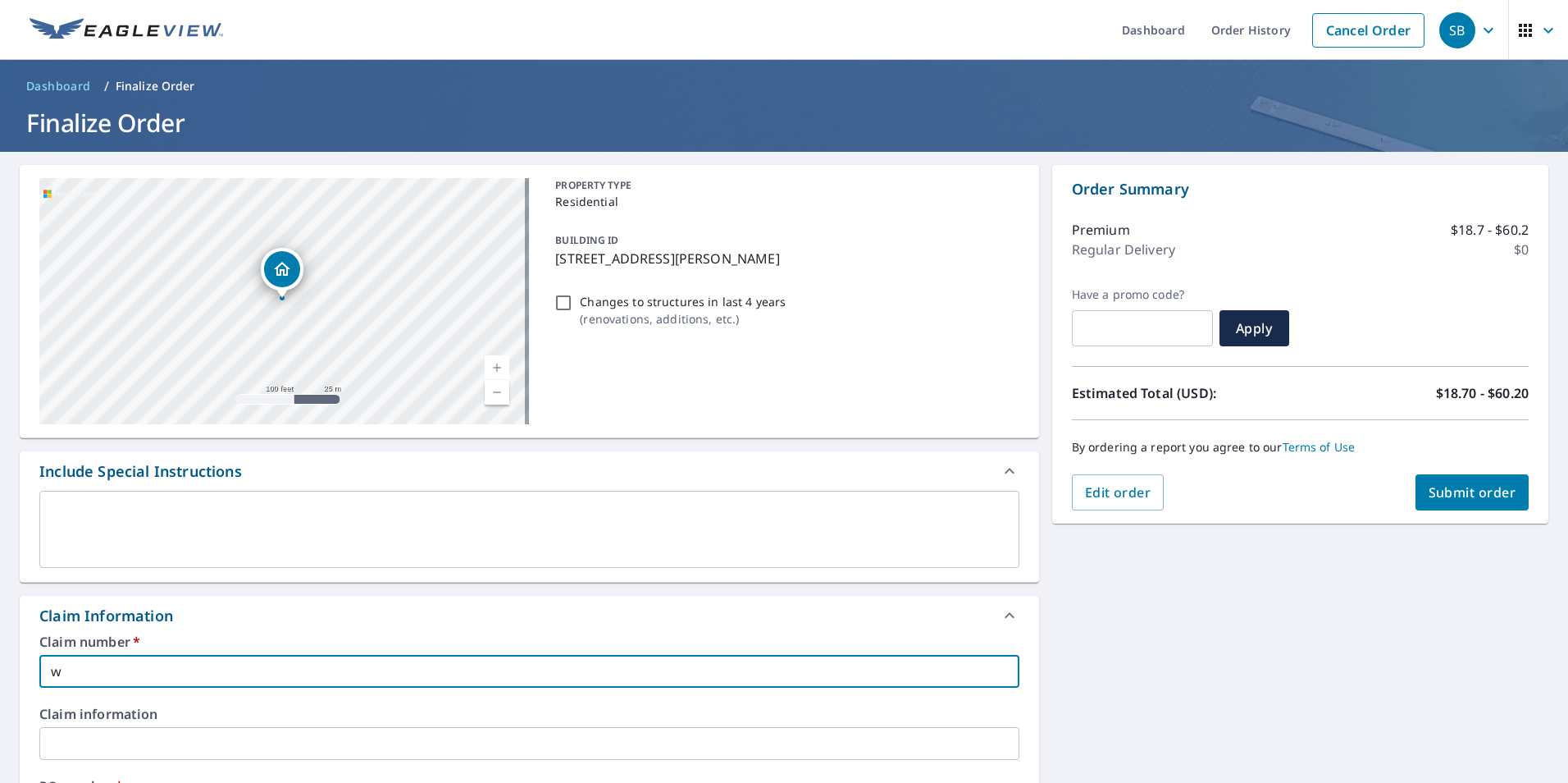
checkbox input "true"
type input "W"
checkbox input "true"
type input "WA"
checkbox input "true"
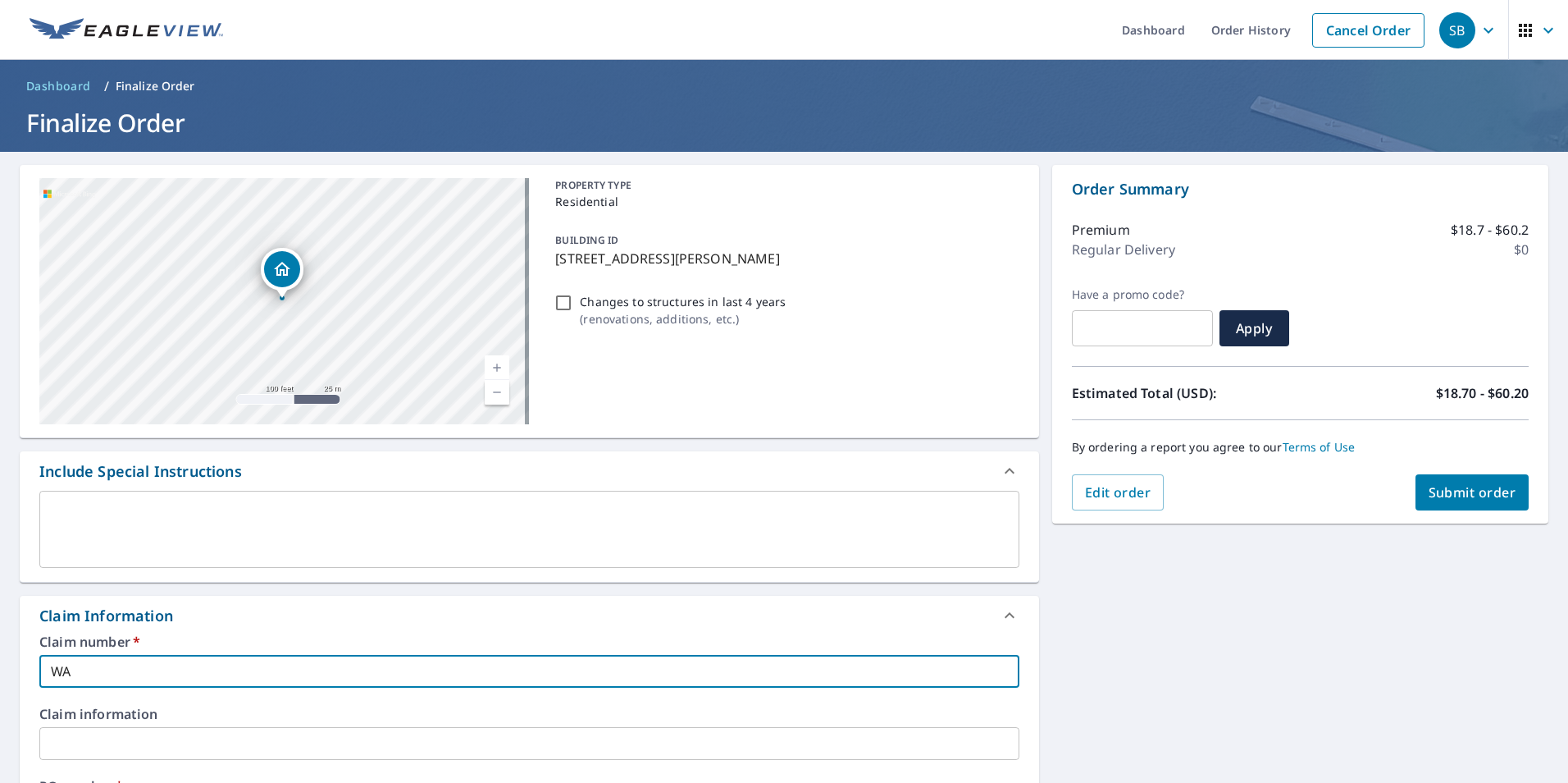
type input "WAL"
checkbox input "true"
type input "WALT"
checkbox input "true"
type input "WALTE"
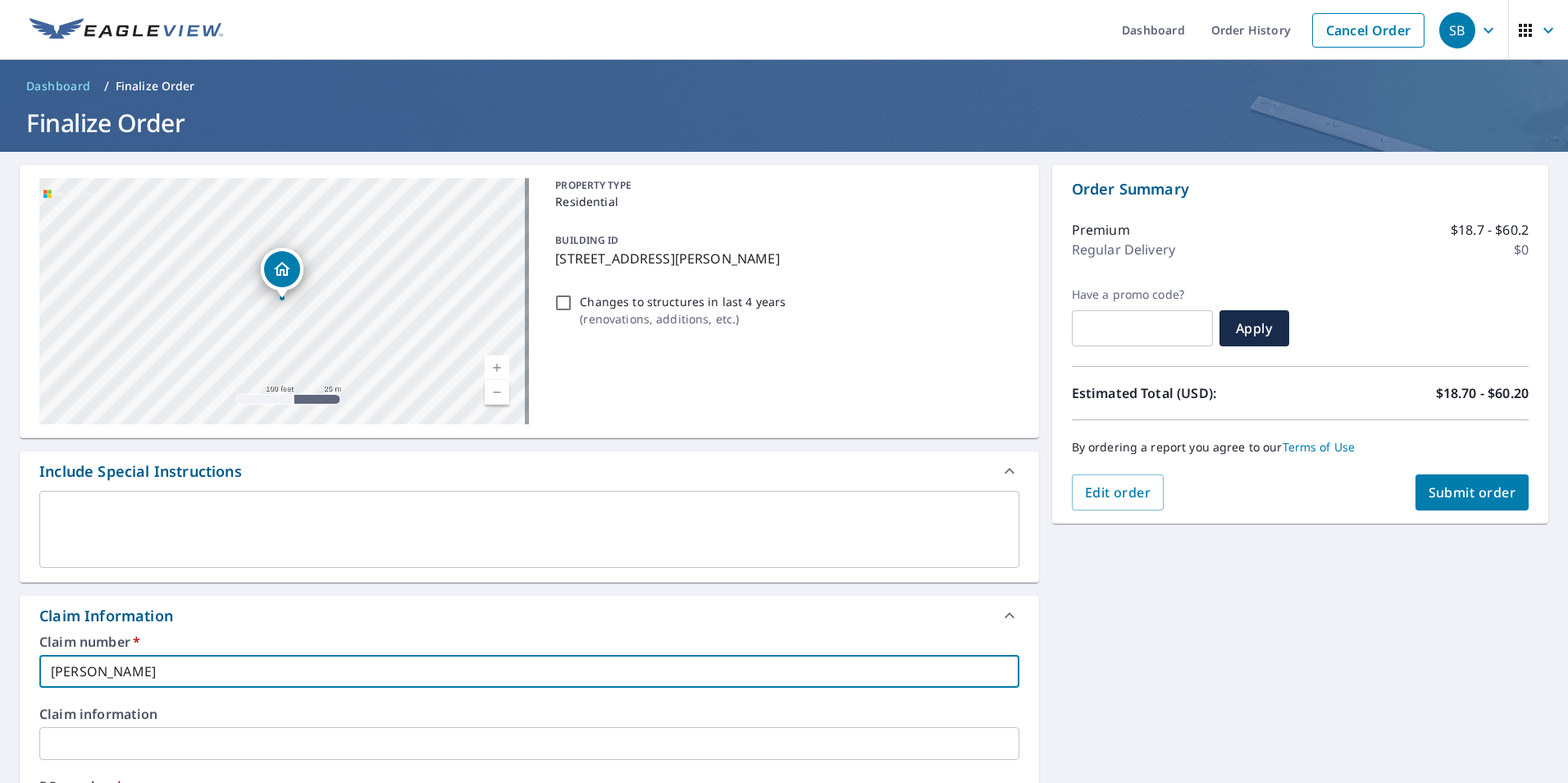
checkbox input "true"
type input "WALTER"
checkbox input "true"
type input "WALTERM"
checkbox input "true"
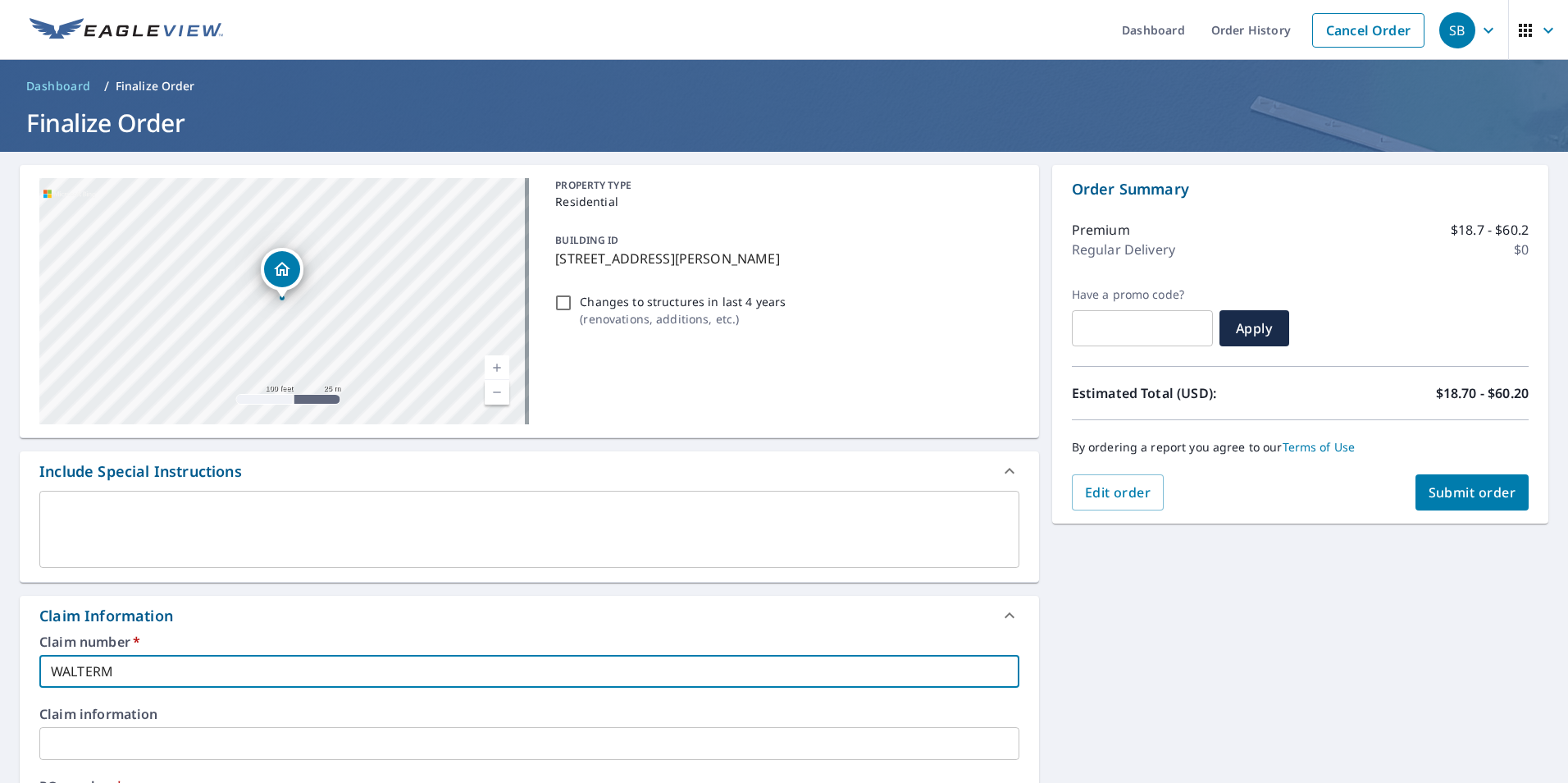
type input "WALTERMO"
checkbox input "true"
type input "WALTERM"
checkbox input "true"
type input "WALTER"
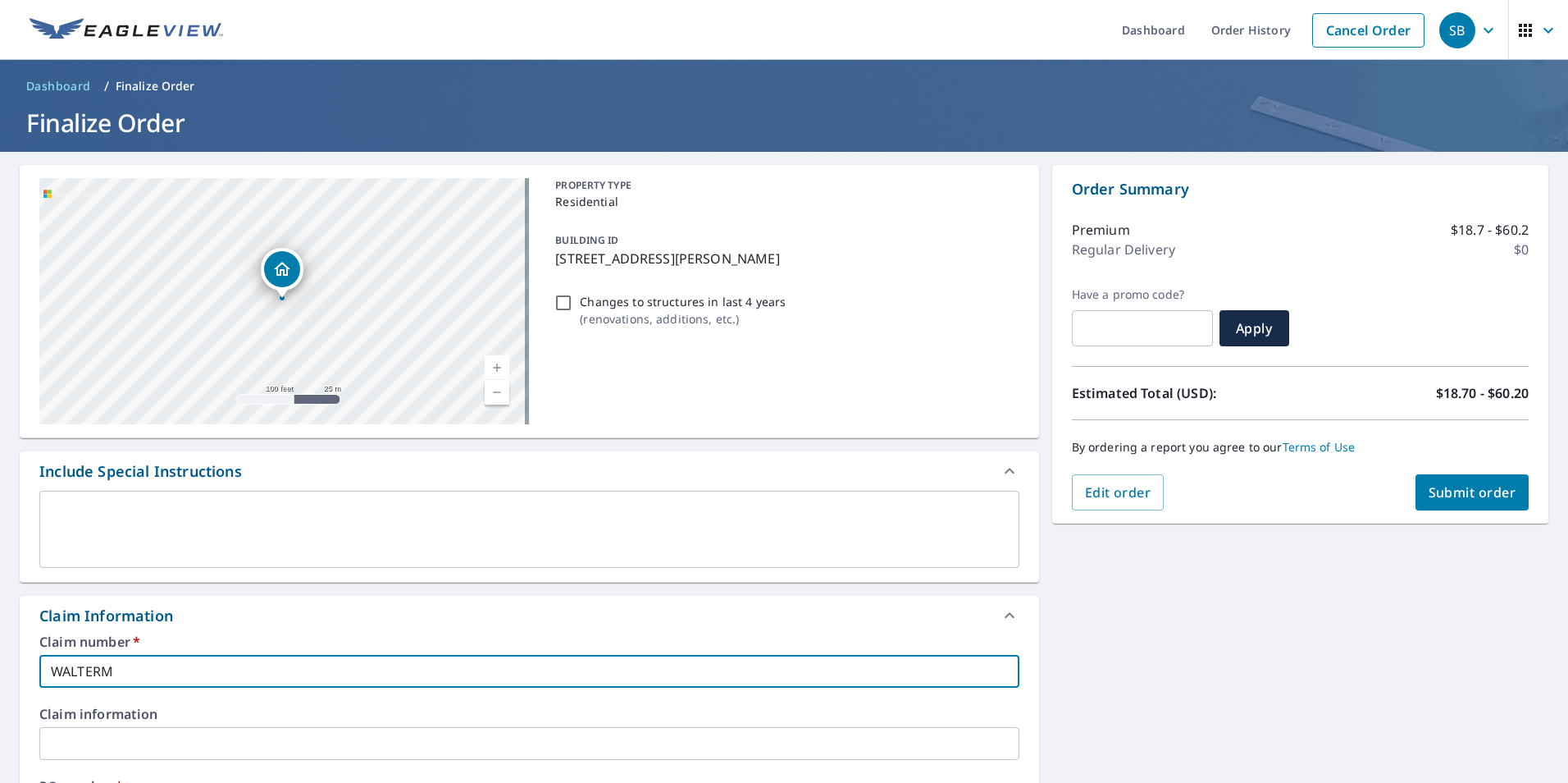
checkbox input "true"
type input "WALTER"
checkbox input "true"
type input "WALTER M"
checkbox input "true"
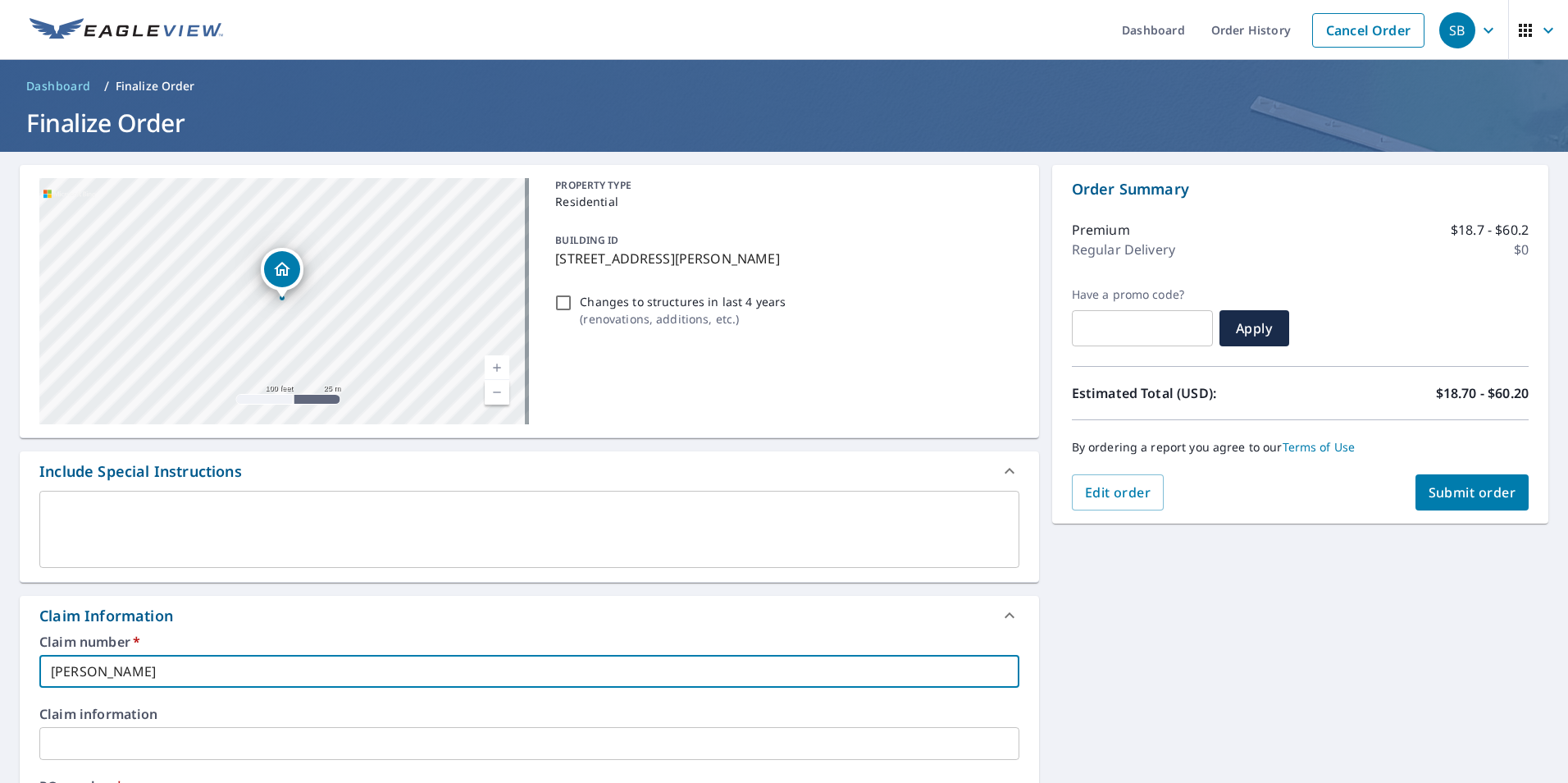
type input "WALTER MO"
checkbox input "true"
type input "WALTER MOL"
checkbox input "true"
type input "WALTER MOLI"
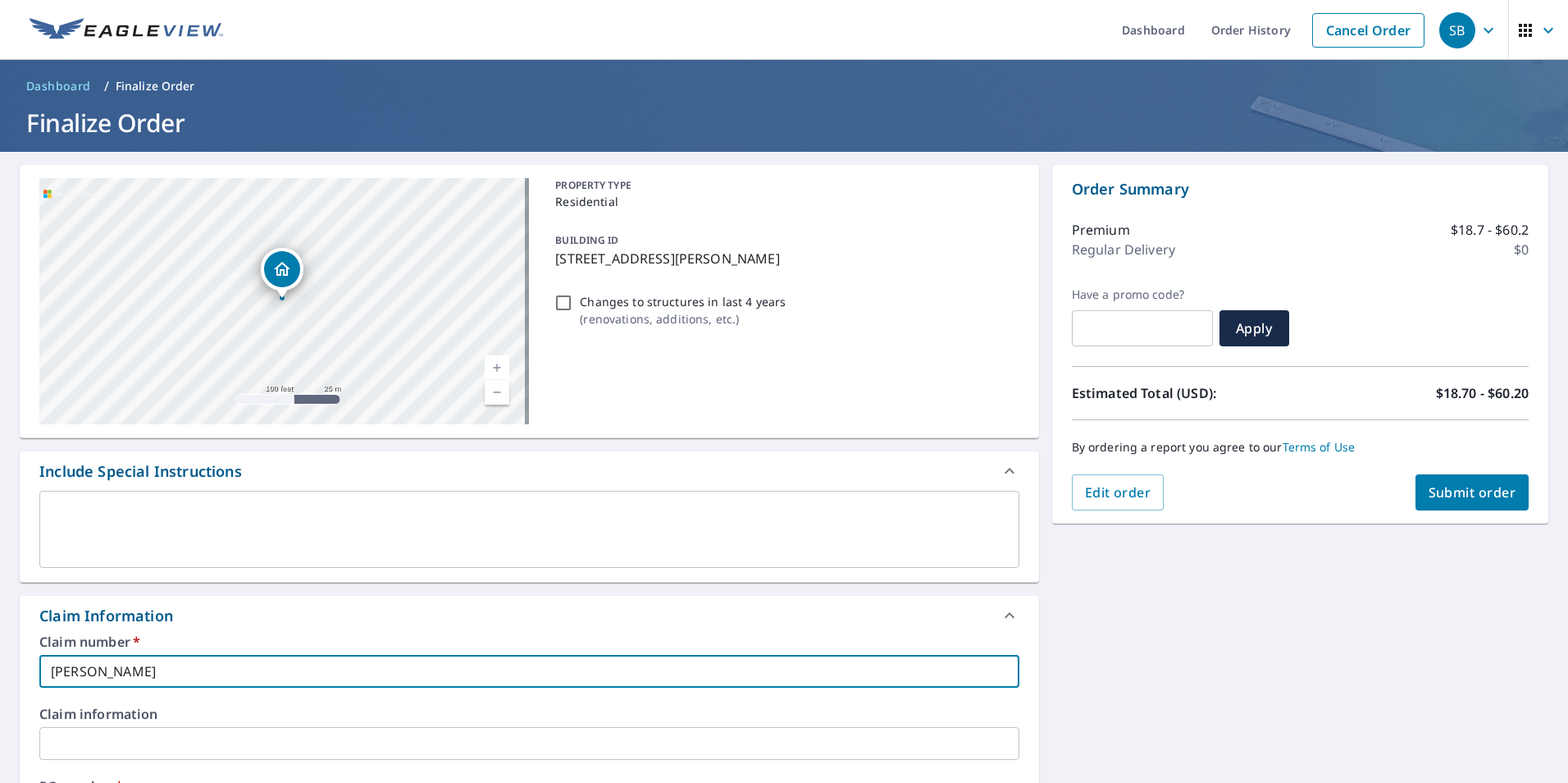
checkbox input "true"
type input "WALTER MOLIN"
checkbox input "true"
type input "WALTER MOLINA"
checkbox input "true"
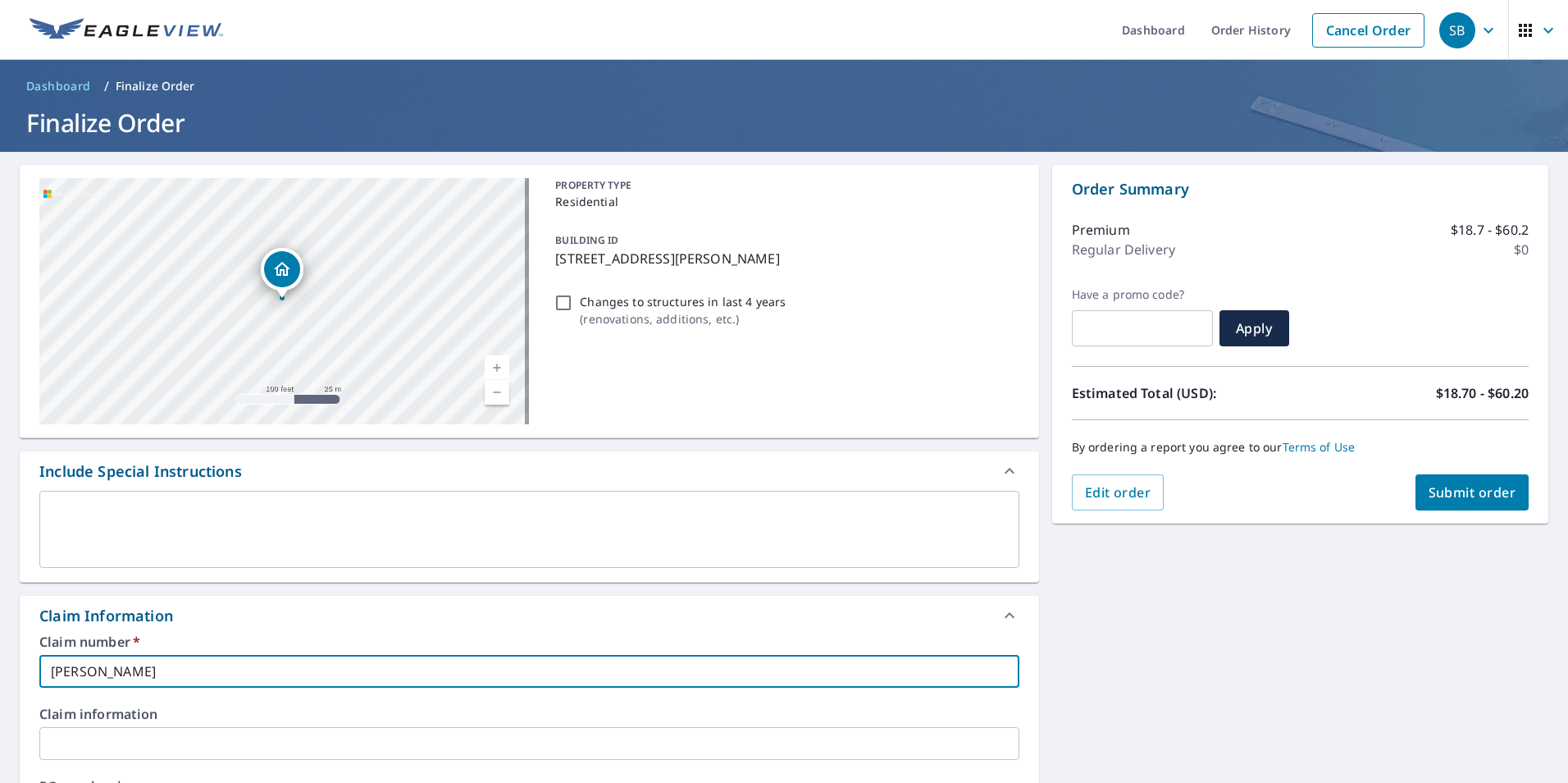
type input "WALTER MOLINA"
checkbox input "true"
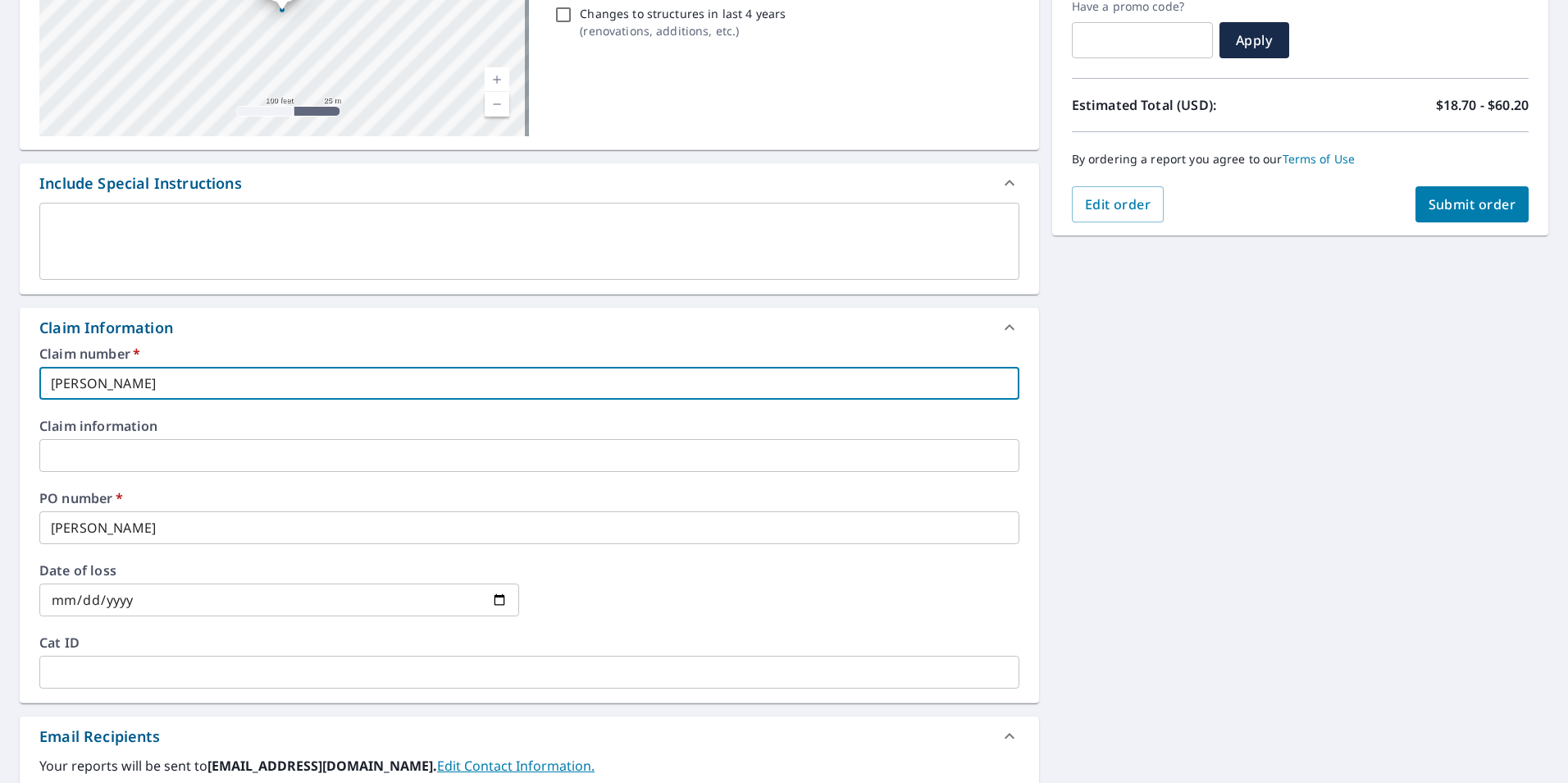
scroll to position [213, 0]
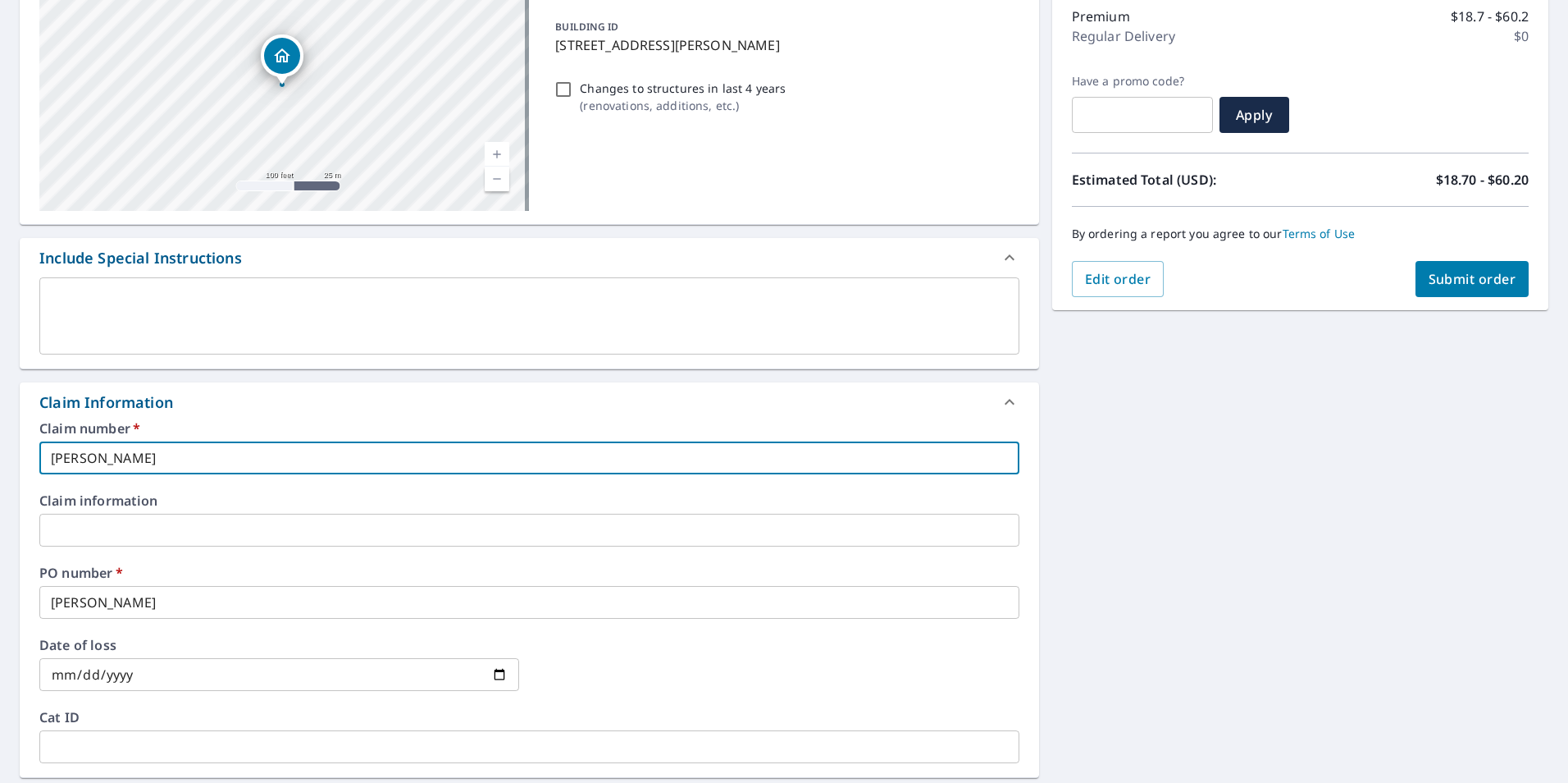
click at [1432, 281] on span "Submit order" at bounding box center [1472, 279] width 88 height 18
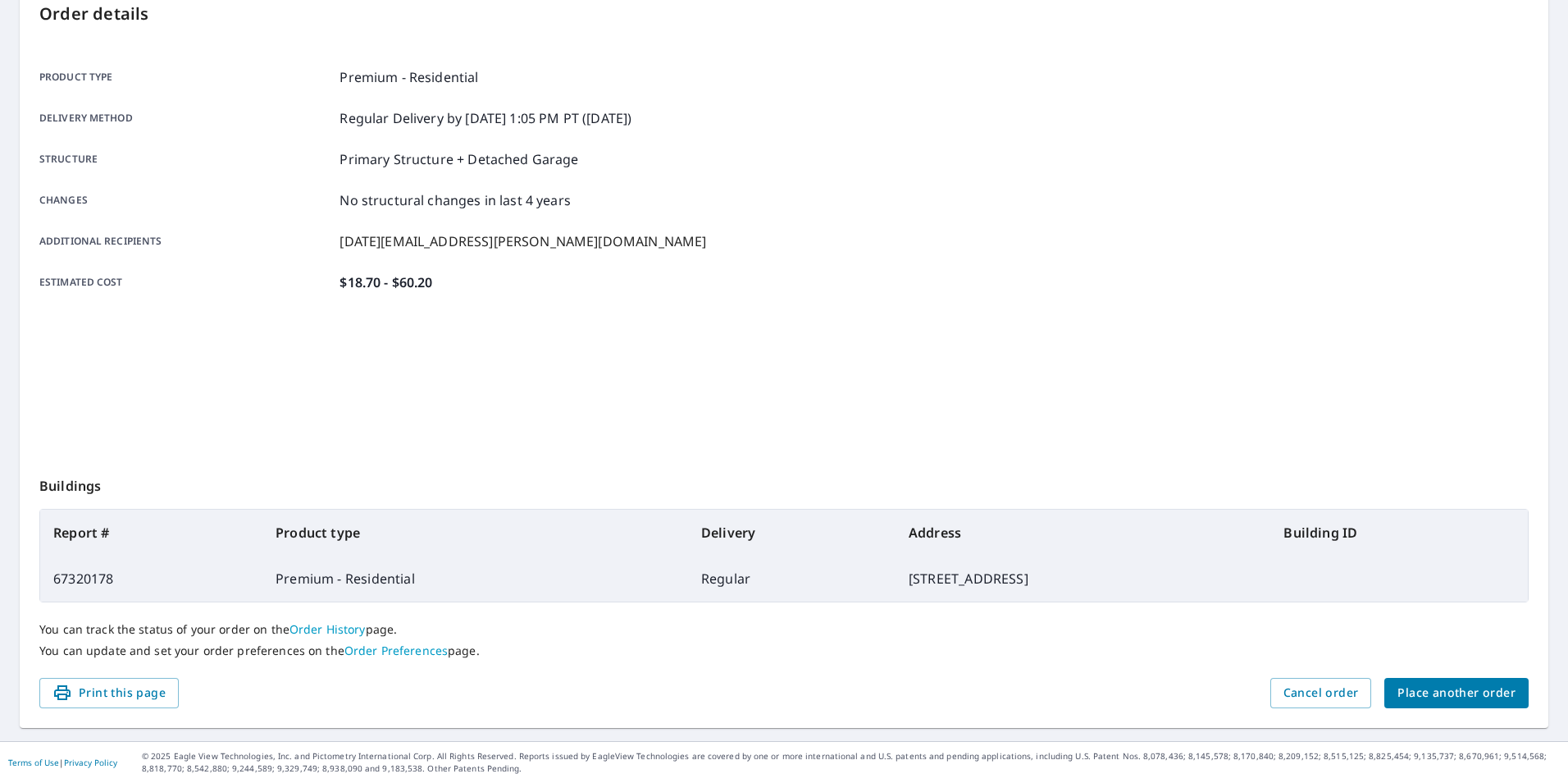
scroll to position [183, 0]
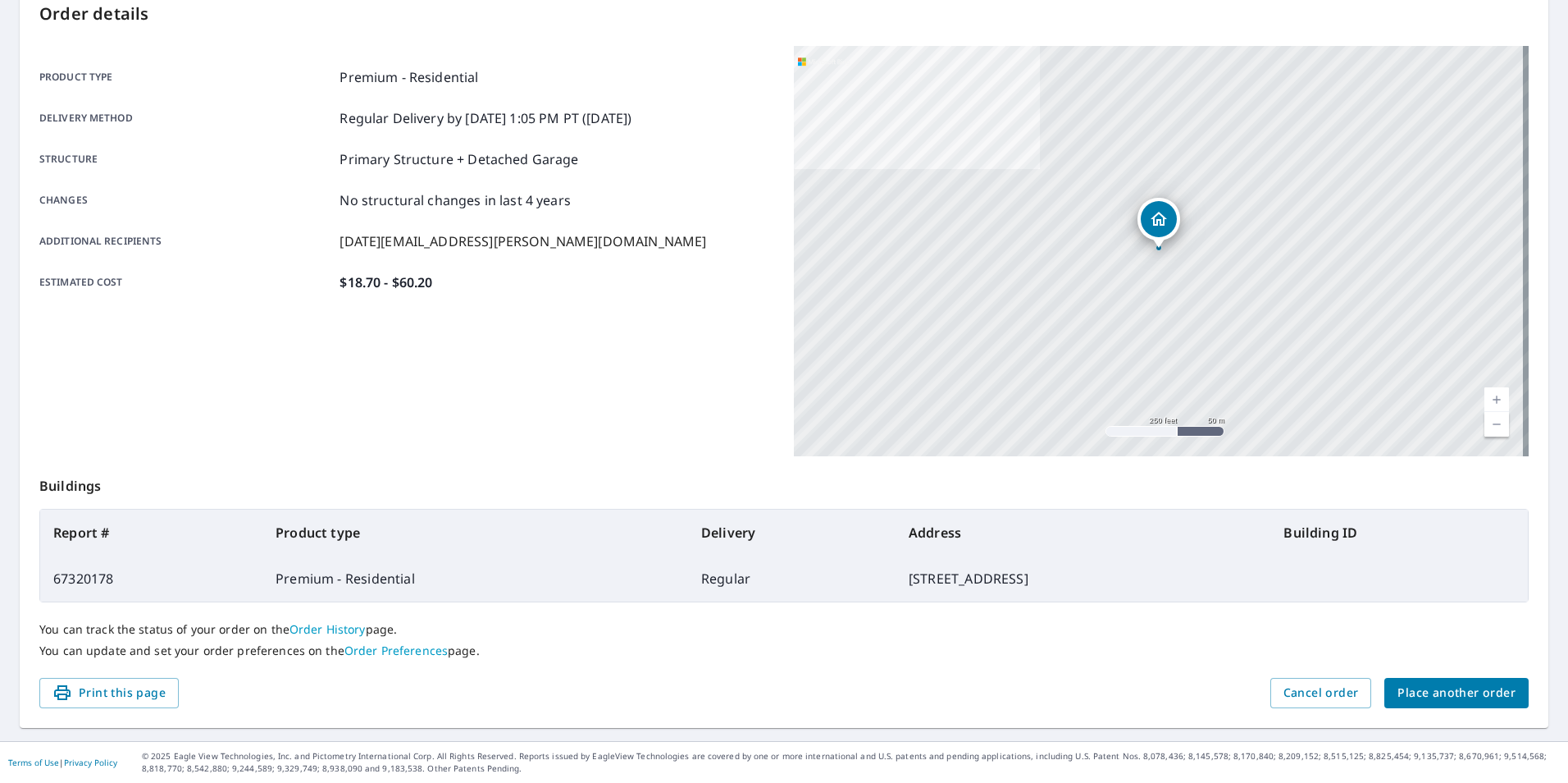
click at [1417, 690] on span "Place another order" at bounding box center [1455, 693] width 118 height 21
